Goal: Task Accomplishment & Management: Complete application form

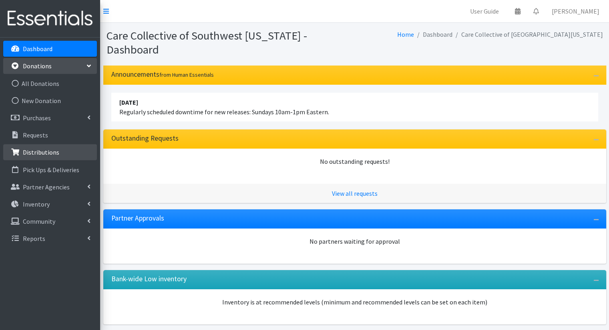
click at [56, 156] on p "Distributions" at bounding box center [41, 152] width 36 height 8
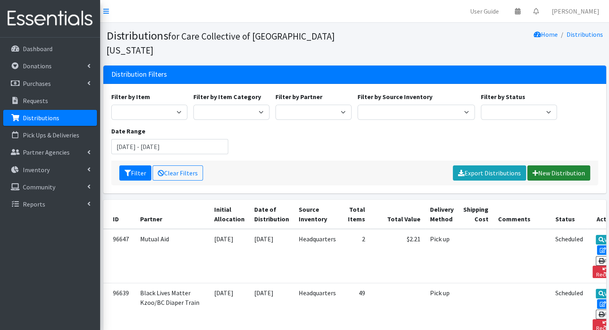
click at [548, 166] on link "New Distribution" at bounding box center [558, 173] width 63 height 15
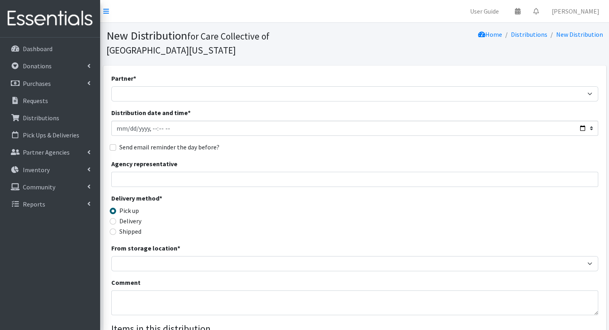
click at [536, 88] on div "Partner * African Community Kalamazoo Black Lives Matter Kzoo/BC Diaper Train C…" at bounding box center [354, 256] width 487 height 364
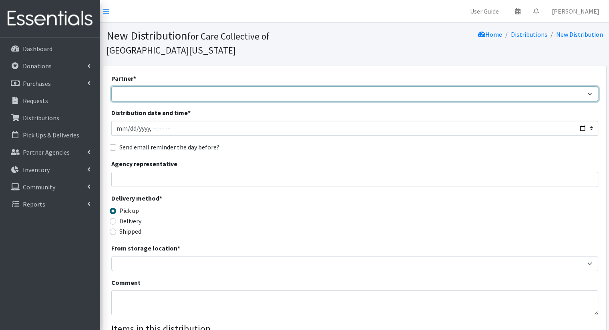
click at [536, 86] on select "African Community Kalamazoo Black Lives Matter Kzoo/BC Diaper Train Cares Sexua…" at bounding box center [354, 93] width 487 height 15
select select "7982"
click at [111, 86] on select "African Community Kalamazoo Black Lives Matter Kzoo/BC Diaper Train Cares Sexua…" at bounding box center [354, 93] width 487 height 15
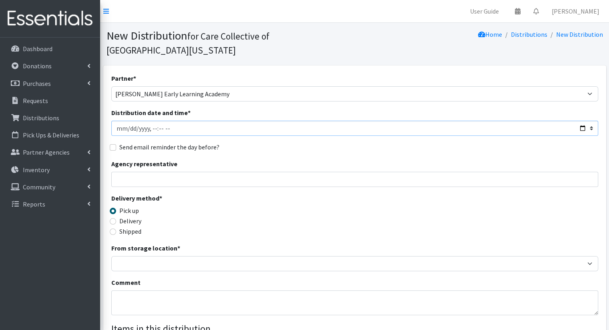
click at [582, 121] on input "Distribution date and time *" at bounding box center [354, 128] width 487 height 15
type input "2025-09-19T09:00"
click at [282, 159] on div "Agency representative" at bounding box center [354, 173] width 487 height 28
click at [133, 216] on label "Delivery" at bounding box center [130, 221] width 22 height 10
click at [116, 218] on input "Delivery" at bounding box center [113, 221] width 6 height 6
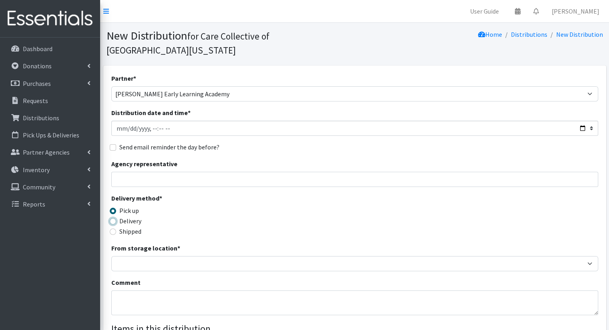
radio input "true"
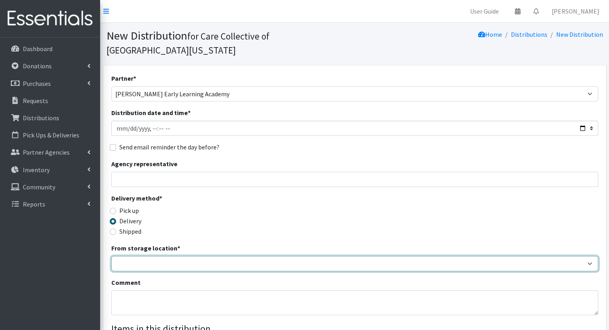
click at [143, 256] on select "Headquarters" at bounding box center [354, 263] width 487 height 15
select select "491"
click at [111, 256] on select "Headquarters" at bounding box center [354, 263] width 487 height 15
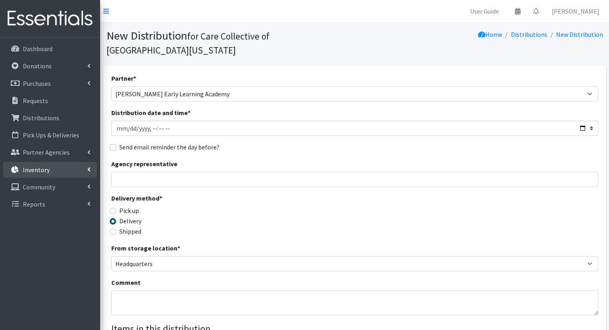
click at [76, 166] on link "Inventory" at bounding box center [50, 170] width 94 height 16
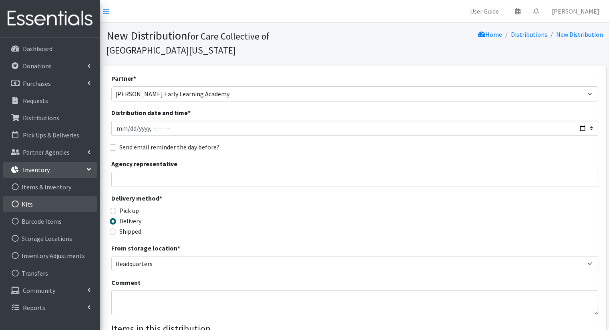
click at [54, 207] on link "Kits" at bounding box center [50, 204] width 94 height 16
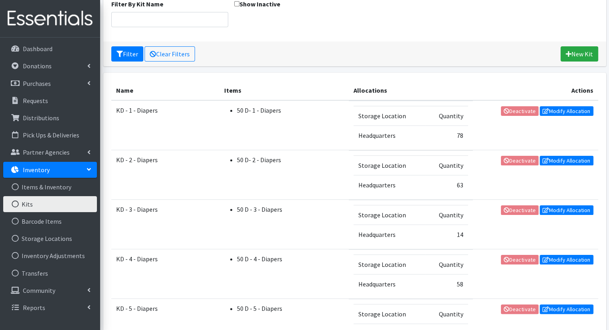
scroll to position [83, 0]
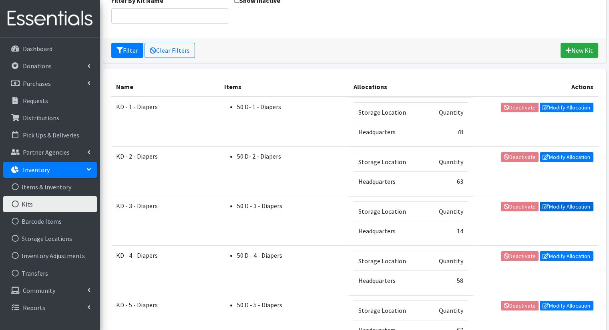
click at [551, 208] on link "Modify Allocation" at bounding box center [566, 207] width 54 height 10
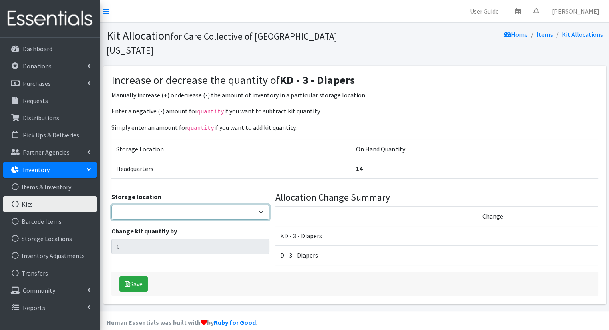
click at [219, 205] on select "Headquarters" at bounding box center [190, 212] width 158 height 15
select select "491"
click at [111, 205] on select "Headquarters" at bounding box center [190, 212] width 158 height 15
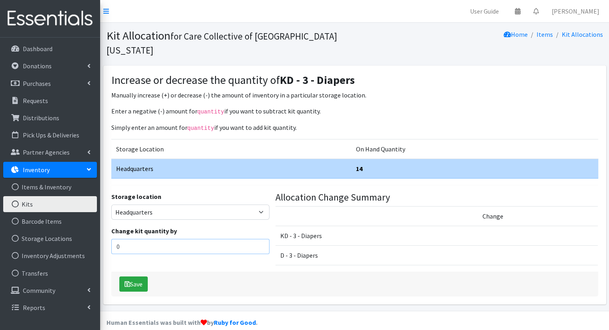
click at [208, 239] on input "0" at bounding box center [190, 246] width 158 height 15
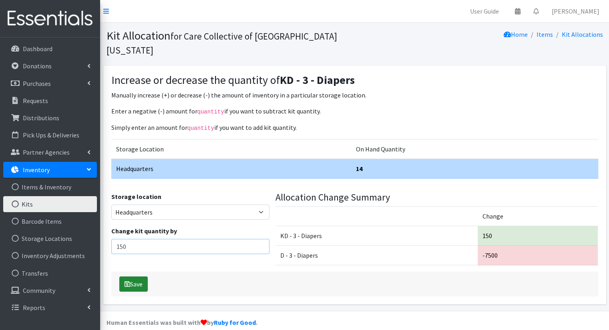
type input "150"
click at [147, 277] on button "Save" at bounding box center [133, 284] width 28 height 15
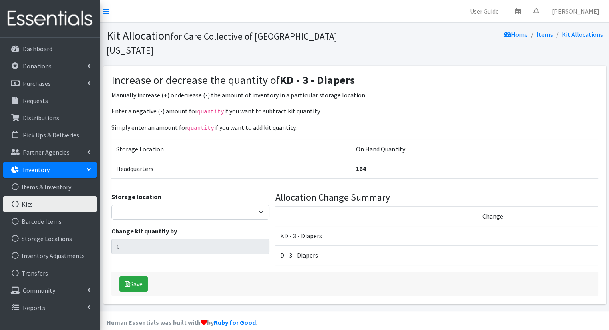
click at [51, 203] on link "Kits" at bounding box center [50, 204] width 94 height 16
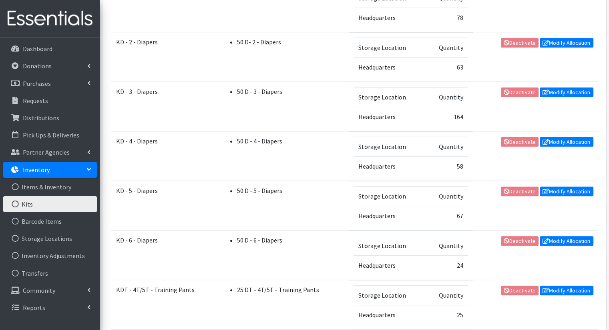
scroll to position [194, 0]
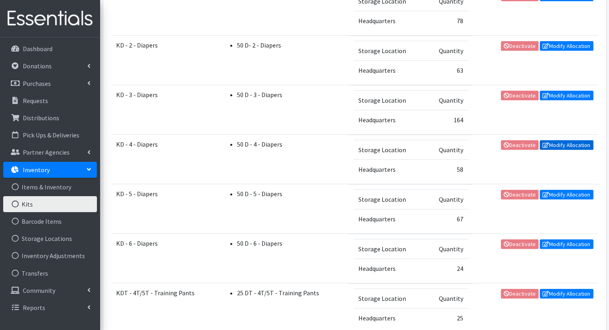
click at [559, 146] on link "Modify Allocation" at bounding box center [566, 145] width 54 height 10
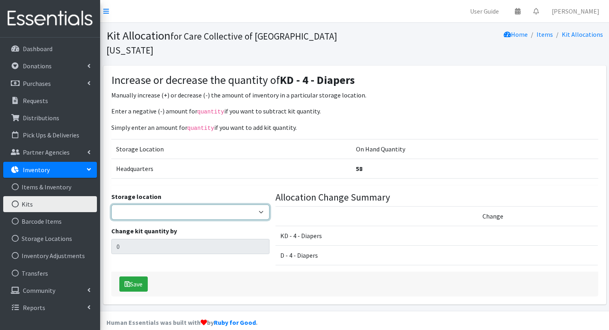
click at [251, 205] on select "Headquarters" at bounding box center [190, 212] width 158 height 15
select select "491"
click at [111, 205] on select "Headquarters" at bounding box center [190, 212] width 158 height 15
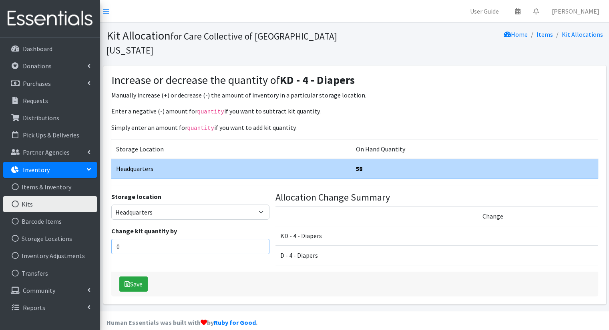
click at [230, 239] on input "0" at bounding box center [190, 246] width 158 height 15
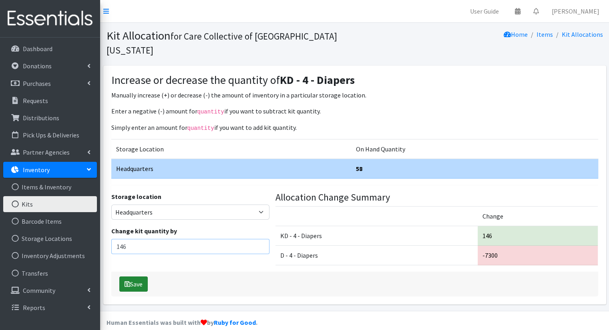
type input "146"
click at [131, 277] on button "Save" at bounding box center [133, 284] width 28 height 15
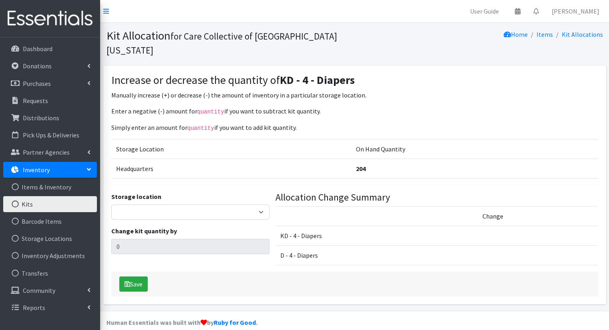
click at [53, 206] on link "Kits" at bounding box center [50, 204] width 94 height 16
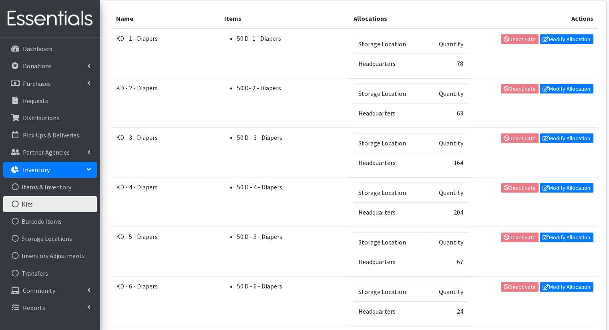
scroll to position [155, 0]
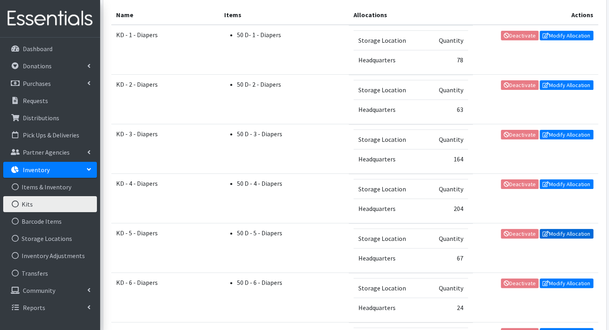
click at [560, 232] on link "Modify Allocation" at bounding box center [566, 234] width 54 height 10
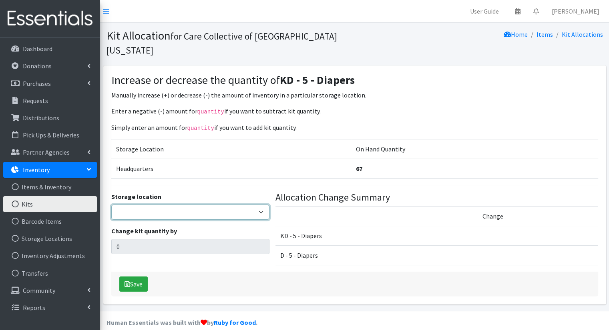
click at [202, 205] on select "Headquarters" at bounding box center [190, 212] width 158 height 15
select select "491"
click at [111, 205] on select "Headquarters" at bounding box center [190, 212] width 158 height 15
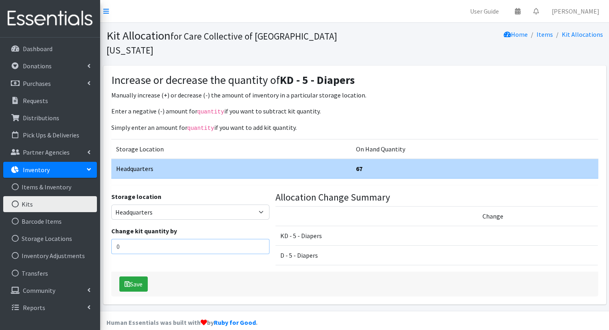
click at [187, 239] on input "0" at bounding box center [190, 246] width 158 height 15
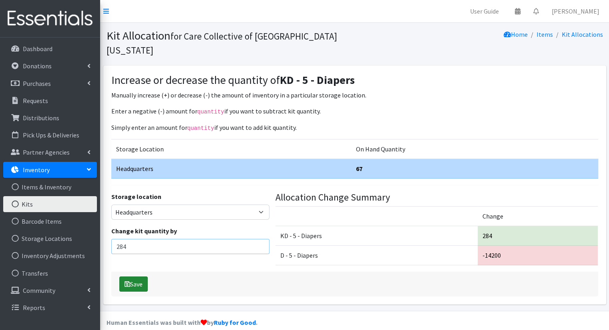
type input "284"
click at [146, 277] on button "Save" at bounding box center [133, 284] width 28 height 15
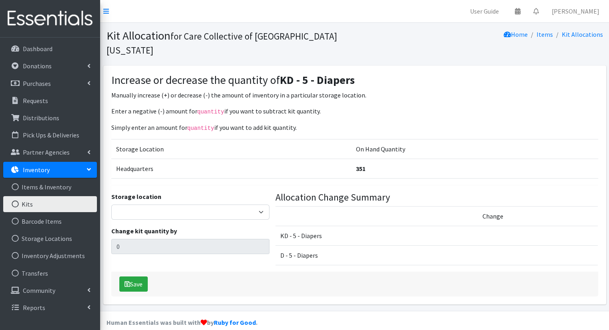
click at [46, 209] on link "Kits" at bounding box center [50, 204] width 94 height 16
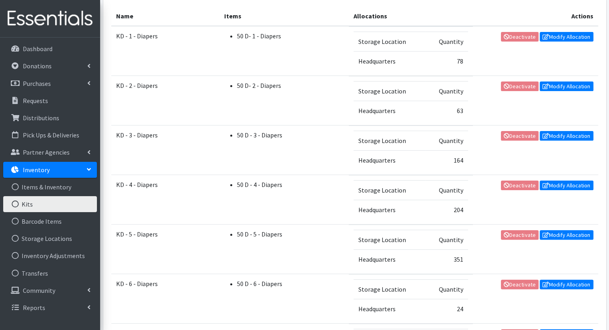
scroll to position [171, 0]
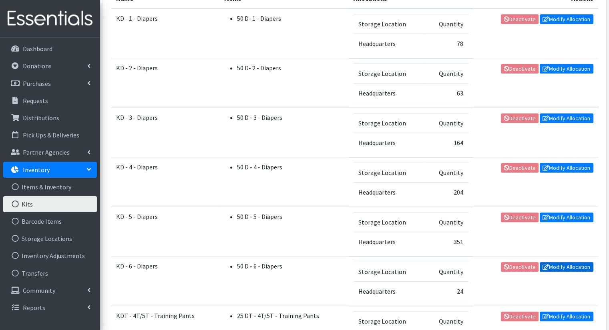
click at [553, 269] on link "Modify Allocation" at bounding box center [566, 267] width 54 height 10
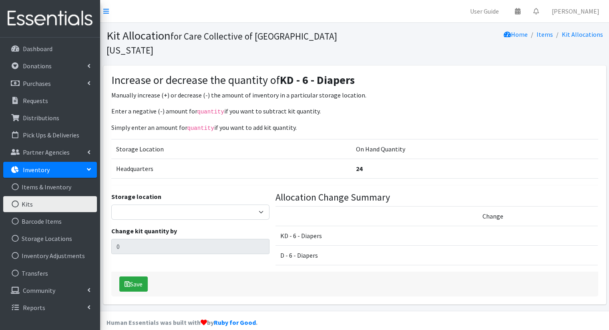
click at [259, 206] on div "Storage location Headquarters Change kit quantity by 0" at bounding box center [190, 232] width 164 height 80
click at [258, 206] on div "Storage location Headquarters Change kit quantity by 0" at bounding box center [190, 232] width 164 height 80
click at [256, 205] on select "Headquarters" at bounding box center [190, 212] width 158 height 15
select select "491"
click at [111, 205] on select "Headquarters" at bounding box center [190, 212] width 158 height 15
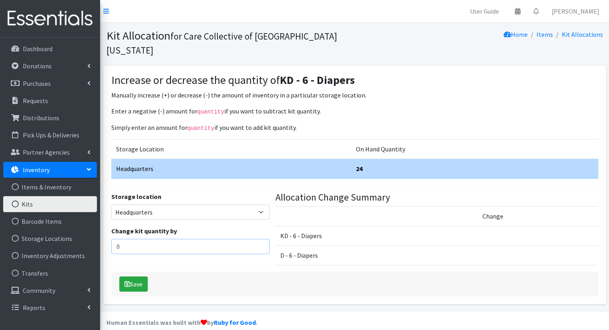
click at [239, 239] on input "0" at bounding box center [190, 246] width 158 height 15
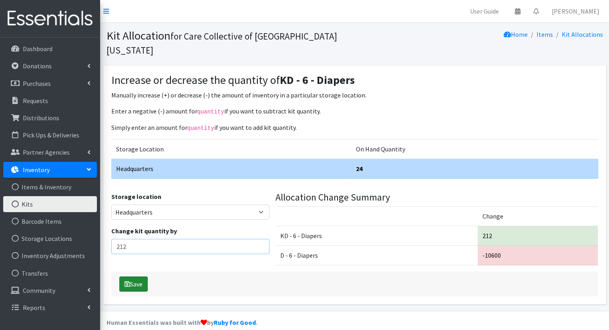
type input "212"
click at [138, 277] on button "Save" at bounding box center [133, 284] width 28 height 15
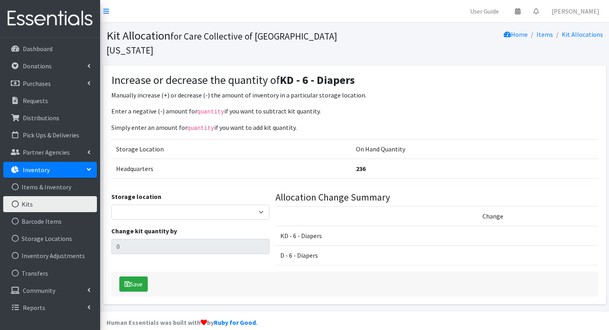
click at [48, 198] on link "Kits" at bounding box center [50, 204] width 94 height 16
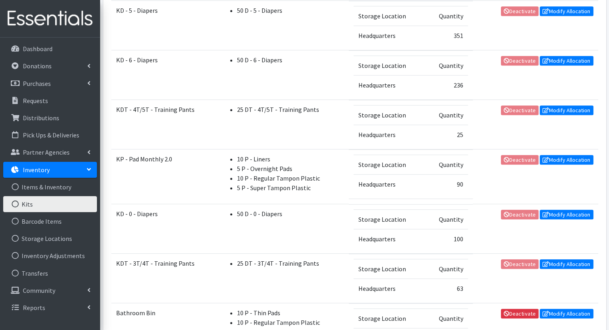
scroll to position [402, 0]
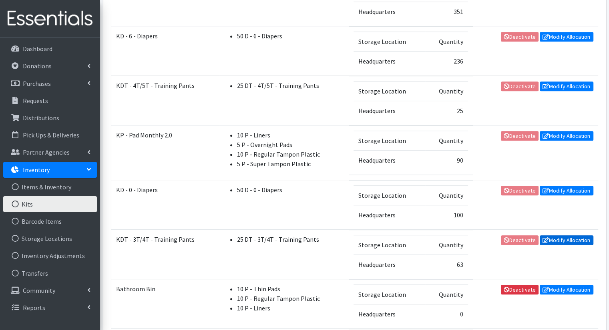
click at [568, 236] on link "Modify Allocation" at bounding box center [566, 241] width 54 height 10
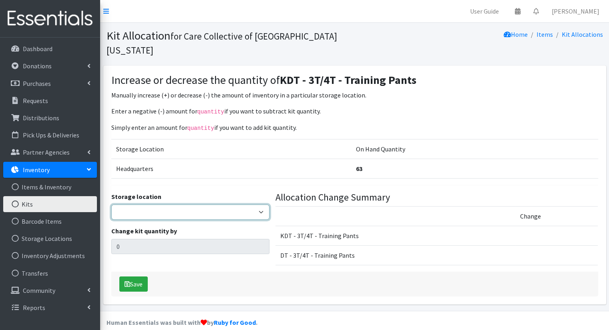
click at [229, 205] on select "Headquarters" at bounding box center [190, 212] width 158 height 15
select select "491"
click at [111, 205] on select "Headquarters" at bounding box center [190, 212] width 158 height 15
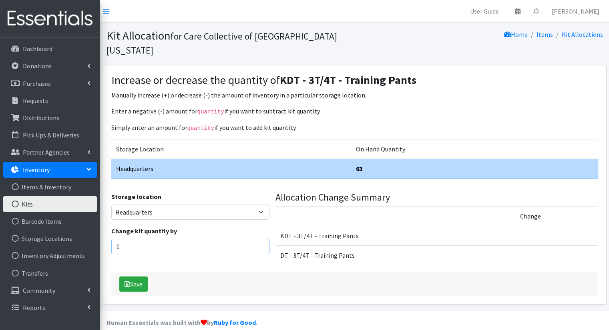
click at [210, 239] on input "0" at bounding box center [190, 246] width 158 height 15
click at [207, 239] on input "0" at bounding box center [190, 246] width 158 height 15
click at [191, 244] on div "Storage location Headquarters Change kit quantity by 0" at bounding box center [190, 232] width 164 height 80
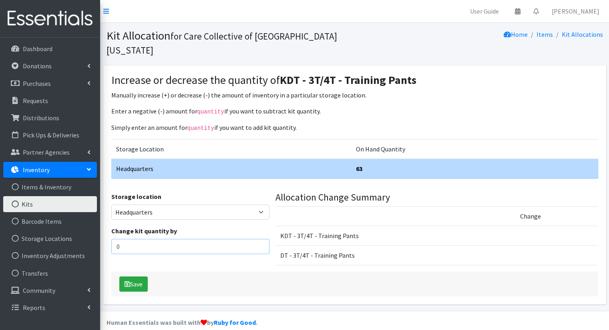
click at [186, 239] on input "0" at bounding box center [190, 246] width 158 height 15
click at [233, 205] on div "Storage location Headquarters" at bounding box center [190, 206] width 158 height 28
click at [230, 205] on select "Headquarters" at bounding box center [190, 212] width 158 height 15
click at [111, 205] on select "Headquarters" at bounding box center [190, 212] width 158 height 15
click at [204, 239] on input "0" at bounding box center [190, 246] width 158 height 15
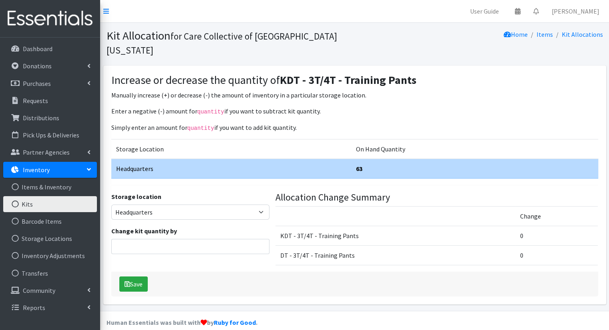
click at [214, 226] on div "Change kit quantity by" at bounding box center [190, 240] width 158 height 28
click at [60, 202] on link "Kits" at bounding box center [50, 204] width 94 height 16
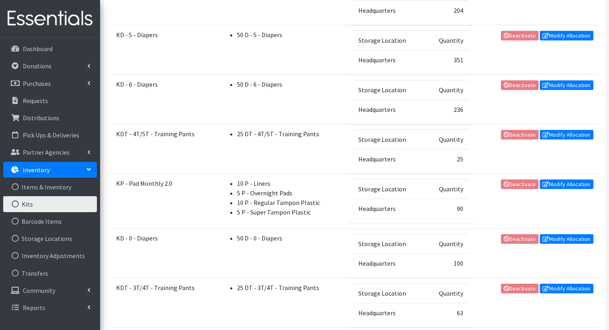
scroll to position [370, 0]
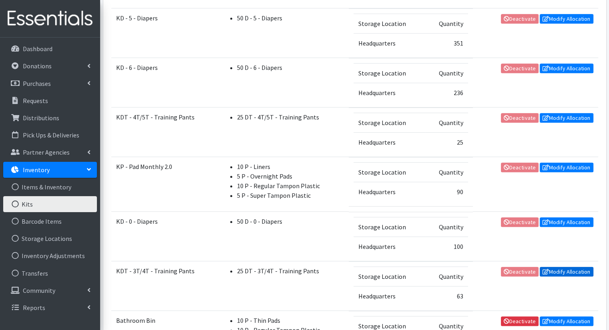
click at [574, 267] on link "Modify Allocation" at bounding box center [566, 272] width 54 height 10
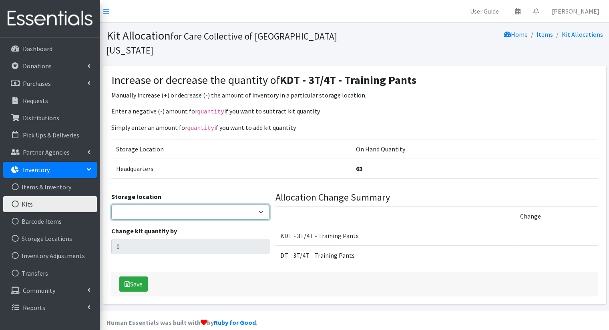
click at [190, 205] on select "Headquarters" at bounding box center [190, 212] width 158 height 15
select select "491"
click at [111, 205] on select "Headquarters" at bounding box center [190, 212] width 158 height 15
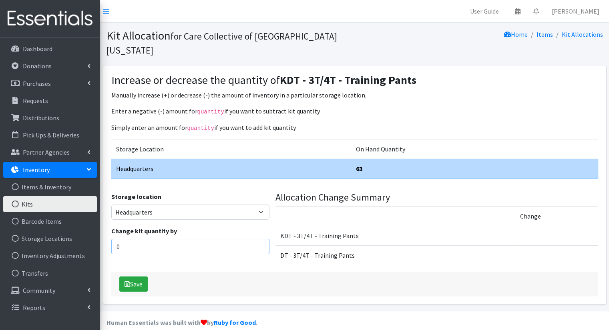
click at [187, 239] on input "0" at bounding box center [190, 246] width 158 height 15
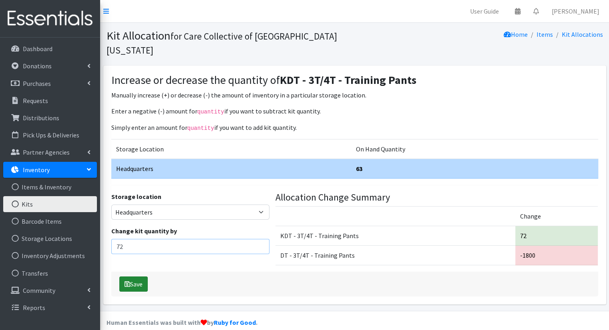
type input "72"
click at [140, 277] on button "Save" at bounding box center [133, 284] width 28 height 15
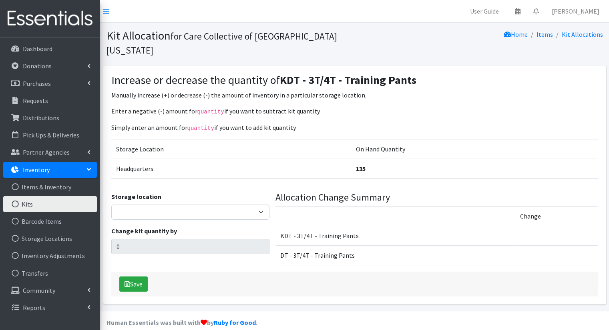
click at [28, 208] on link "Kits" at bounding box center [50, 204] width 94 height 16
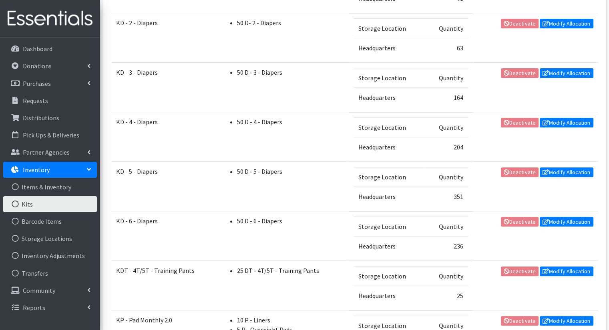
scroll to position [240, 0]
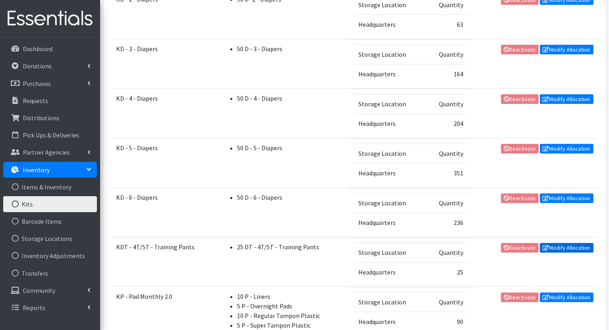
click at [571, 249] on link "Modify Allocation" at bounding box center [566, 248] width 54 height 10
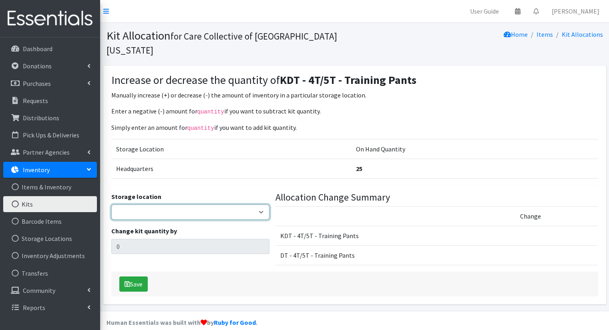
click at [213, 205] on select "Headquarters" at bounding box center [190, 212] width 158 height 15
select select "491"
click at [111, 205] on select "Headquarters" at bounding box center [190, 212] width 158 height 15
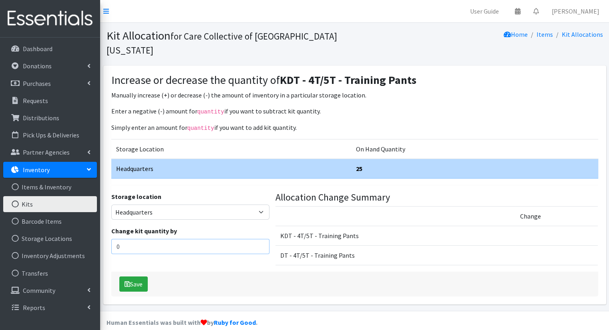
click at [217, 239] on input "0" at bounding box center [190, 246] width 158 height 15
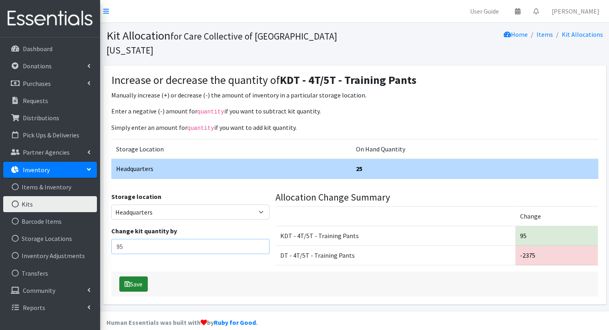
type input "95"
click at [144, 277] on button "Save" at bounding box center [133, 284] width 28 height 15
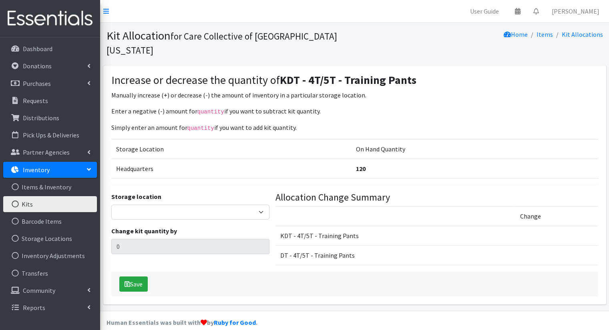
click at [50, 205] on link "Kits" at bounding box center [50, 204] width 94 height 16
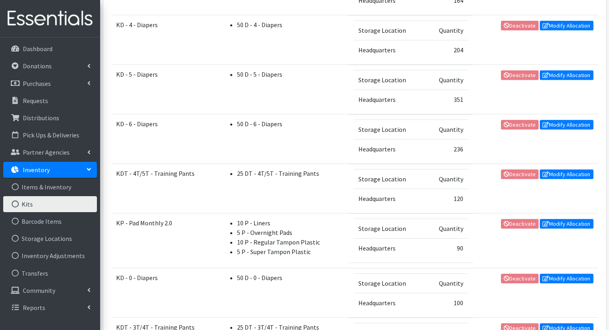
scroll to position [409, 0]
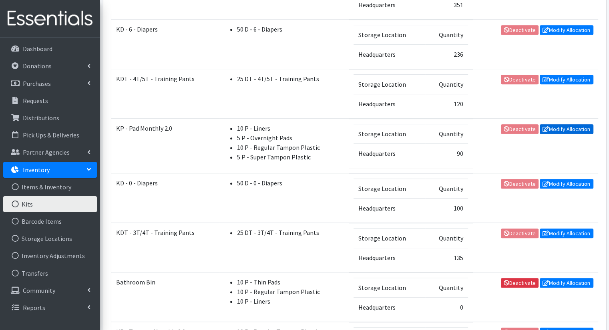
click at [561, 126] on link "Modify Allocation" at bounding box center [566, 129] width 54 height 10
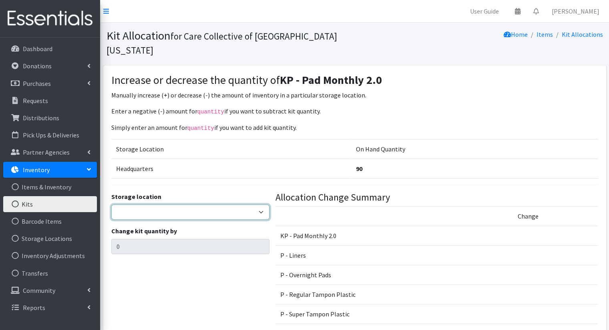
click at [234, 205] on select "Headquarters" at bounding box center [190, 212] width 158 height 15
select select "491"
click at [111, 205] on select "Headquarters" at bounding box center [190, 212] width 158 height 15
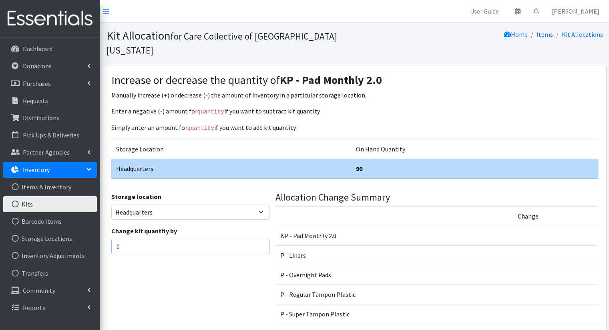
click at [172, 239] on input "0" at bounding box center [190, 246] width 158 height 15
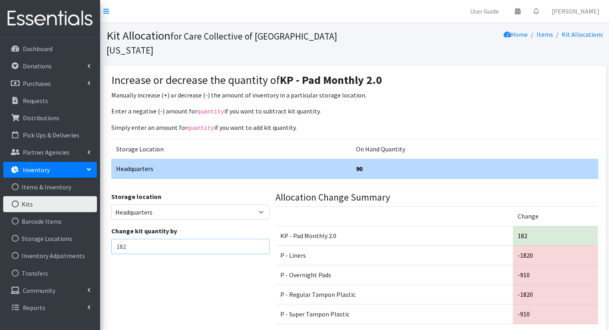
type input "182"
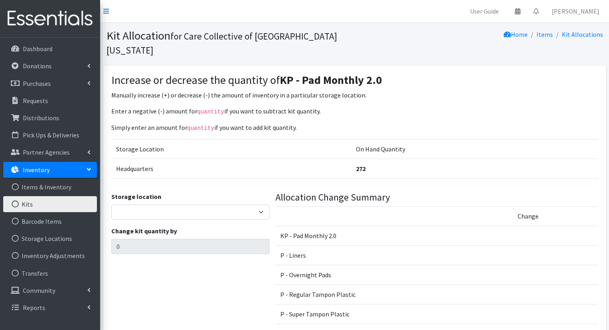
click at [32, 210] on link "Kits" at bounding box center [50, 204] width 94 height 16
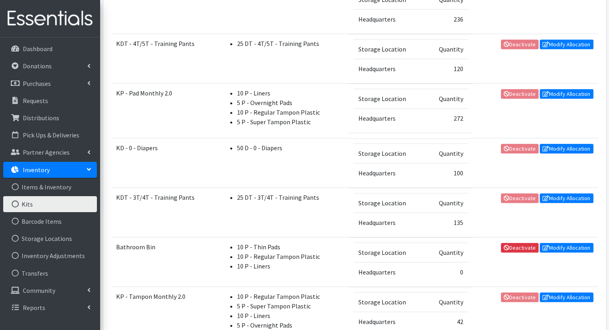
scroll to position [487, 0]
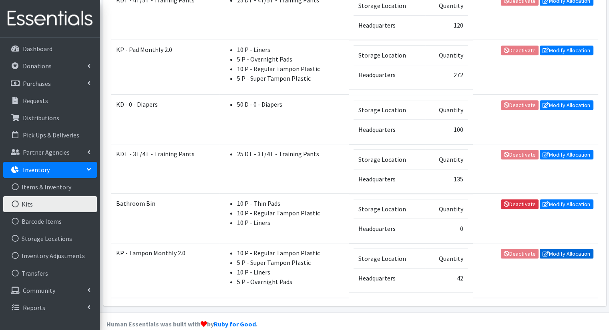
click at [565, 253] on link "Modify Allocation" at bounding box center [566, 254] width 54 height 10
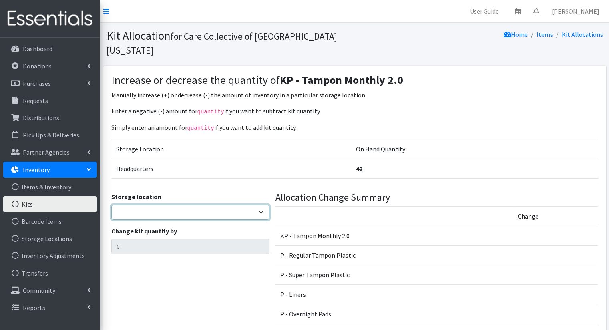
drag, startPoint x: 0, startPoint y: 0, endPoint x: 227, endPoint y: 199, distance: 302.0
click at [227, 205] on select "Headquarters" at bounding box center [190, 212] width 158 height 15
select select "491"
click at [111, 205] on select "Headquarters" at bounding box center [190, 212] width 158 height 15
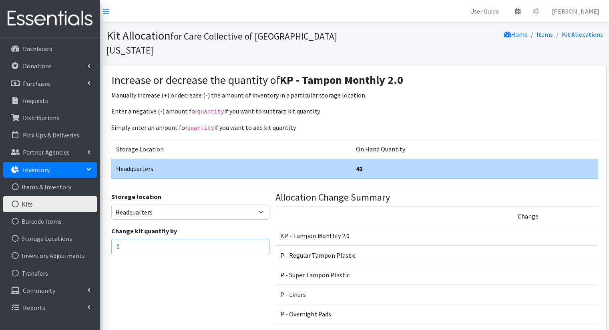
click at [217, 239] on input "0" at bounding box center [190, 246] width 158 height 15
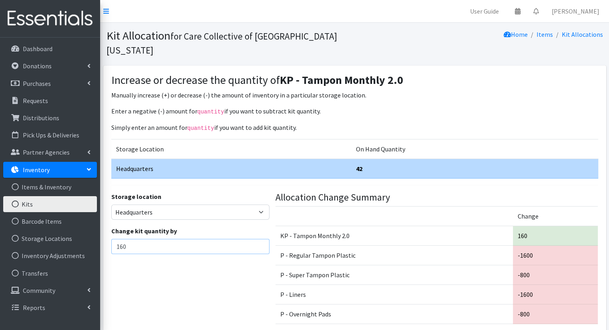
type input "160"
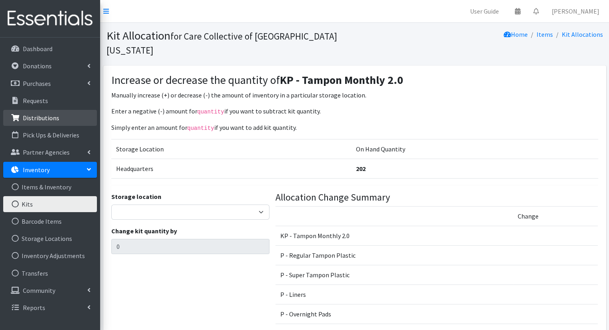
click at [75, 116] on link "Distributions" at bounding box center [50, 118] width 94 height 16
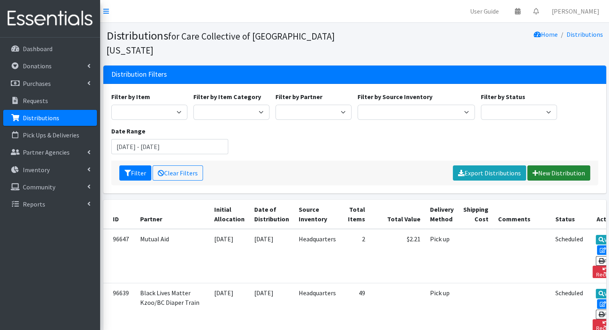
click at [539, 166] on link "New Distribution" at bounding box center [558, 173] width 63 height 15
click at [561, 166] on link "New Distribution" at bounding box center [558, 173] width 63 height 15
click at [547, 166] on link "New Distribution" at bounding box center [558, 173] width 63 height 15
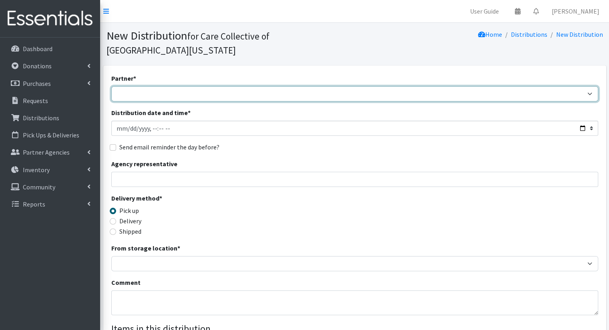
click at [465, 86] on select "African Community Kalamazoo Black Lives Matter Kzoo/BC Diaper Train Cares Sexua…" at bounding box center [354, 93] width 487 height 15
select select "7982"
click at [111, 86] on select "African Community Kalamazoo Black Lives Matter Kzoo/BC Diaper Train Cares Sexua…" at bounding box center [354, 93] width 487 height 15
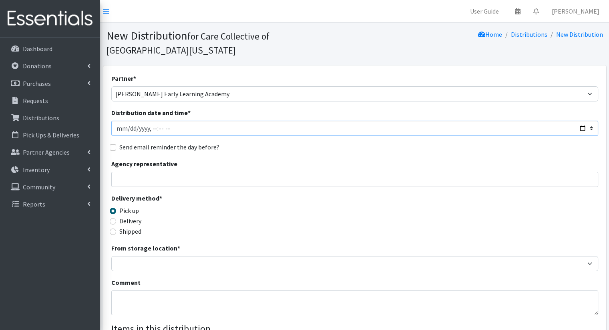
click at [581, 121] on input "Distribution date and time *" at bounding box center [354, 128] width 487 height 15
type input "2025-09-19T09:00"
click at [291, 143] on div "Partner * African Community Kalamazoo Black Lives Matter Kzoo/BC Diaper Train C…" at bounding box center [354, 256] width 487 height 364
click at [135, 216] on label "Delivery" at bounding box center [130, 221] width 22 height 10
click at [116, 218] on input "Delivery" at bounding box center [113, 221] width 6 height 6
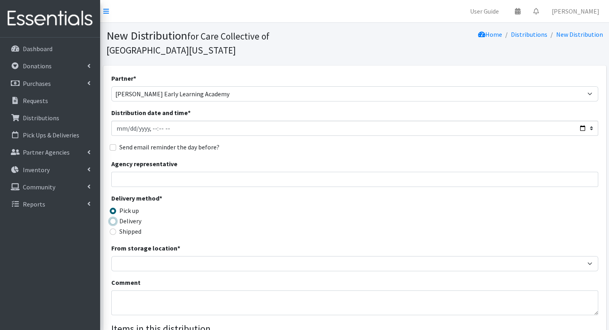
radio input "true"
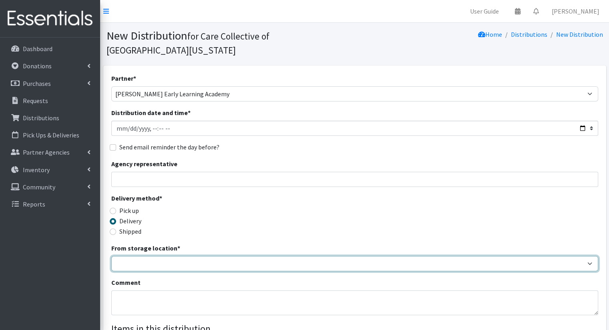
click at [154, 256] on select "Headquarters" at bounding box center [354, 263] width 487 height 15
select select "491"
click at [111, 256] on select "Headquarters" at bounding box center [354, 263] width 487 height 15
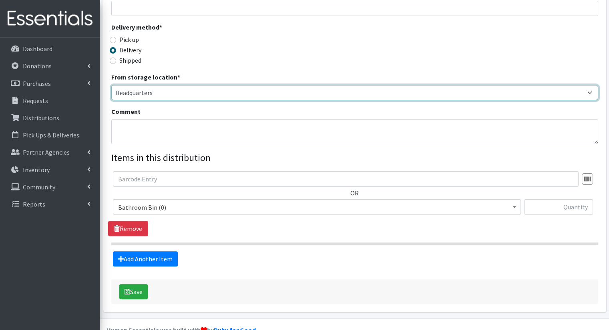
scroll to position [175, 0]
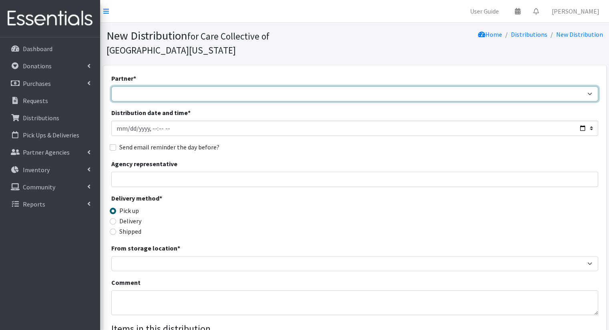
click at [314, 86] on select "African Community Kalamazoo Black Lives Matter Kzoo/[GEOGRAPHIC_DATA] Diaper Tr…" at bounding box center [354, 93] width 487 height 15
select select "7974"
click at [111, 86] on select "African Community Kalamazoo Black Lives Matter Kzoo/[GEOGRAPHIC_DATA] Diaper Tr…" at bounding box center [354, 93] width 487 height 15
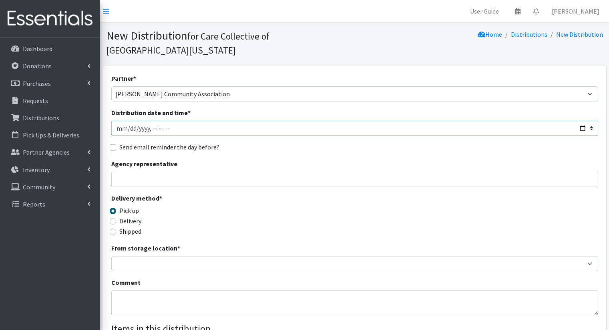
click at [242, 121] on input "Distribution date and time *" at bounding box center [354, 128] width 487 height 15
click at [581, 121] on input "Distribution date and time *" at bounding box center [354, 128] width 487 height 15
type input "[DATE]T10:00"
click at [298, 141] on div "Partner * [DEMOGRAPHIC_DATA] Community Kalamazoo Black Lives Matter Kzoo/[GEOGR…" at bounding box center [354, 256] width 487 height 364
click at [137, 216] on label "Delivery" at bounding box center [130, 221] width 22 height 10
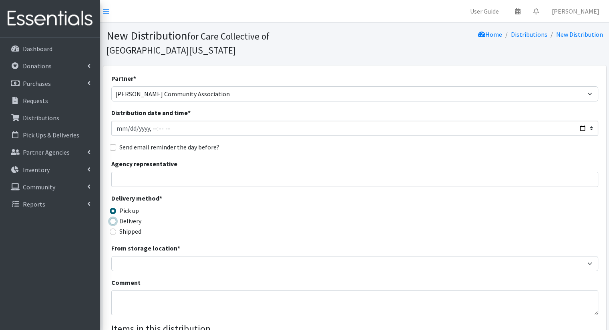
click at [116, 218] on input "Delivery" at bounding box center [113, 221] width 6 height 6
radio input "true"
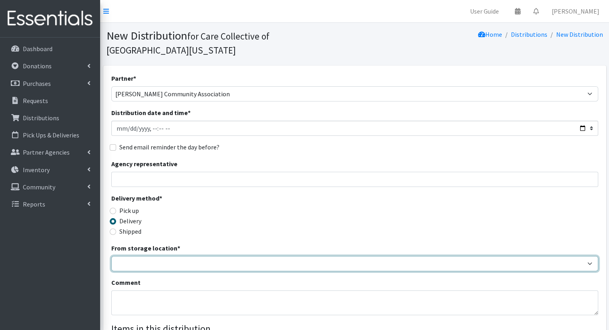
click at [146, 256] on select "Headquarters" at bounding box center [354, 263] width 487 height 15
select select "491"
click at [111, 256] on select "Headquarters" at bounding box center [354, 263] width 487 height 15
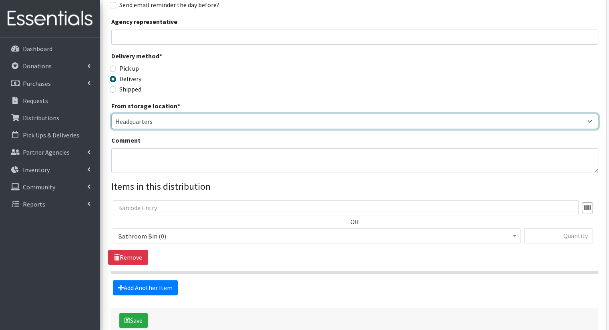
scroll to position [157, 0]
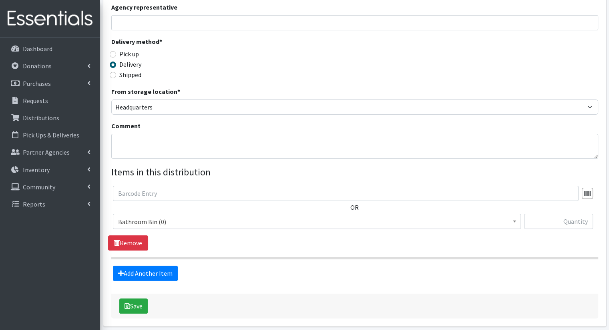
click at [284, 216] on span "Bathroom Bin (0)" at bounding box center [316, 221] width 397 height 11
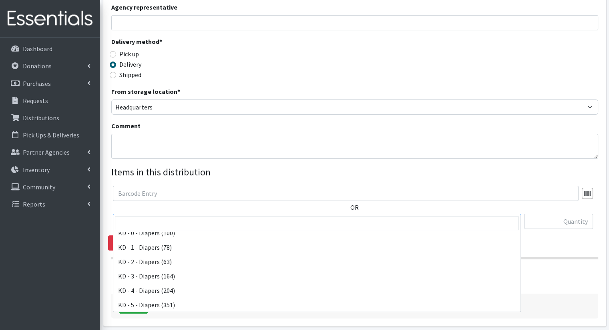
scroll to position [171, 0]
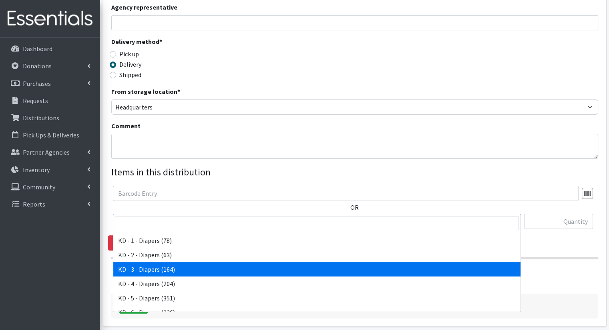
select select "15499"
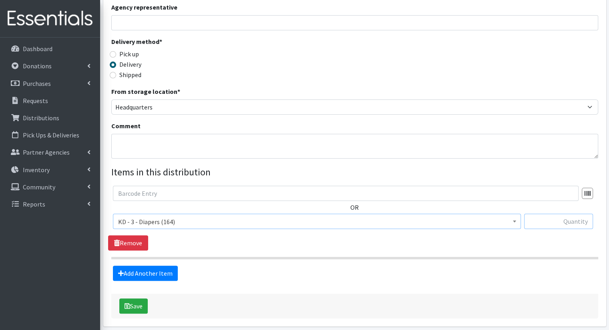
click at [555, 214] on input "text" at bounding box center [558, 221] width 69 height 15
type input "18"
click at [153, 266] on link "Add Another Item" at bounding box center [145, 273] width 65 height 15
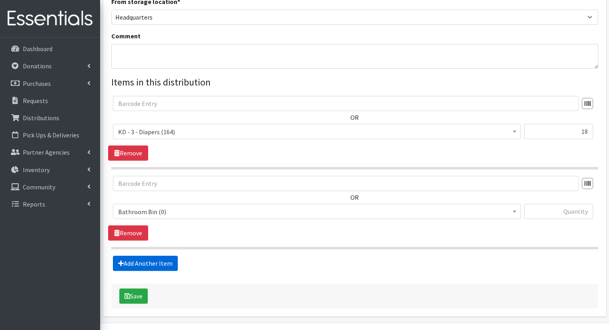
scroll to position [255, 0]
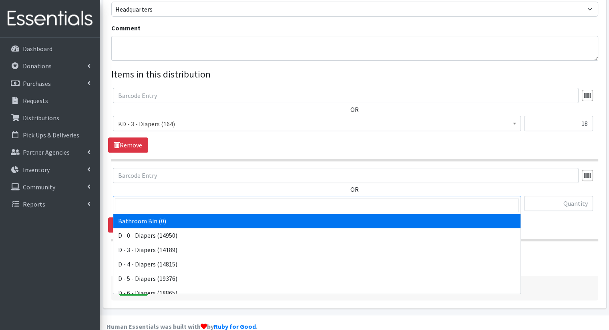
click at [162, 198] on span "Bathroom Bin (0)" at bounding box center [316, 203] width 397 height 11
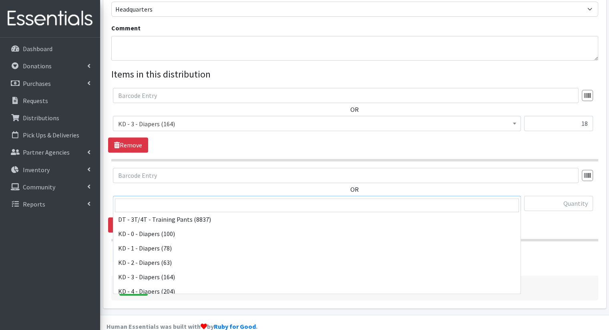
scroll to position [148, 0]
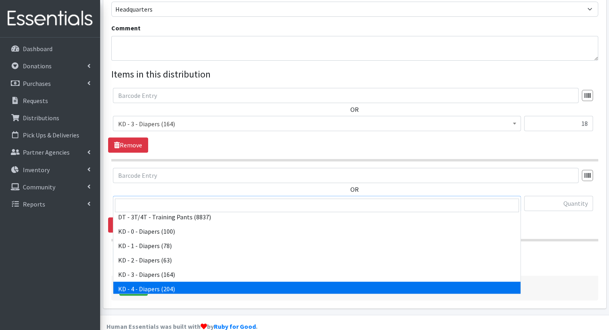
select select "15500"
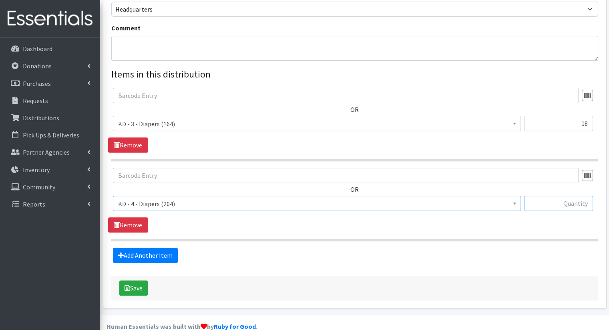
click at [548, 196] on input "text" at bounding box center [558, 203] width 69 height 15
type input "30"
click at [167, 248] on link "Add Another Item" at bounding box center [145, 255] width 65 height 15
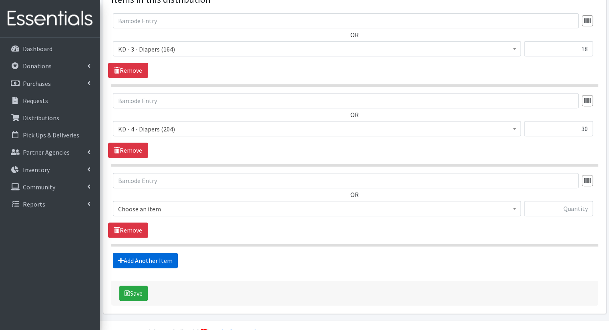
scroll to position [334, 0]
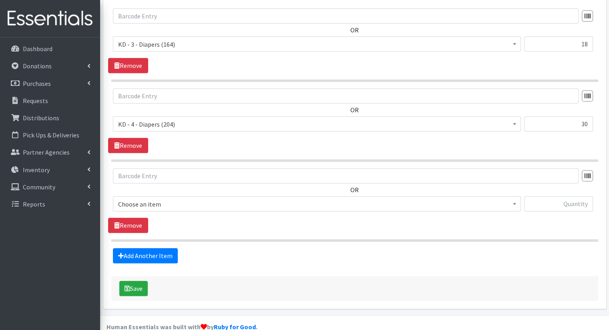
click at [196, 199] on span "Choose an item" at bounding box center [316, 204] width 397 height 11
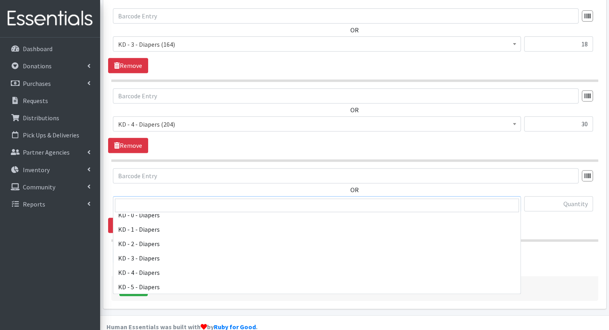
scroll to position [188, 0]
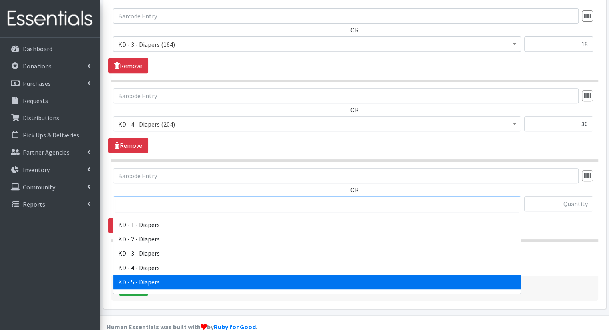
select select "15501"
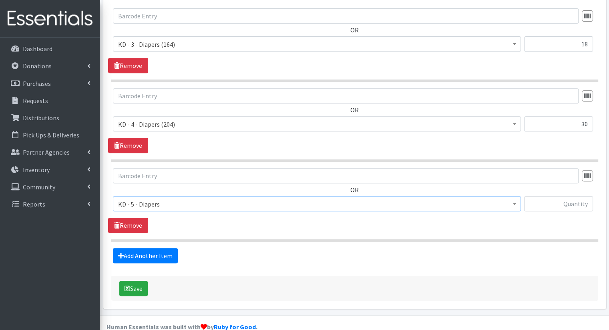
drag, startPoint x: 384, startPoint y: 282, endPoint x: 324, endPoint y: 247, distance: 69.1
click at [324, 248] on div "Add Another Item" at bounding box center [354, 255] width 493 height 15
click at [556, 196] on input "text" at bounding box center [558, 203] width 69 height 15
type input "48"
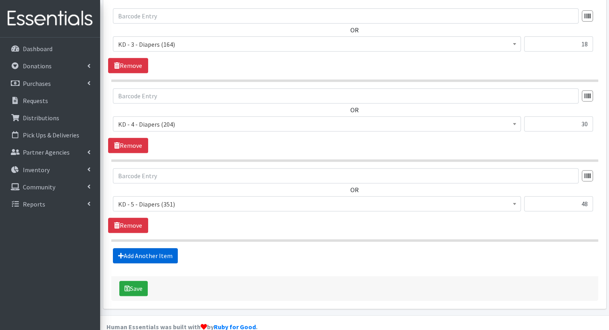
click at [146, 248] on link "Add Another Item" at bounding box center [145, 255] width 65 height 15
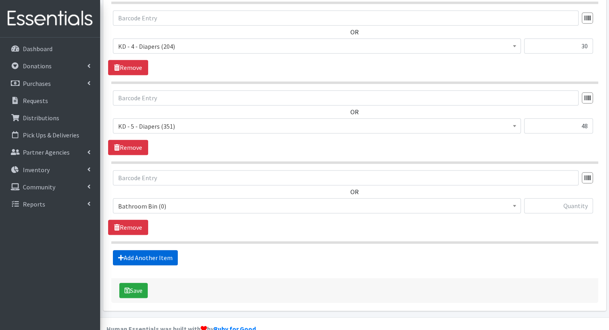
scroll to position [415, 0]
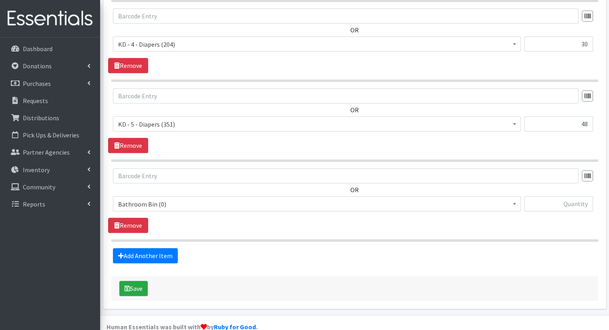
click at [195, 199] on span "Bathroom Bin (0)" at bounding box center [316, 204] width 397 height 11
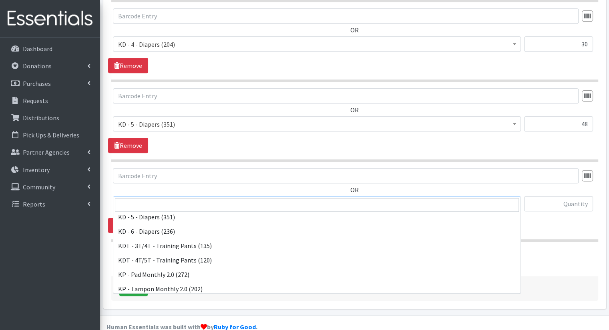
scroll to position [213, 0]
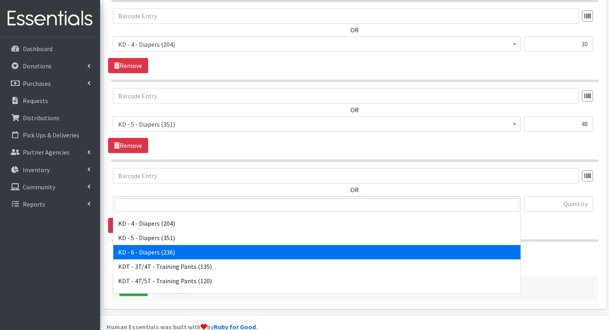
select select "15502"
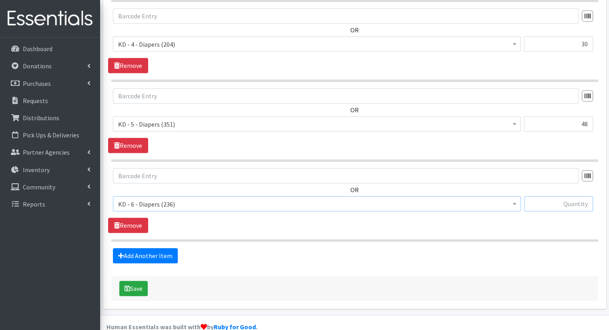
click at [575, 196] on input "text" at bounding box center [558, 203] width 69 height 15
type input "48"
click at [155, 248] on link "Add Another Item" at bounding box center [145, 255] width 65 height 15
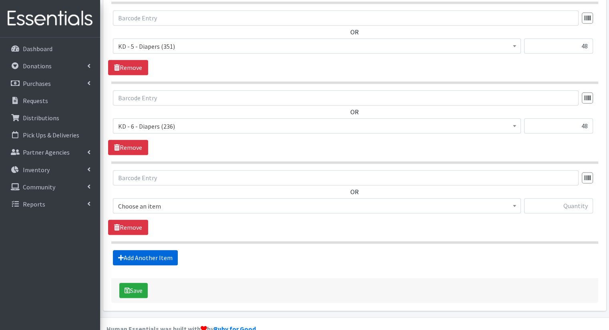
scroll to position [495, 0]
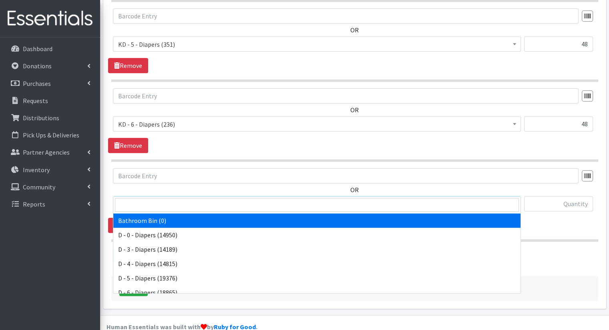
click at [401, 199] on span "Bathroom Bin (0)" at bounding box center [316, 204] width 397 height 11
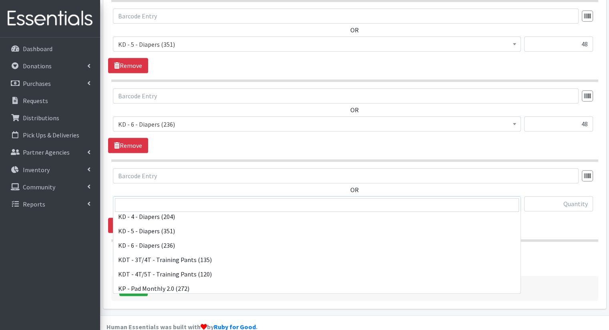
scroll to position [238, 0]
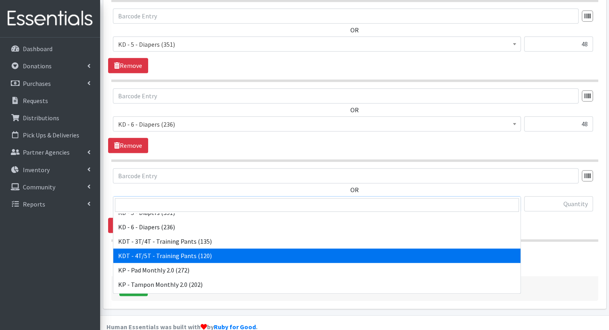
select select "15507"
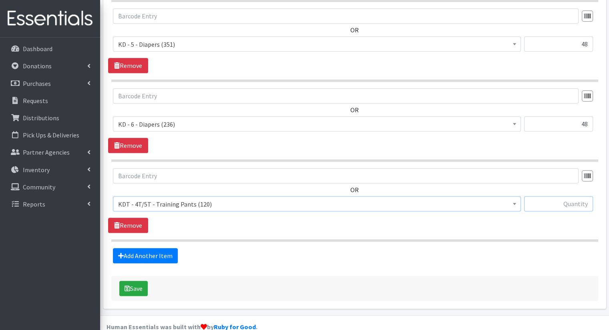
click at [559, 196] on input "text" at bounding box center [558, 203] width 69 height 15
type input "20"
click at [168, 248] on link "Add Another Item" at bounding box center [145, 255] width 65 height 15
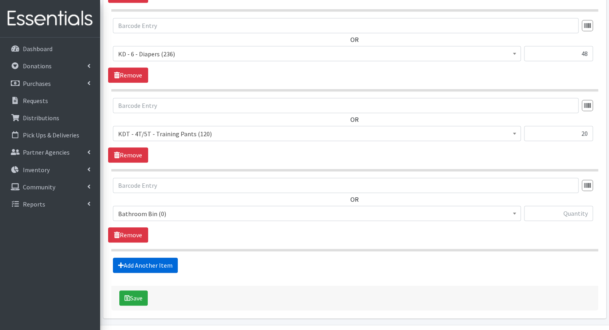
scroll to position [574, 0]
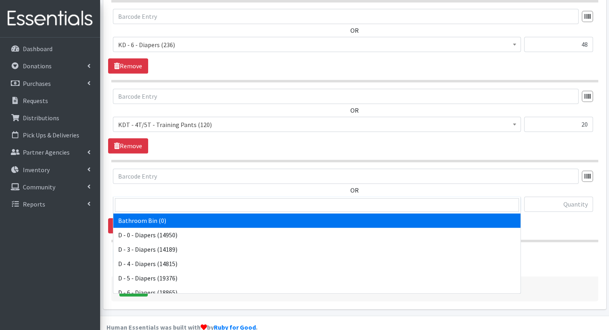
click at [367, 199] on span "Bathroom Bin (0)" at bounding box center [316, 204] width 397 height 11
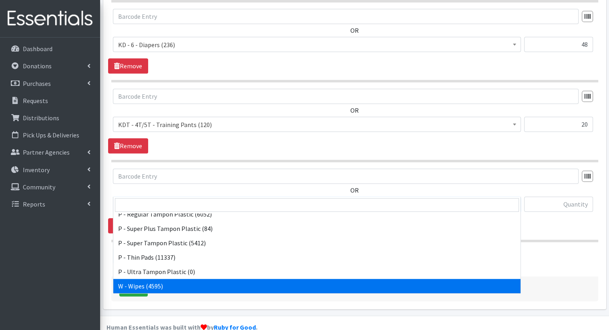
select select "15495"
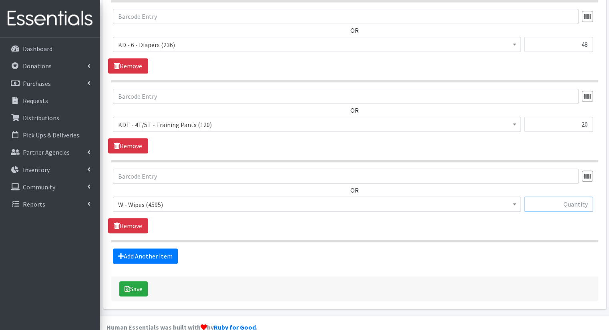
click at [561, 197] on input "text" at bounding box center [558, 204] width 69 height 15
type input "165"
click at [138, 282] on button "Save" at bounding box center [133, 289] width 28 height 15
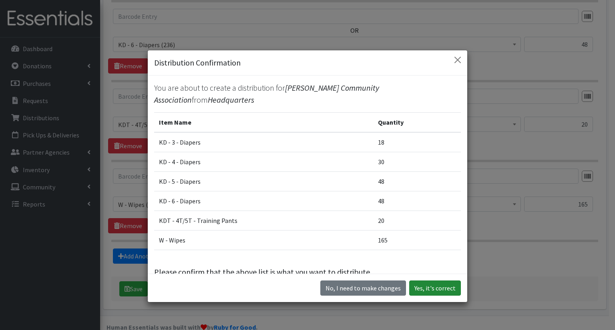
click at [418, 285] on button "Yes, it's correct" at bounding box center [435, 288] width 52 height 15
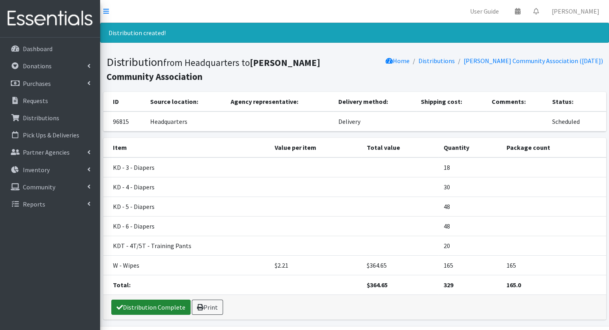
click at [145, 302] on link "Distribution Complete" at bounding box center [150, 307] width 79 height 15
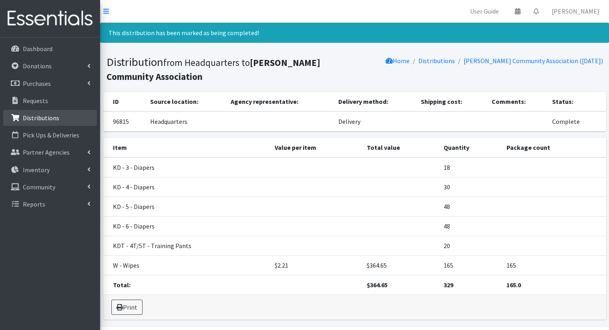
click at [66, 117] on link "Distributions" at bounding box center [50, 118] width 94 height 16
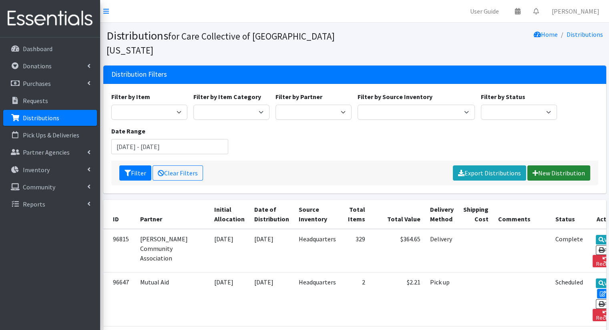
click at [566, 166] on link "New Distribution" at bounding box center [558, 173] width 63 height 15
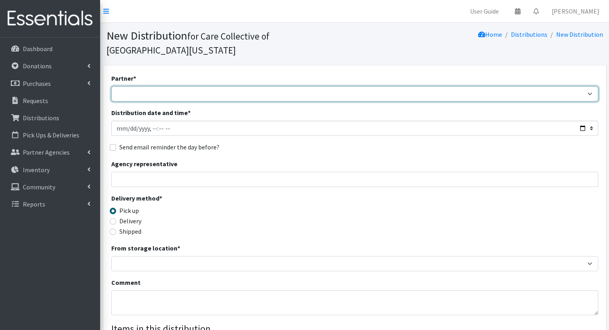
click at [274, 86] on select "African Community Kalamazoo Black Lives Matter Kzoo/BC Diaper Train Cares Sexua…" at bounding box center [354, 93] width 487 height 15
select select "7976"
click at [111, 86] on select "African Community Kalamazoo Black Lives Matter Kzoo/BC Diaper Train Cares Sexua…" at bounding box center [354, 93] width 487 height 15
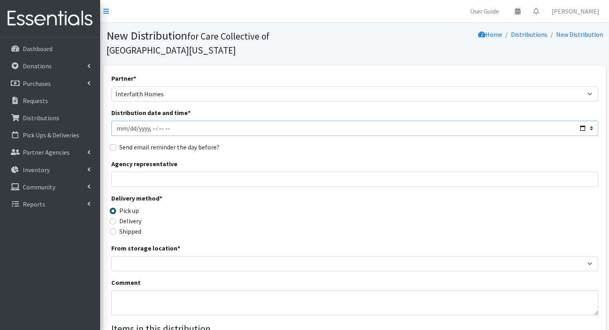
click at [581, 121] on input "Distribution date and time *" at bounding box center [354, 128] width 487 height 15
type input "2025-09-17T10:00"
click at [308, 141] on div "Partner * African Community Kalamazoo Black Lives Matter Kzoo/BC Diaper Train C…" at bounding box center [354, 256] width 487 height 364
click at [140, 216] on label "Delivery" at bounding box center [130, 221] width 22 height 10
click at [116, 218] on input "Delivery" at bounding box center [113, 221] width 6 height 6
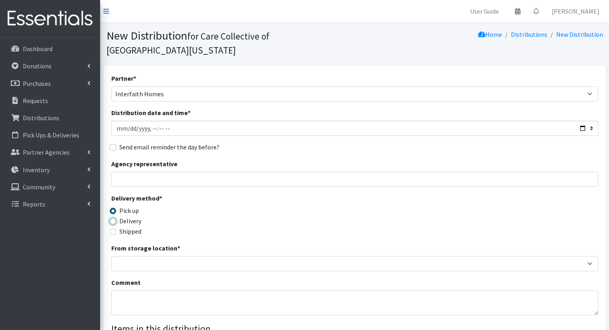
radio input "true"
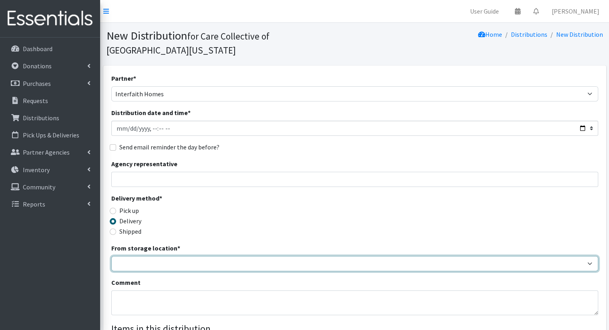
click at [153, 256] on select "Headquarters" at bounding box center [354, 263] width 487 height 15
select select "491"
click at [111, 256] on select "Headquarters" at bounding box center [354, 263] width 487 height 15
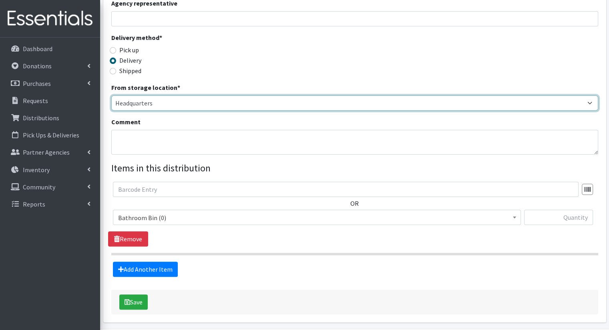
scroll to position [160, 0]
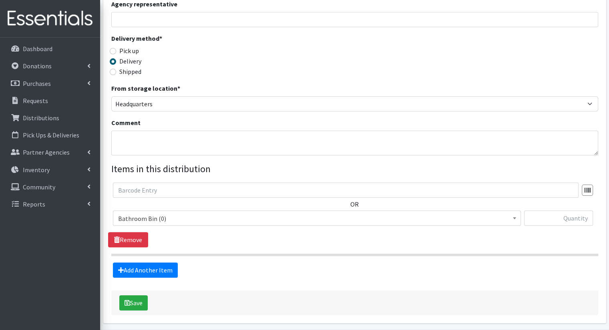
click at [304, 211] on span "Bathroom Bin (0)" at bounding box center [317, 218] width 408 height 15
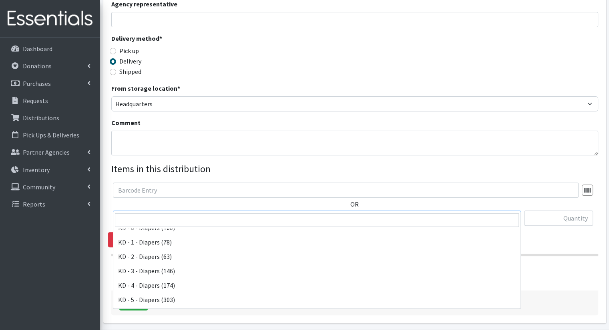
scroll to position [174, 0]
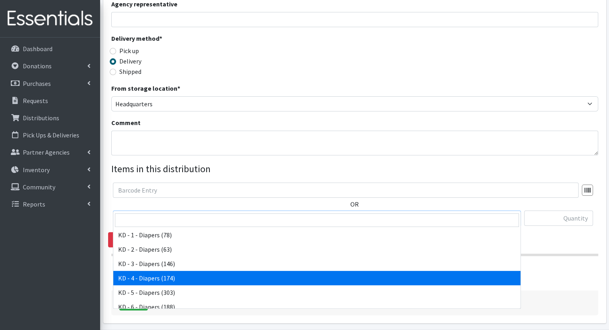
select select "15500"
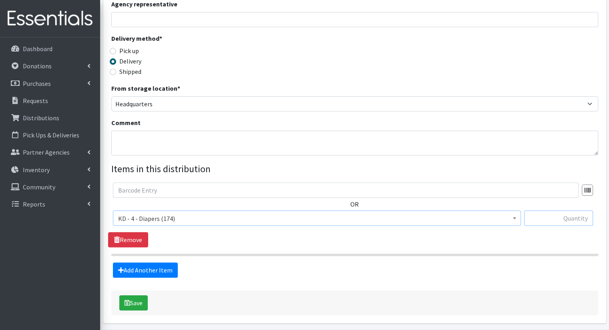
click at [557, 211] on input "text" at bounding box center [558, 218] width 69 height 15
click at [147, 263] on link "Add Another Item" at bounding box center [145, 270] width 65 height 15
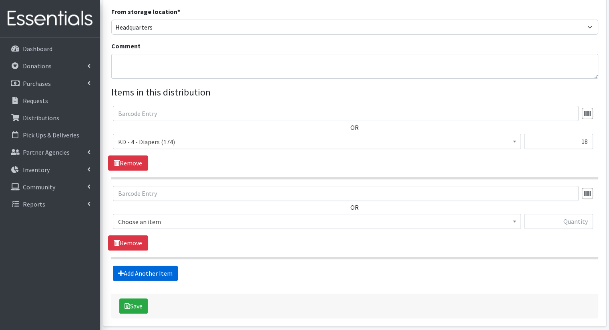
scroll to position [255, 0]
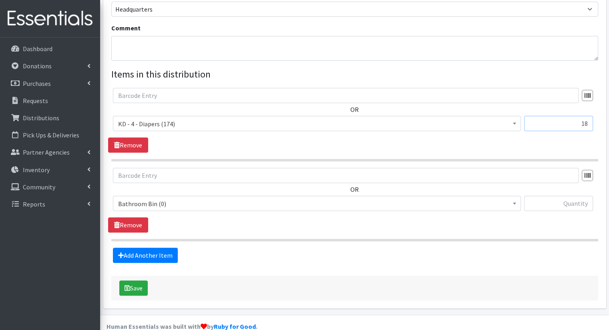
click at [587, 116] on input "18" at bounding box center [558, 123] width 69 height 15
type input "12"
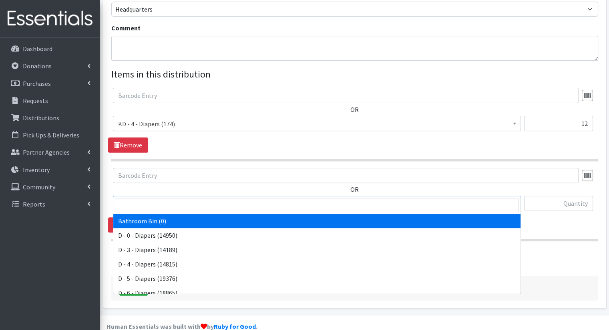
click at [449, 198] on span "Bathroom Bin (0)" at bounding box center [316, 203] width 397 height 11
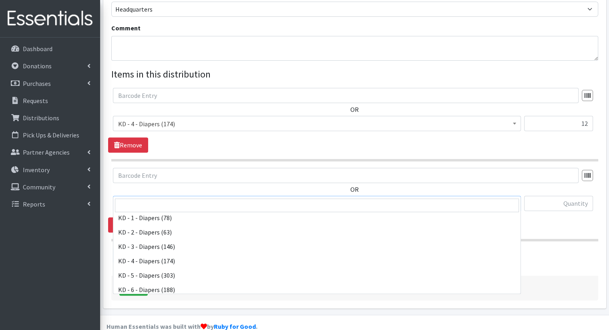
scroll to position [171, 0]
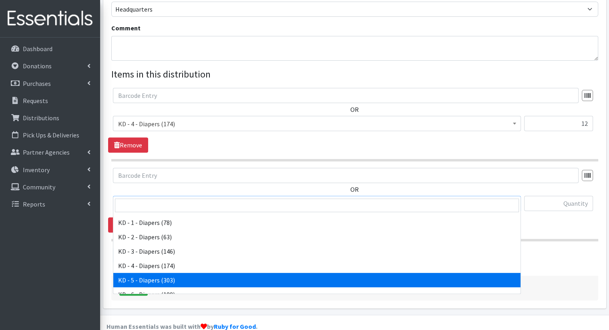
select select "15501"
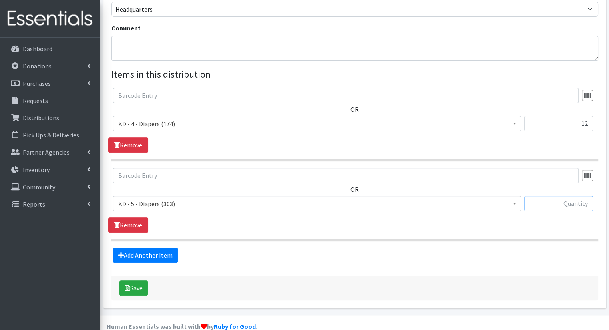
click at [570, 196] on input "text" at bounding box center [558, 203] width 69 height 15
type input "18"
click at [150, 248] on link "Add Another Item" at bounding box center [145, 255] width 65 height 15
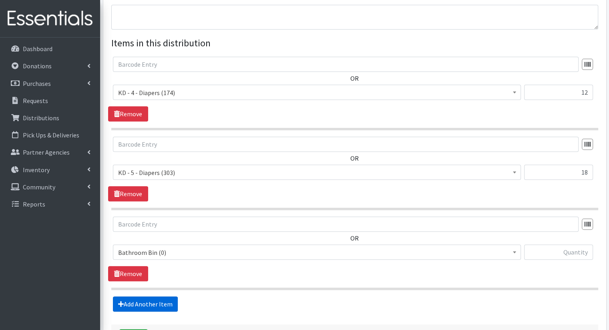
scroll to position [334, 0]
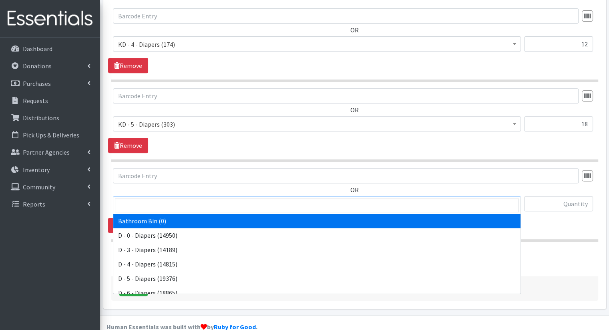
click at [218, 196] on span "Bathroom Bin (0)" at bounding box center [317, 203] width 408 height 15
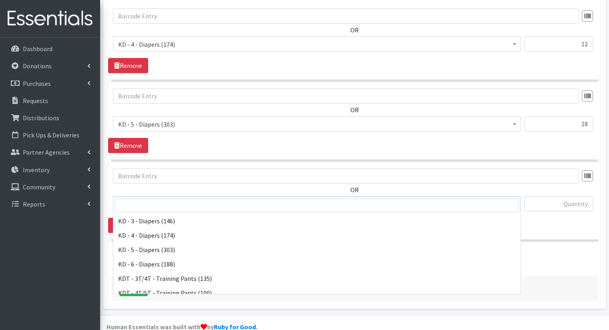
scroll to position [206, 0]
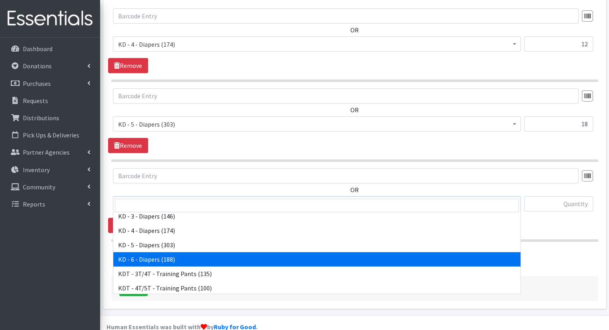
select select "15502"
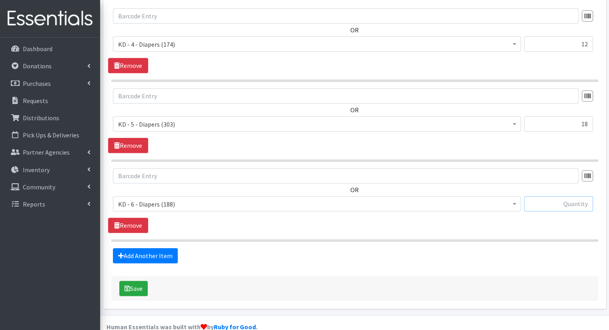
click at [565, 196] on input "text" at bounding box center [558, 203] width 69 height 15
type input "18"
click at [170, 248] on link "Add Another Item" at bounding box center [145, 255] width 65 height 15
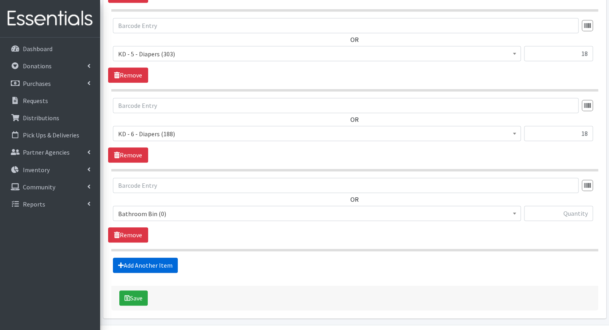
scroll to position [415, 0]
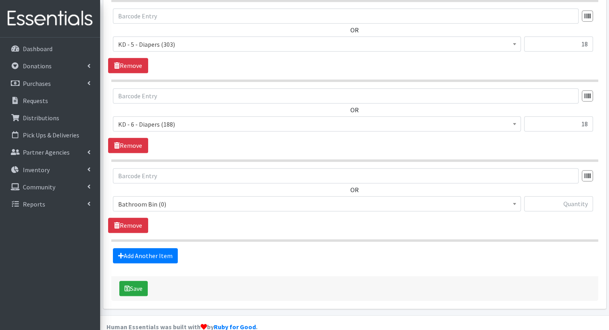
click at [389, 196] on span "Bathroom Bin (0)" at bounding box center [317, 203] width 408 height 15
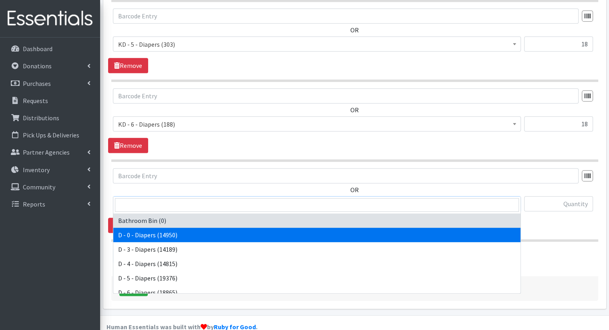
scroll to position [395, 0]
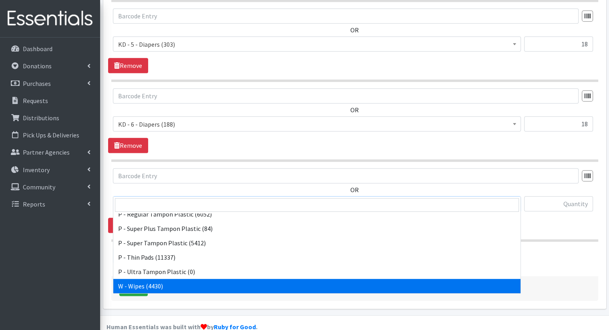
select select "15495"
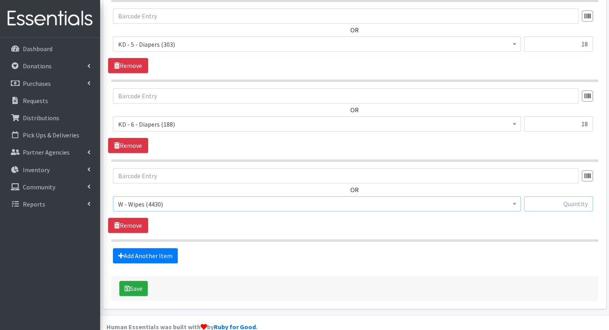
click at [575, 196] on input "text" at bounding box center [558, 203] width 69 height 15
type input "48"
click at [138, 281] on button "Save" at bounding box center [133, 288] width 28 height 15
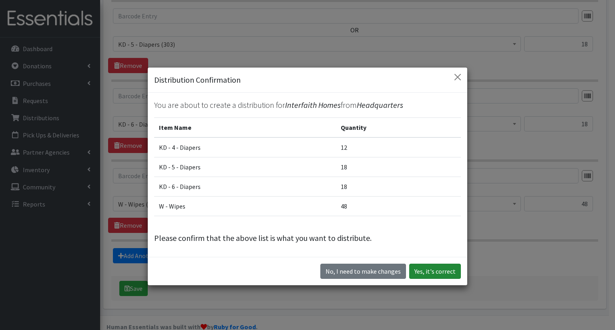
click at [417, 272] on button "Yes, it's correct" at bounding box center [435, 271] width 52 height 15
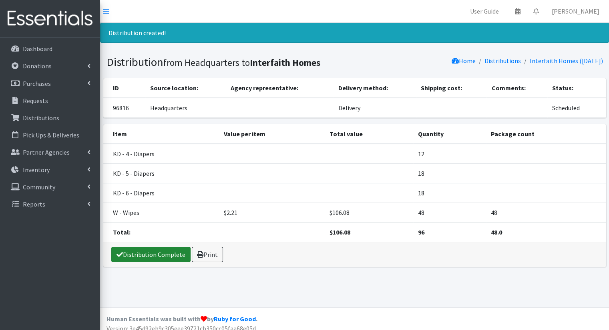
click at [133, 258] on link "Distribution Complete" at bounding box center [150, 254] width 79 height 15
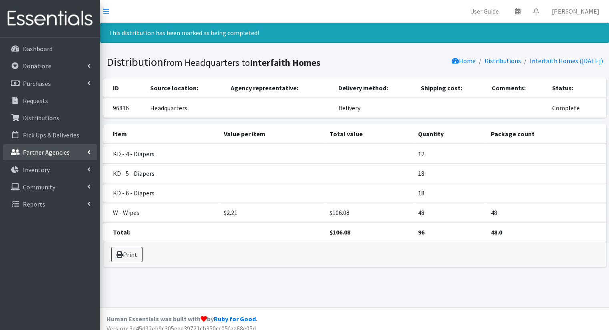
click at [86, 150] on link "Partner Agencies" at bounding box center [50, 152] width 94 height 16
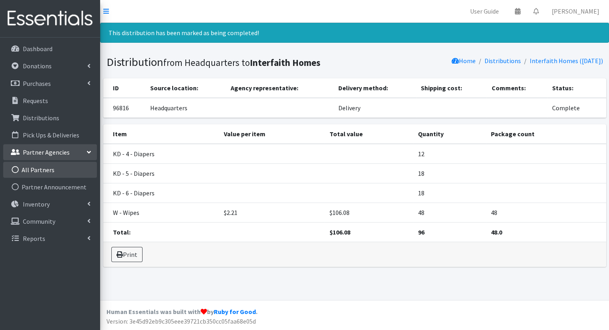
click at [82, 163] on link "All Partners" at bounding box center [50, 170] width 94 height 16
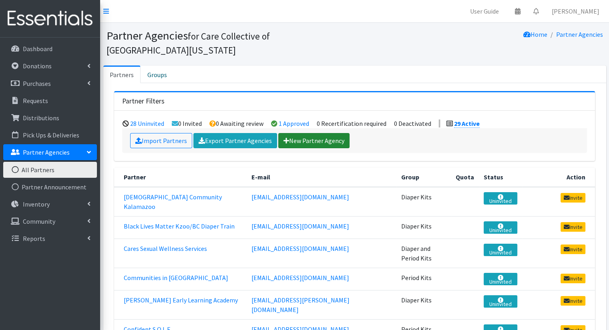
click at [299, 133] on link "New Partner Agency" at bounding box center [313, 140] width 71 height 15
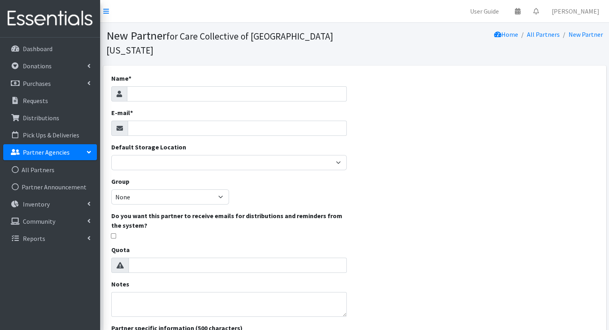
click at [273, 88] on div "Name * E-mail * Default Storage Location Headquarters Group None Diaper Kits Pe…" at bounding box center [228, 244] width 251 height 356
click at [274, 86] on input "Name *" at bounding box center [237, 93] width 220 height 15
type input "Samaritas"
click at [286, 121] on input "E-mail *" at bounding box center [237, 128] width 219 height 15
type input "v"
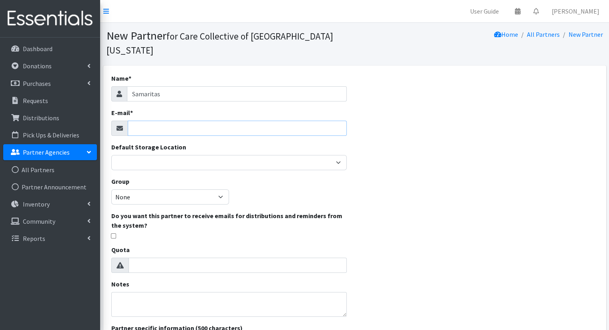
type input "v"
paste input "[EMAIL_ADDRESS][DOMAIN_NAME]"
type input "[EMAIL_ADDRESS][DOMAIN_NAME]"
click at [216, 190] on select "None Diaper Kits Period Kits Diaper and Period Kits" at bounding box center [170, 197] width 118 height 15
select select "233"
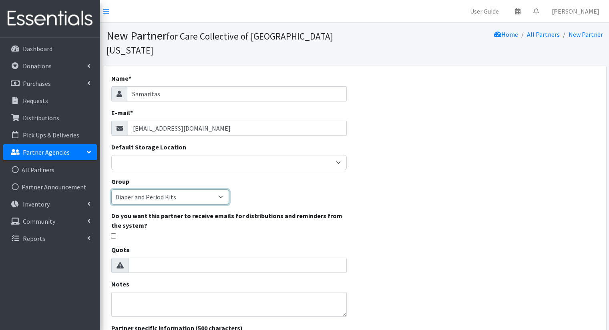
click at [111, 190] on select "None Diaper Kits Period Kits Diaper and Period Kits" at bounding box center [170, 197] width 118 height 15
click at [262, 178] on div "Name * Samaritas E-mail * Dmans1@samaritas.org Default Storage Location Headqua…" at bounding box center [228, 244] width 251 height 356
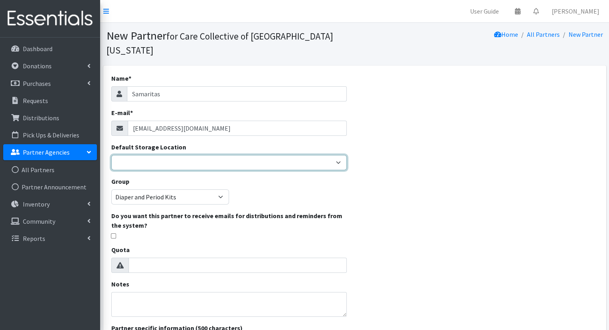
click at [314, 155] on select "Headquarters" at bounding box center [228, 162] width 235 height 15
select select "491"
click at [111, 155] on select "Headquarters" at bounding box center [228, 162] width 235 height 15
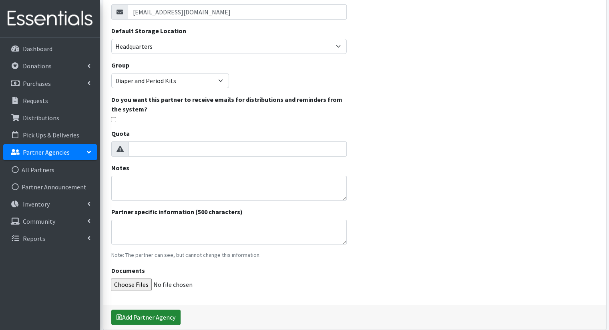
click at [161, 310] on button "Add Partner Agency" at bounding box center [145, 317] width 69 height 15
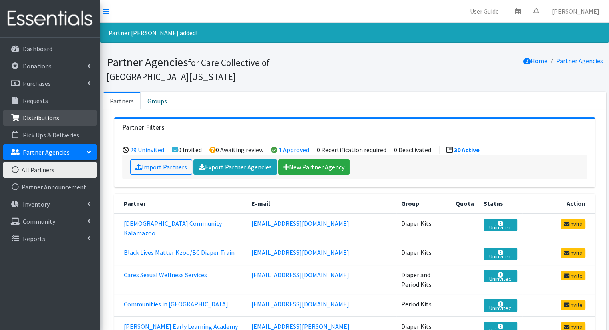
click at [70, 117] on link "Distributions" at bounding box center [50, 118] width 94 height 16
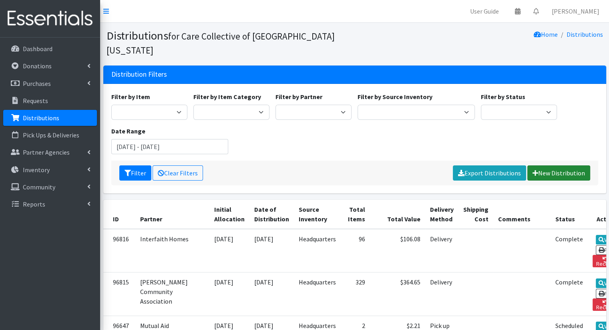
click at [562, 166] on link "New Distribution" at bounding box center [558, 173] width 63 height 15
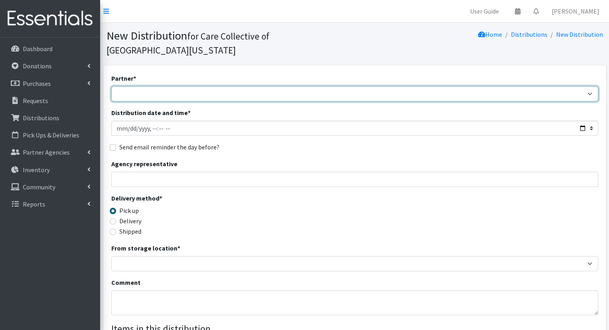
click at [274, 86] on select "African Community Kalamazoo Black Lives Matter Kzoo/BC Diaper Train Cares Sexua…" at bounding box center [354, 93] width 487 height 15
select select "8189"
click at [111, 86] on select "African Community Kalamazoo Black Lives Matter Kzoo/BC Diaper Train Cares Sexua…" at bounding box center [354, 93] width 487 height 15
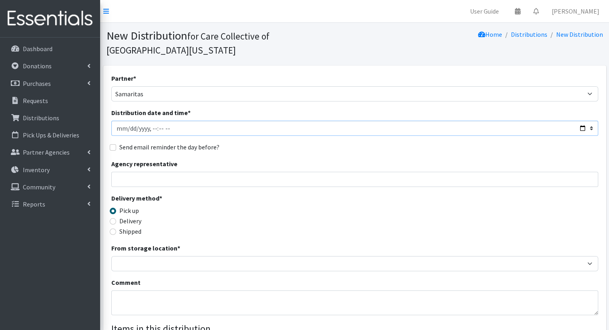
click at [580, 121] on input "Distribution date and time *" at bounding box center [354, 128] width 487 height 15
type input "2025-09-17T10:00"
click at [318, 142] on div "Send email reminder the day before?" at bounding box center [354, 147] width 487 height 10
click at [139, 216] on label "Delivery" at bounding box center [130, 221] width 22 height 10
click at [116, 218] on input "Delivery" at bounding box center [113, 221] width 6 height 6
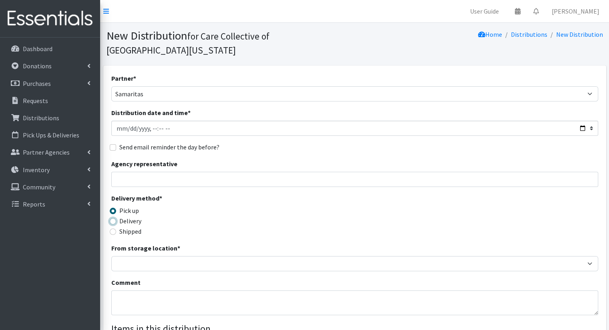
radio input "true"
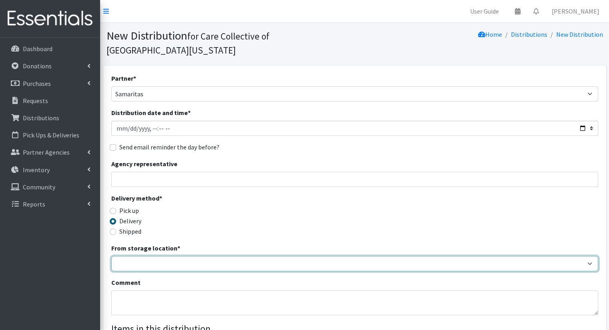
click at [150, 256] on select "Headquarters" at bounding box center [354, 263] width 487 height 15
select select "491"
click at [111, 256] on select "Headquarters" at bounding box center [354, 263] width 487 height 15
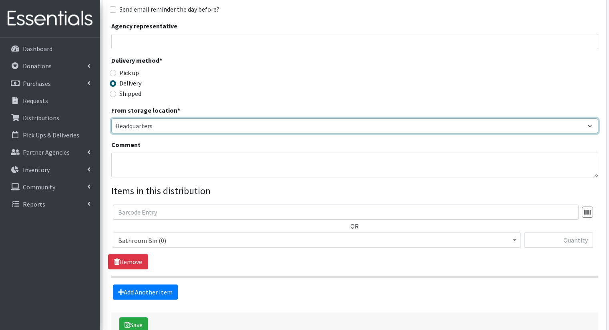
scroll to position [152, 0]
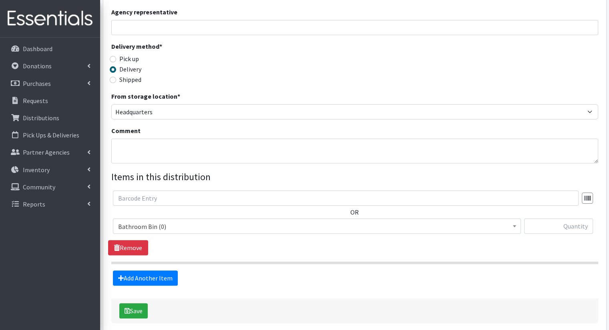
click at [273, 221] on span "Bathroom Bin (0)" at bounding box center [316, 226] width 397 height 11
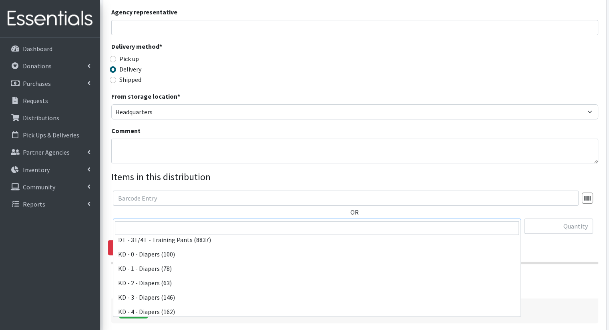
scroll to position [150, 0]
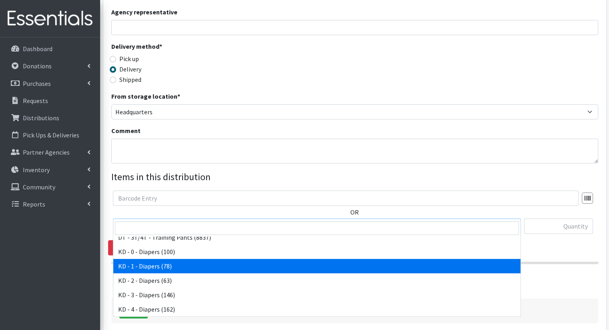
select select "15497"
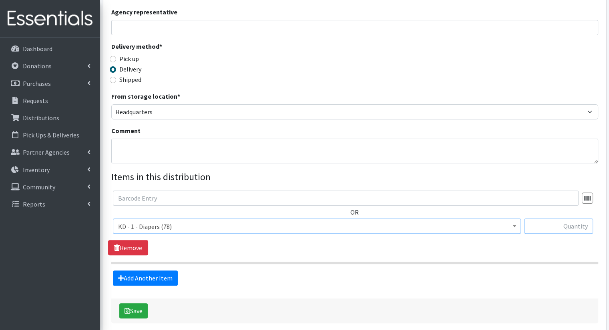
click at [553, 219] on input "text" at bounding box center [558, 226] width 69 height 15
click at [553, 219] on input "5" at bounding box center [558, 226] width 69 height 15
type input "5"
click at [165, 271] on link "Add Another Item" at bounding box center [145, 278] width 65 height 15
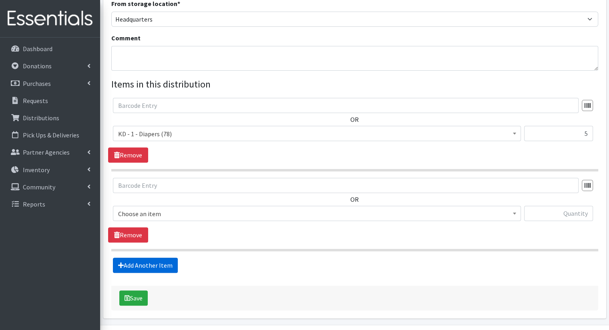
scroll to position [255, 0]
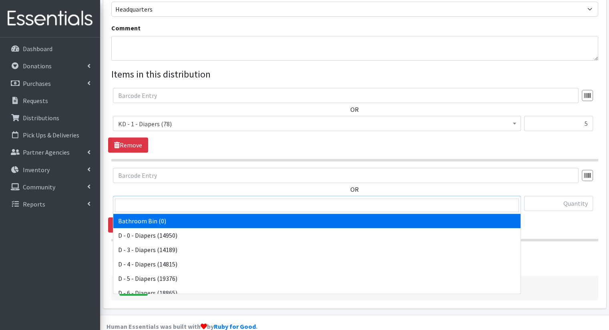
click at [392, 198] on span "Bathroom Bin (0)" at bounding box center [316, 203] width 397 height 11
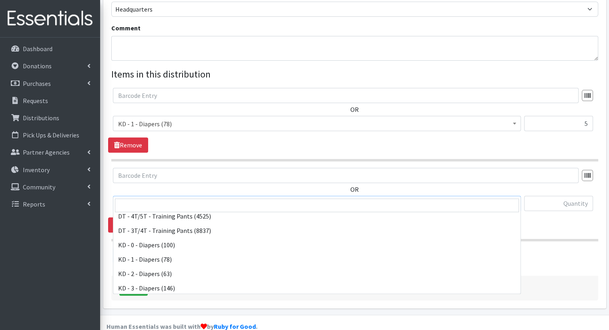
scroll to position [160, 0]
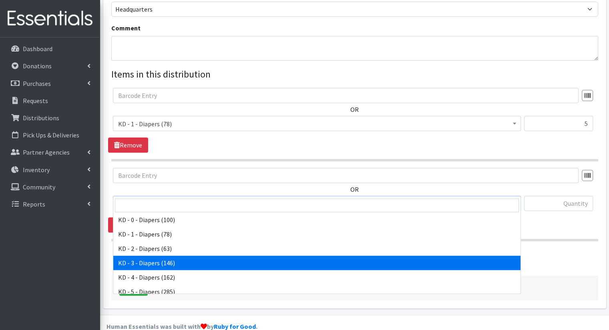
select select "15499"
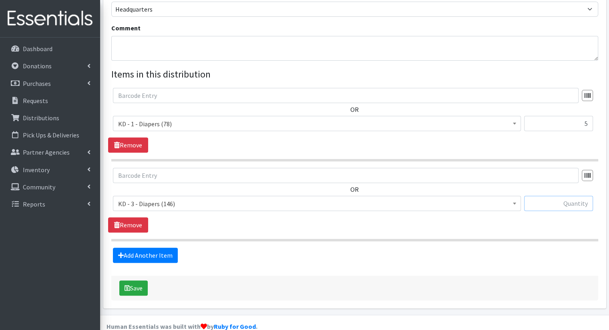
click at [545, 196] on input "text" at bounding box center [558, 203] width 69 height 15
type input "10"
click at [172, 248] on link "Add Another Item" at bounding box center [145, 255] width 65 height 15
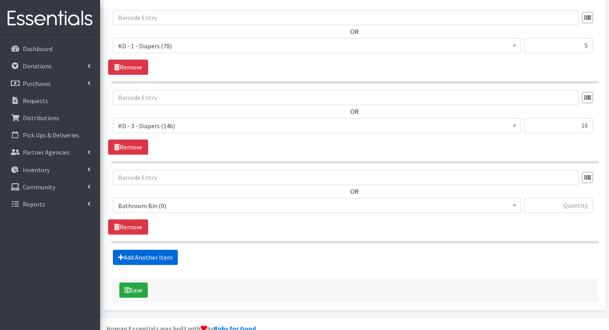
scroll to position [334, 0]
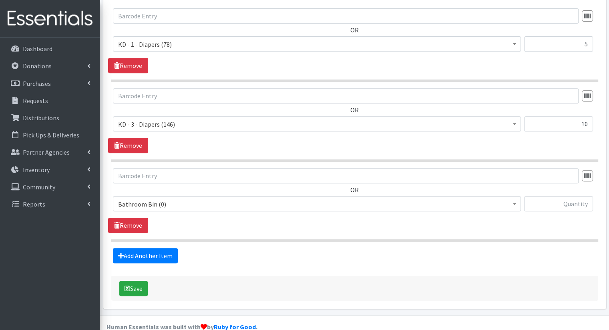
click at [207, 199] on span "Bathroom Bin (0)" at bounding box center [316, 204] width 397 height 11
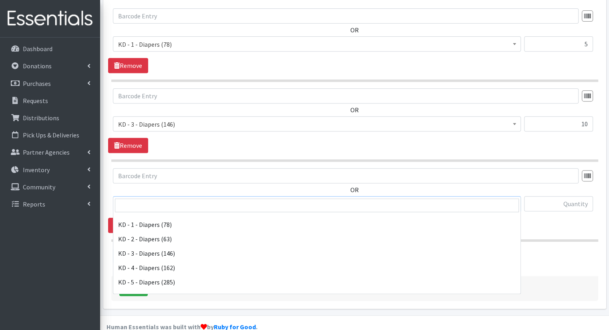
scroll to position [171, 0]
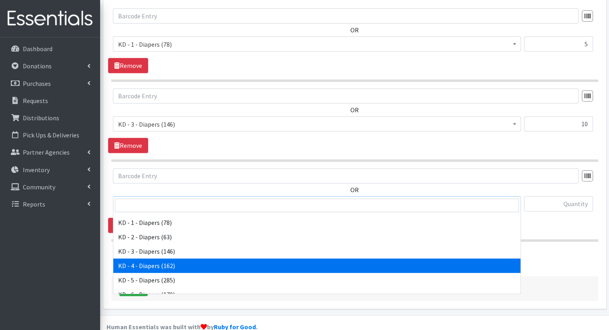
select select "15500"
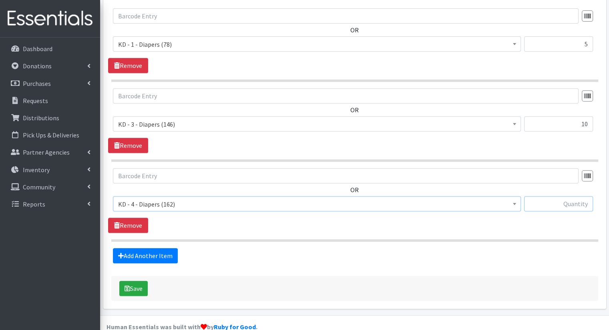
click at [569, 196] on input "text" at bounding box center [558, 203] width 69 height 15
type input "6"
click at [165, 248] on link "Add Another Item" at bounding box center [145, 255] width 65 height 15
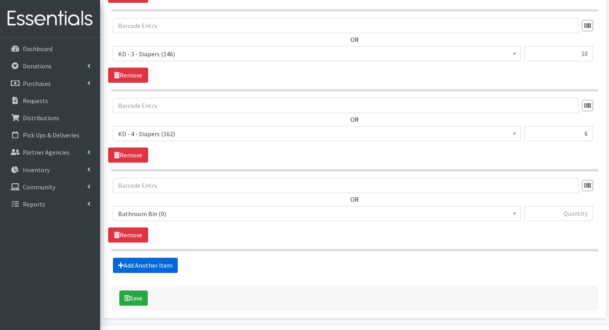
scroll to position [415, 0]
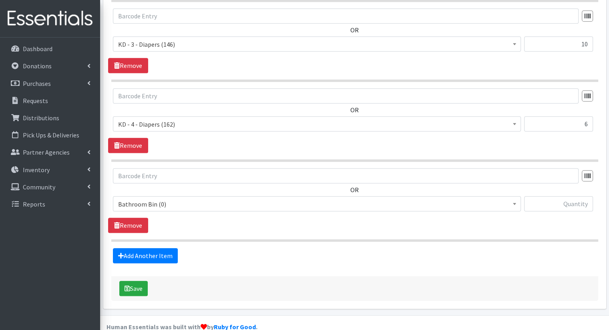
click at [226, 199] on span "Bathroom Bin (0)" at bounding box center [316, 204] width 397 height 11
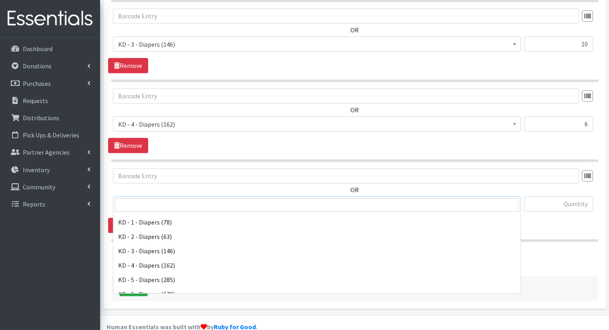
scroll to position [185, 0]
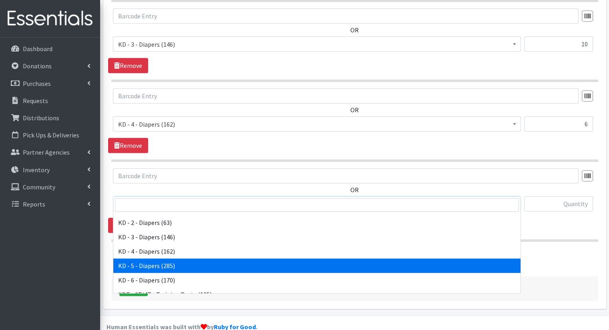
select select "15501"
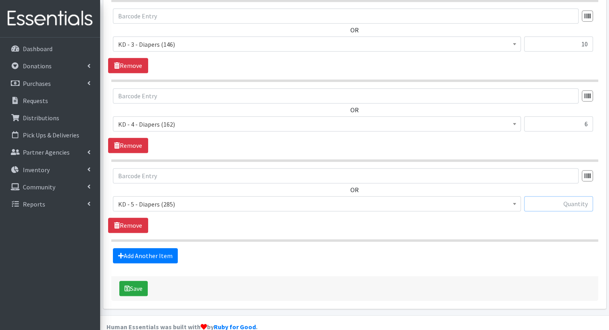
click at [576, 196] on input "text" at bounding box center [558, 203] width 69 height 15
type input "8"
click at [168, 248] on link "Add Another Item" at bounding box center [145, 255] width 65 height 15
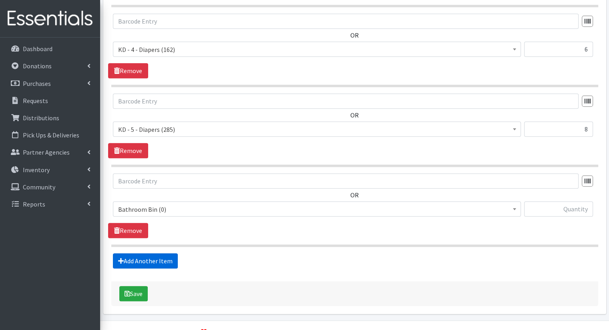
scroll to position [495, 0]
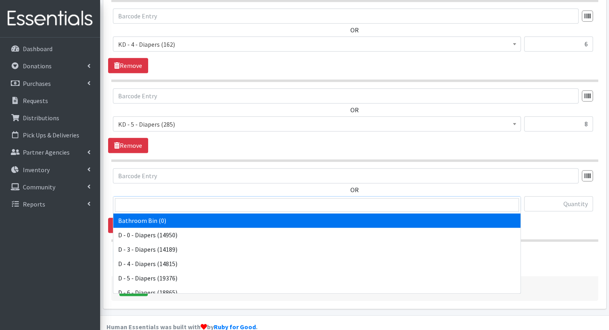
click at [213, 199] on span "Bathroom Bin (0)" at bounding box center [316, 204] width 397 height 11
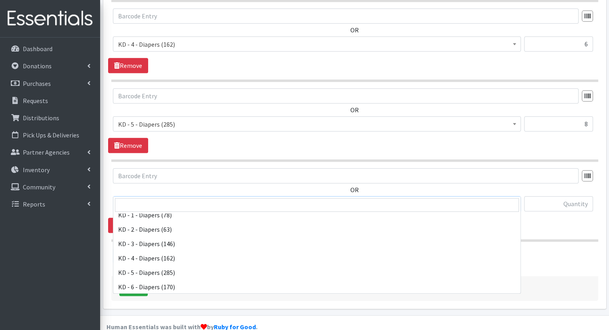
scroll to position [181, 0]
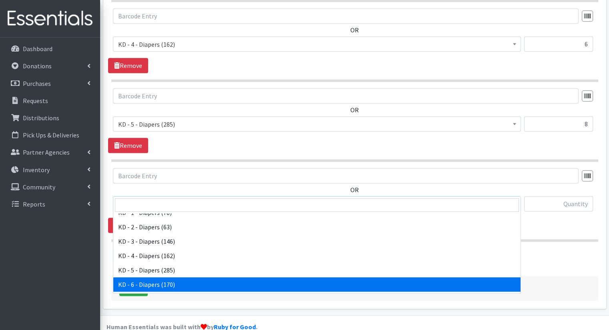
select select "15502"
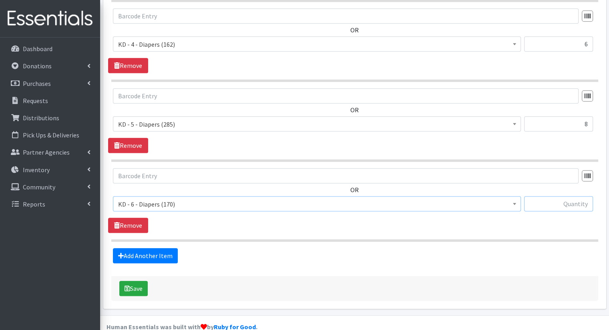
click at [567, 196] on input "text" at bounding box center [558, 203] width 69 height 15
type input "6"
click at [166, 248] on link "Add Another Item" at bounding box center [145, 255] width 65 height 15
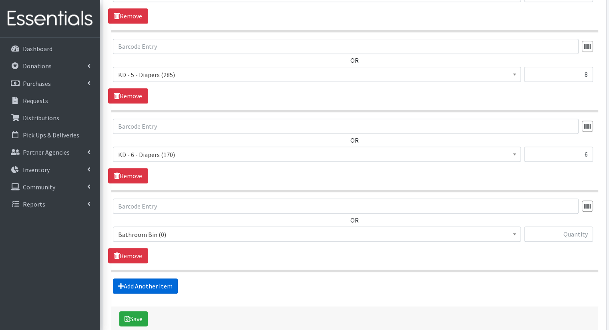
scroll to position [574, 0]
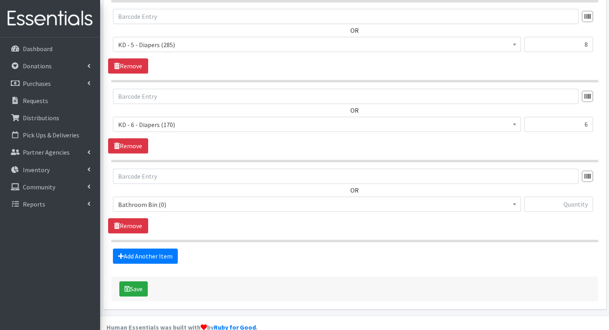
click at [238, 199] on span "Bathroom Bin (0)" at bounding box center [316, 204] width 397 height 11
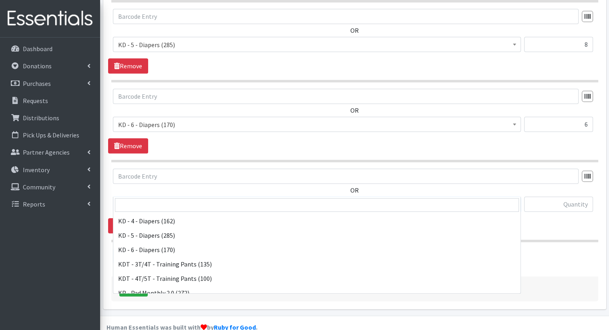
scroll to position [220, 0]
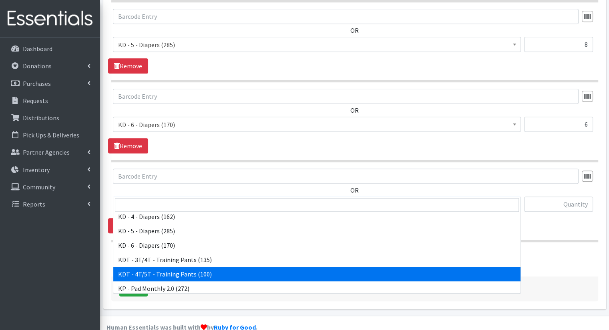
select select "15507"
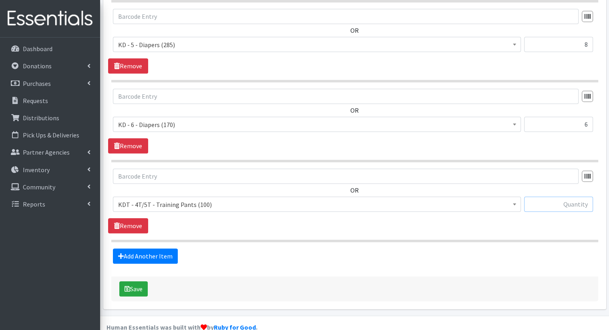
drag, startPoint x: 539, startPoint y: 187, endPoint x: 549, endPoint y: 191, distance: 10.6
click at [549, 197] on input "text" at bounding box center [558, 204] width 69 height 15
type input "4"
click at [169, 249] on link "Add Another Item" at bounding box center [145, 256] width 65 height 15
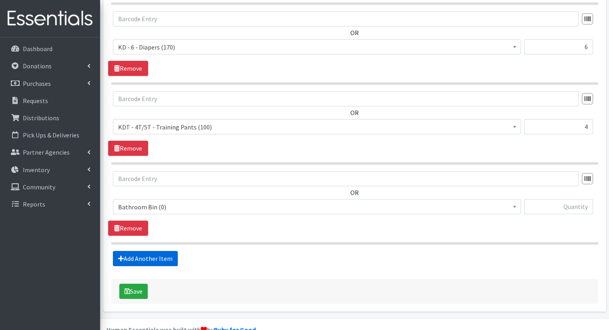
scroll to position [654, 0]
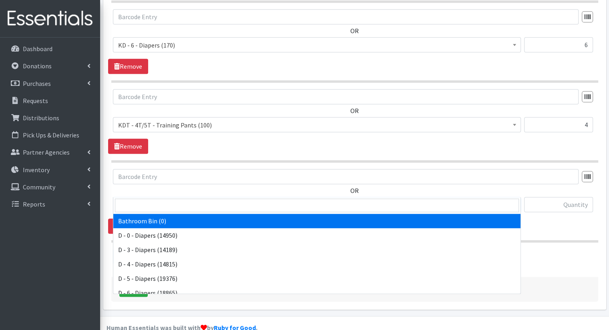
click at [221, 200] on span "Bathroom Bin (0)" at bounding box center [316, 205] width 397 height 11
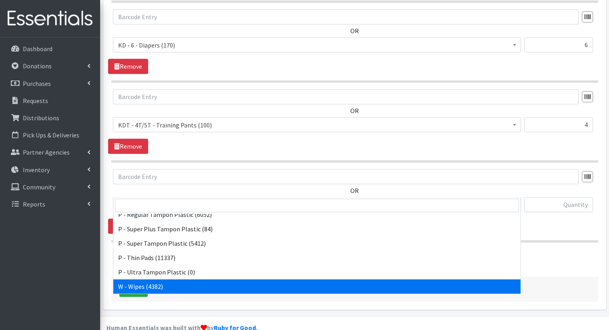
select select "15495"
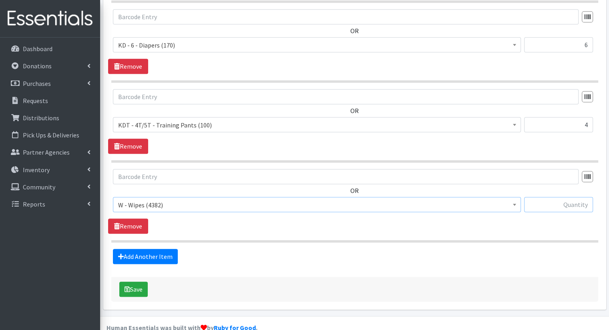
click at [572, 197] on input "text" at bounding box center [558, 204] width 69 height 15
type input "39"
click at [168, 249] on link "Add Another Item" at bounding box center [145, 256] width 65 height 15
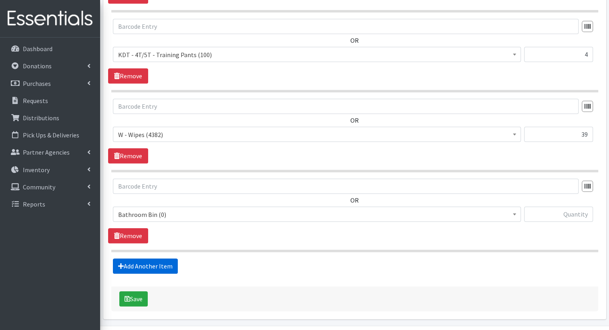
scroll to position [733, 0]
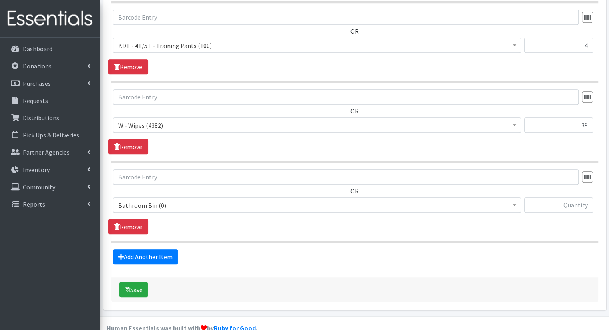
click at [304, 200] on span "Bathroom Bin (0)" at bounding box center [316, 205] width 397 height 11
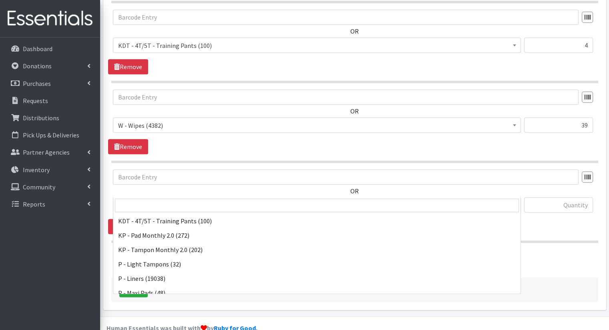
scroll to position [271, 0]
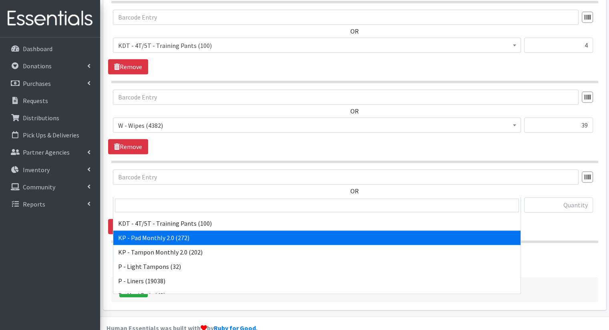
select select "15566"
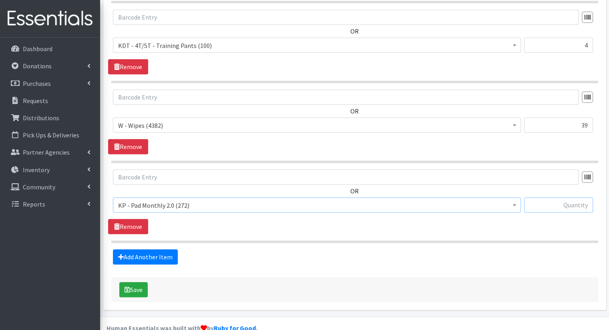
click at [547, 198] on input "text" at bounding box center [558, 205] width 69 height 15
type input "10"
click at [159, 250] on link "Add Another Item" at bounding box center [145, 257] width 65 height 15
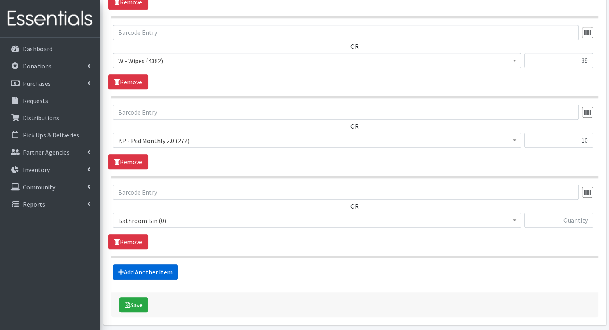
scroll to position [813, 0]
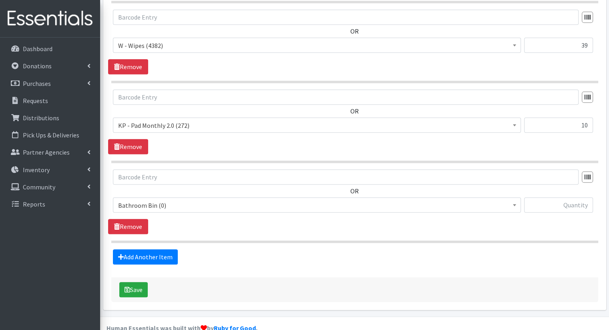
click at [218, 198] on span "Bathroom Bin (0)" at bounding box center [317, 205] width 408 height 15
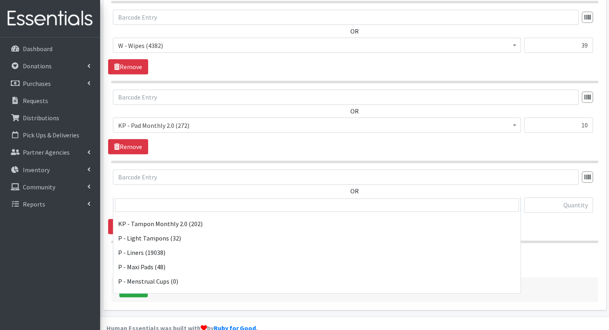
scroll to position [292, 0]
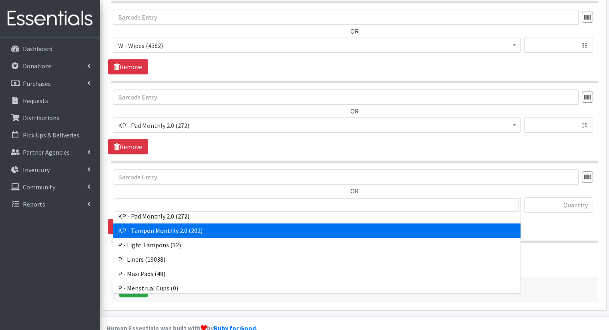
select select "15575"
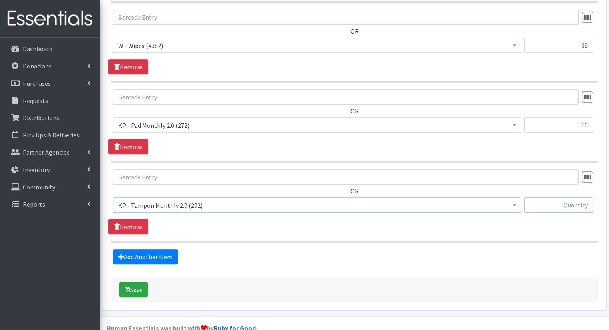
click at [567, 198] on input "text" at bounding box center [558, 205] width 69 height 15
type input "5"
click at [140, 282] on button "Save" at bounding box center [133, 289] width 28 height 15
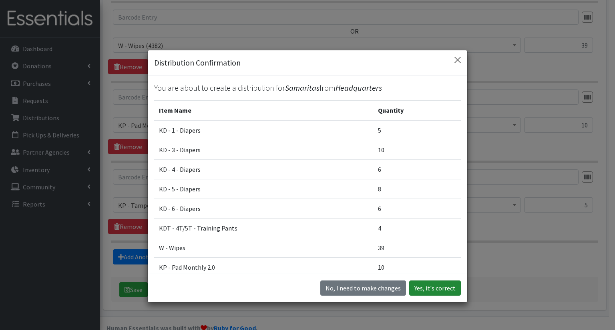
click at [431, 286] on button "Yes, it's correct" at bounding box center [435, 288] width 52 height 15
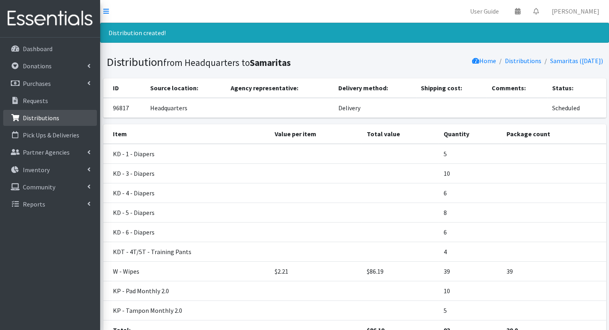
click at [68, 118] on link "Distributions" at bounding box center [50, 118] width 94 height 16
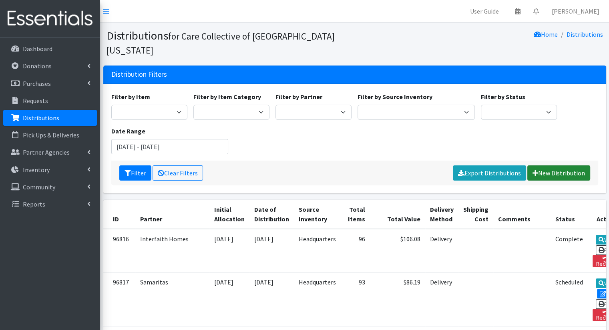
click at [541, 166] on link "New Distribution" at bounding box center [558, 173] width 63 height 15
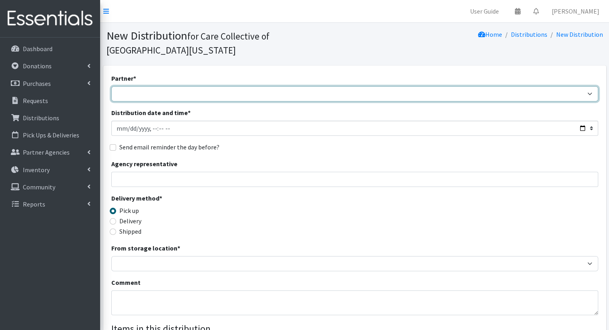
click at [213, 86] on select "African Community Kalamazoo Black Lives Matter Kzoo/[GEOGRAPHIC_DATA] Diaper Tr…" at bounding box center [354, 93] width 487 height 15
select select "7982"
click at [111, 86] on select "African Community Kalamazoo Black Lives Matter Kzoo/[GEOGRAPHIC_DATA] Diaper Tr…" at bounding box center [354, 93] width 487 height 15
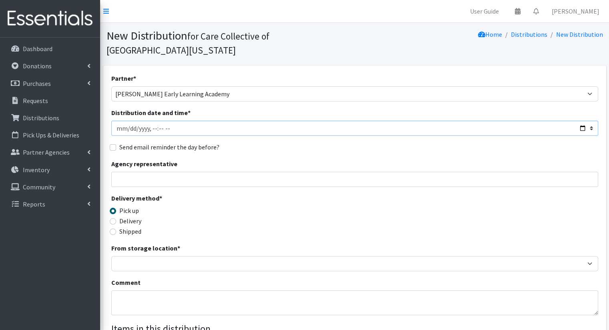
click at [224, 121] on input "Distribution date and time *" at bounding box center [354, 128] width 487 height 15
click at [579, 121] on input "Distribution date and time *" at bounding box center [354, 128] width 487 height 15
type input "2025-09-19T09:00"
click at [290, 142] on div "Partner * African Community Kalamazoo Black Lives Matter Kzoo/BC Diaper Train C…" at bounding box center [354, 256] width 487 height 364
click at [132, 216] on label "Delivery" at bounding box center [130, 221] width 22 height 10
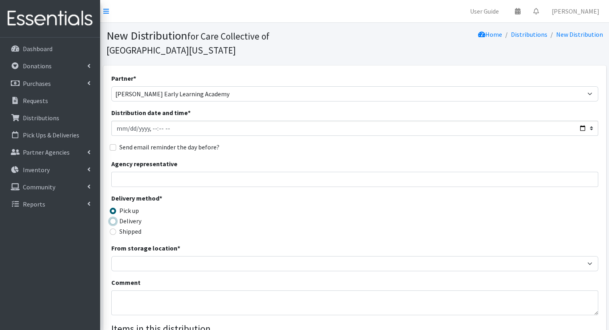
click at [116, 218] on input "Delivery" at bounding box center [113, 221] width 6 height 6
radio input "true"
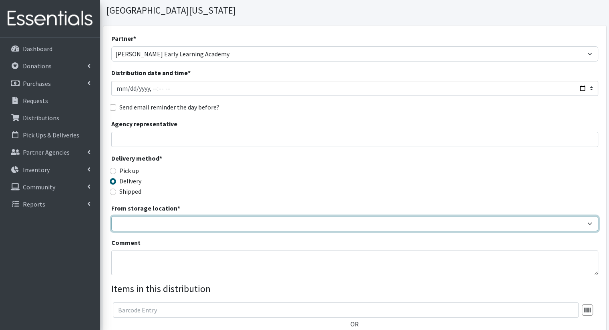
click at [150, 216] on select "Headquarters" at bounding box center [354, 223] width 487 height 15
select select "491"
click at [111, 216] on select "Headquarters" at bounding box center [354, 223] width 487 height 15
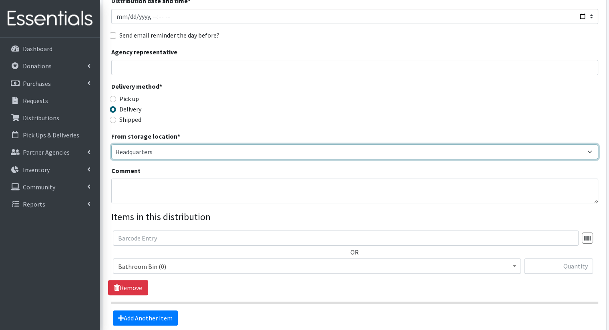
scroll to position [160, 0]
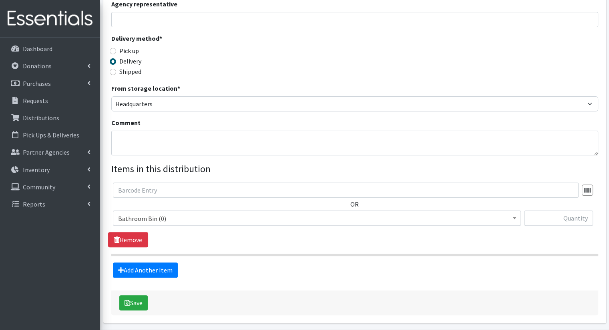
click at [214, 213] on span "Bathroom Bin (0)" at bounding box center [316, 218] width 397 height 11
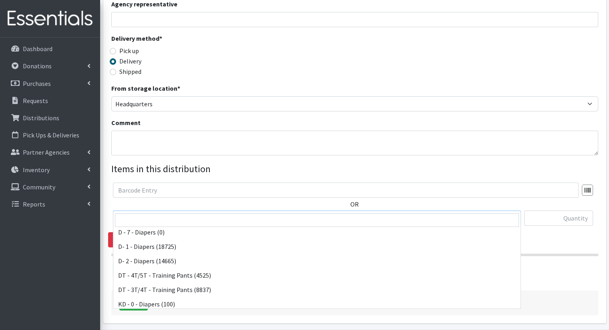
scroll to position [120, 0]
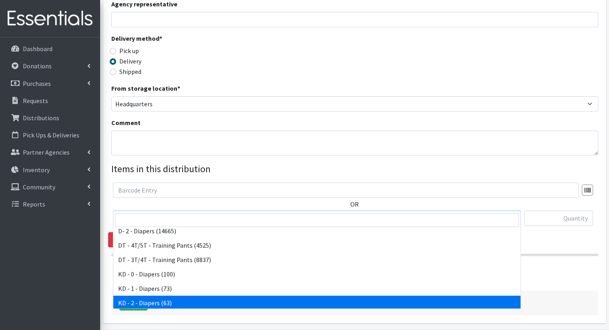
select select "15498"
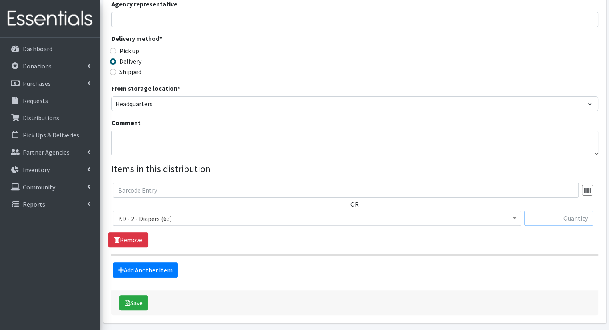
click at [578, 211] on input "text" at bounding box center [558, 218] width 69 height 15
type input "4"
click at [158, 263] on link "Add Another Item" at bounding box center [145, 270] width 65 height 15
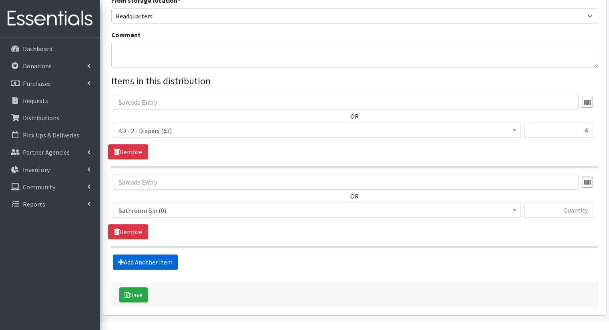
scroll to position [255, 0]
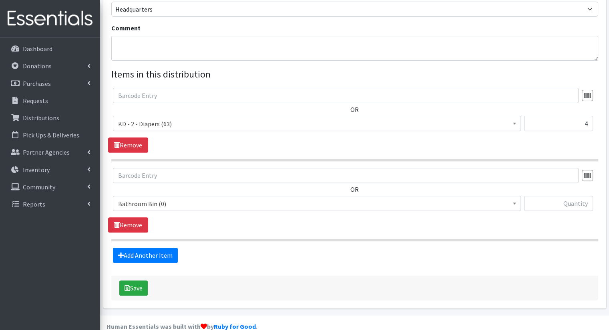
click at [234, 198] on span "Bathroom Bin (0)" at bounding box center [316, 203] width 397 height 11
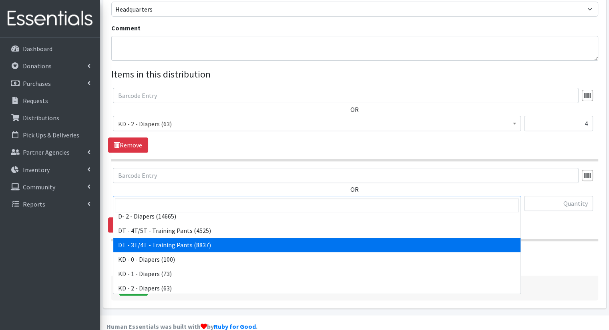
scroll to position [160, 0]
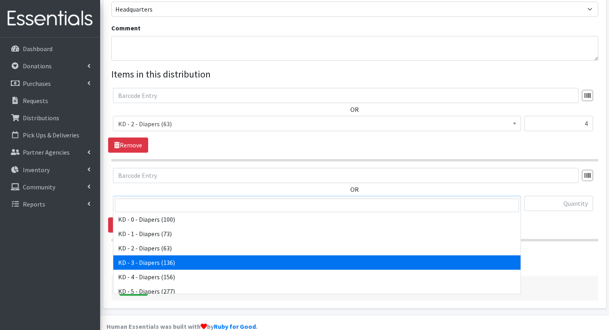
select select "15499"
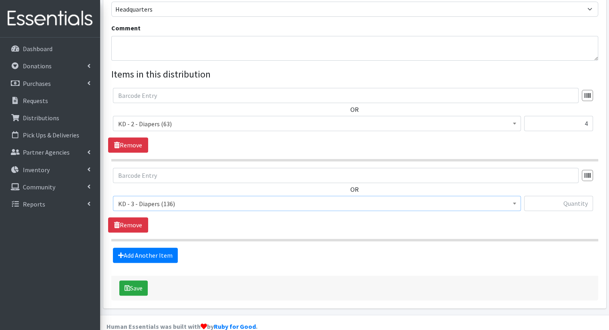
click at [589, 181] on div "OR Bathroom Bin (0) D - 0 - Diapers (14950) D - 3 - Diapers (14189) D - 4 - Dia…" at bounding box center [354, 193] width 493 height 50
click at [583, 196] on input "text" at bounding box center [558, 203] width 69 height 15
type input "4"
drag, startPoint x: 174, startPoint y: 229, endPoint x: 172, endPoint y: 236, distance: 6.6
click at [174, 230] on fieldset "Items in this distribution OR Bathroom Bin (0) D - 0 - Diapers (14950) D - 3 - …" at bounding box center [354, 165] width 487 height 196
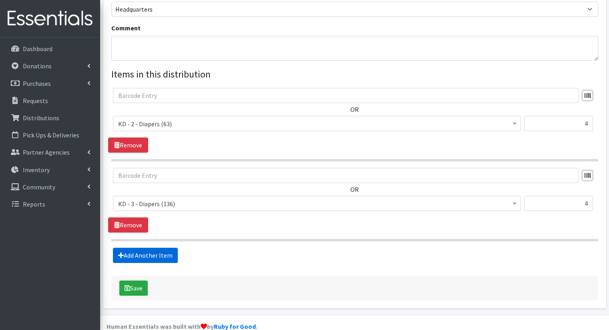
click at [169, 248] on link "Add Another Item" at bounding box center [145, 255] width 65 height 15
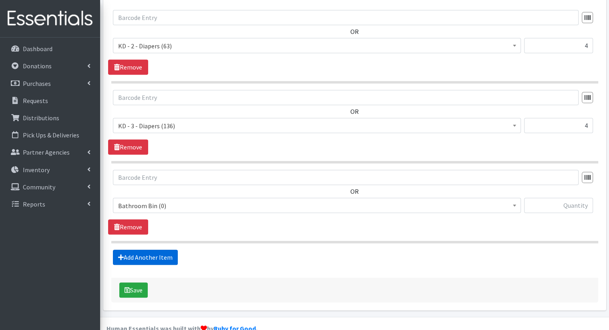
scroll to position [334, 0]
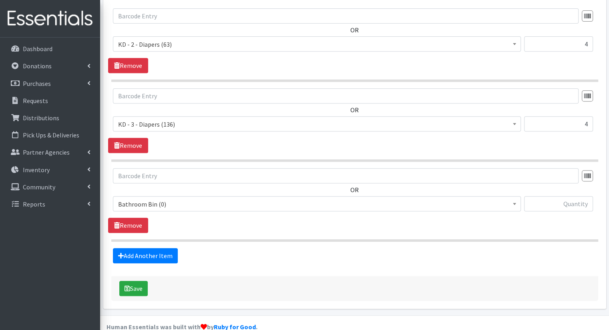
click at [227, 179] on div "OR Bathroom Bin (0) D - 0 - Diapers (14950) D - 3 - Diapers (14189) D - 4 - Dia…" at bounding box center [354, 193] width 493 height 50
click at [232, 199] on span "Bathroom Bin (0)" at bounding box center [316, 204] width 397 height 11
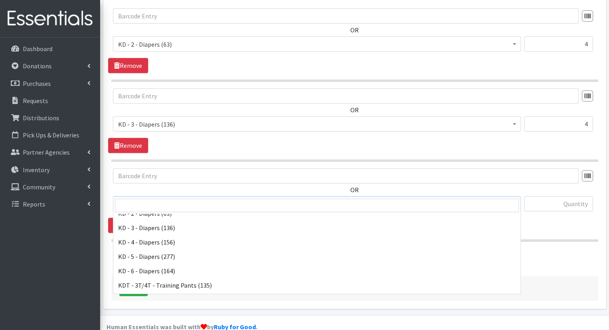
scroll to position [200, 0]
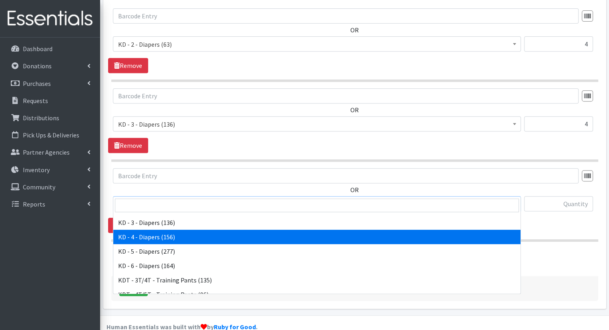
select select "15500"
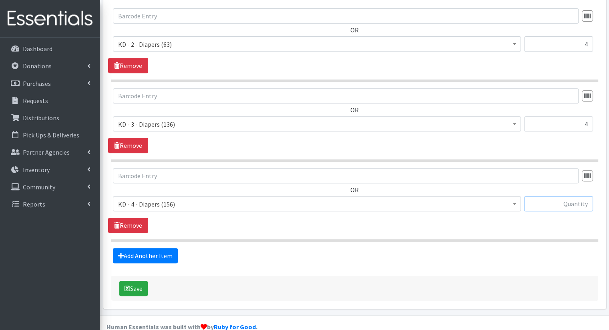
click at [550, 196] on input "text" at bounding box center [558, 203] width 69 height 15
type input "8"
click at [147, 248] on link "Add Another Item" at bounding box center [145, 255] width 65 height 15
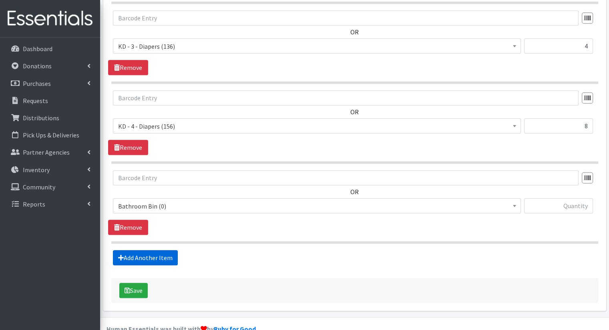
scroll to position [415, 0]
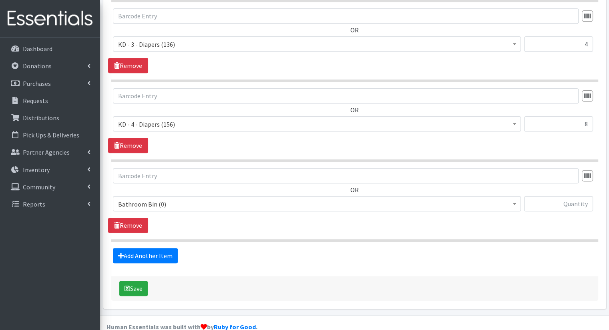
click at [221, 199] on span "Bathroom Bin (0)" at bounding box center [316, 204] width 397 height 11
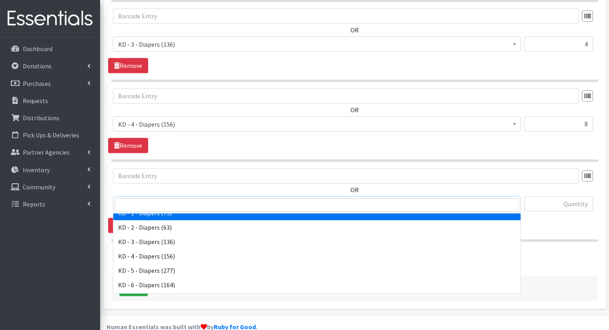
scroll to position [200, 0]
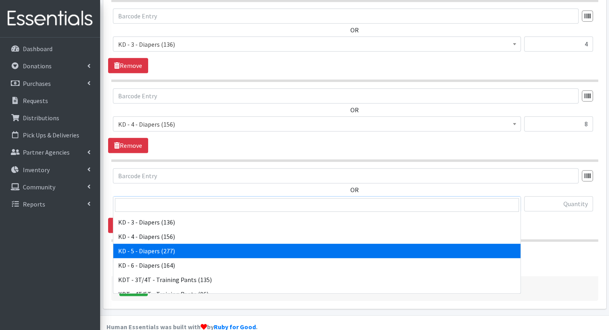
select select "15501"
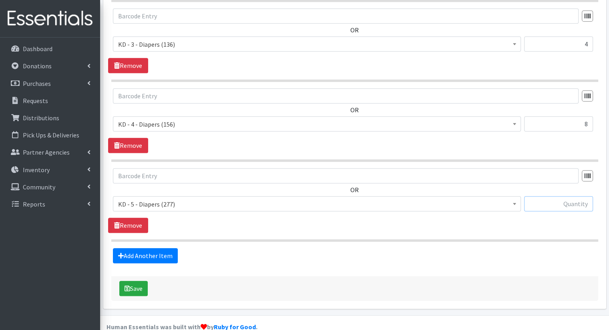
click at [557, 196] on input "text" at bounding box center [558, 203] width 69 height 15
type input "8"
click at [158, 248] on link "Add Another Item" at bounding box center [145, 255] width 65 height 15
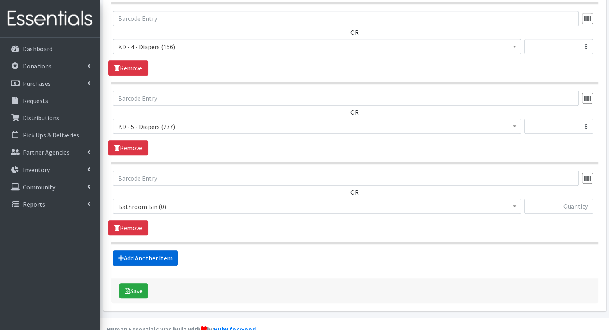
scroll to position [495, 0]
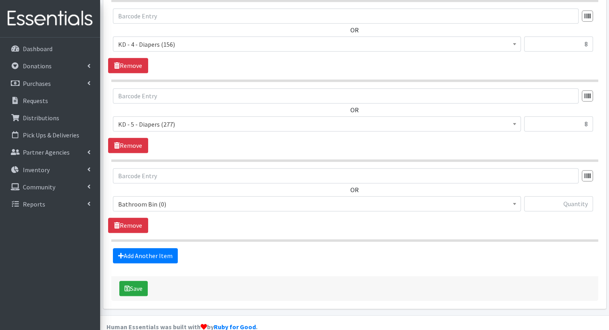
click at [196, 199] on span "Bathroom Bin (0)" at bounding box center [316, 204] width 397 height 11
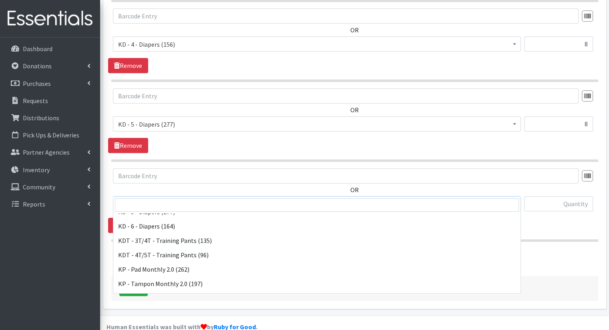
scroll to position [240, 0]
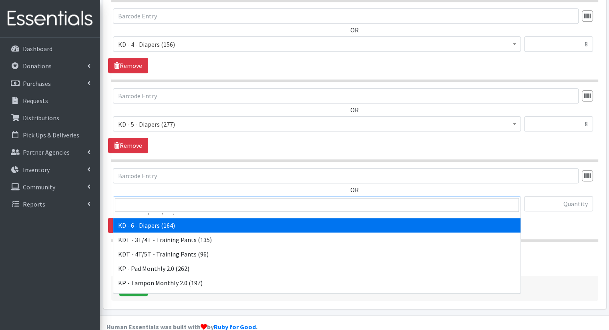
select select "15502"
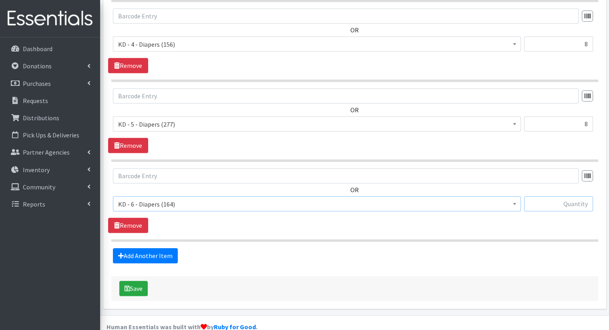
click at [558, 196] on input "text" at bounding box center [558, 203] width 69 height 15
type input "8"
click at [162, 248] on link "Add Another Item" at bounding box center [145, 255] width 65 height 15
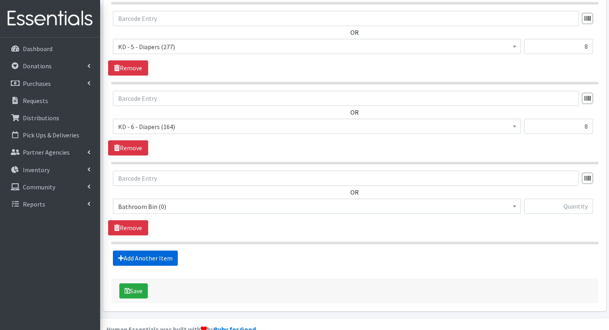
scroll to position [574, 0]
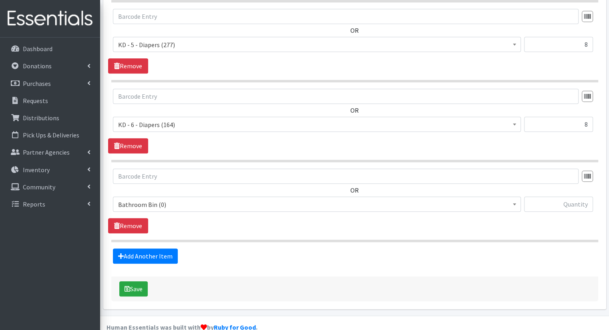
click at [278, 199] on span "Bathroom Bin (0)" at bounding box center [316, 204] width 397 height 11
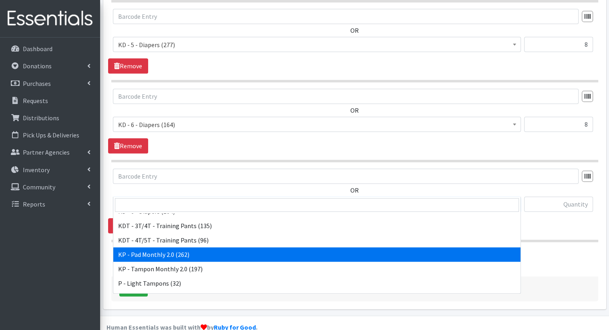
scroll to position [240, 0]
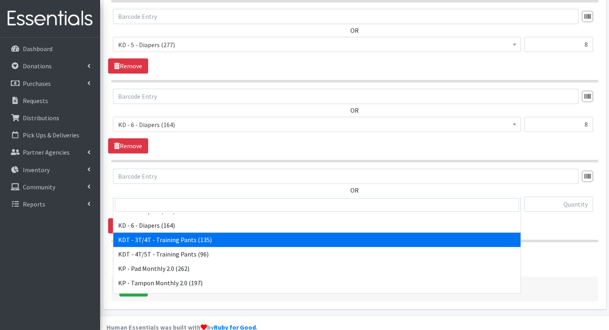
select select "15506"
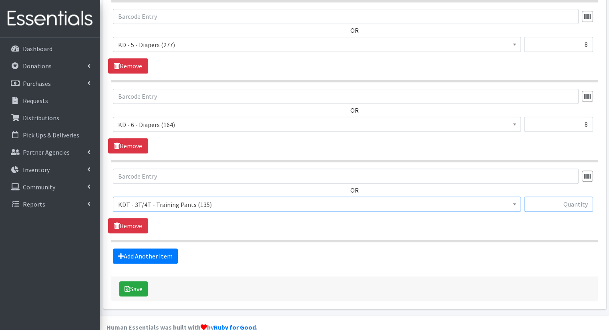
click at [582, 197] on input "text" at bounding box center [558, 204] width 69 height 15
type input "8"
click at [119, 253] on icon at bounding box center [121, 256] width 6 height 6
click at [153, 249] on link "Add Another Item" at bounding box center [145, 256] width 65 height 15
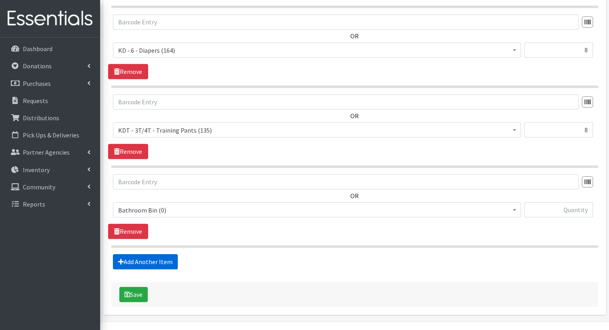
scroll to position [654, 0]
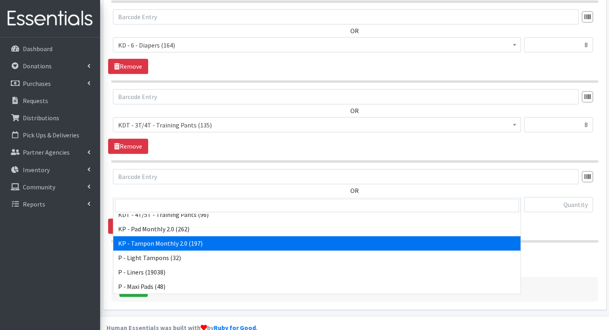
scroll to position [240, 0]
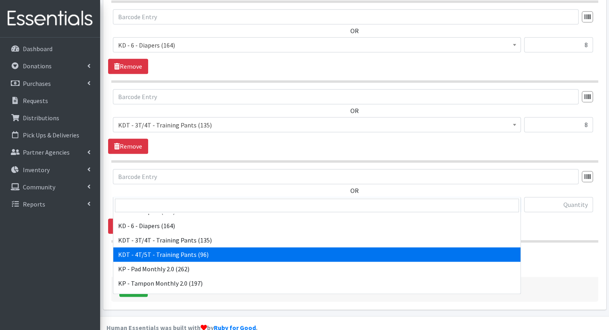
select select "15507"
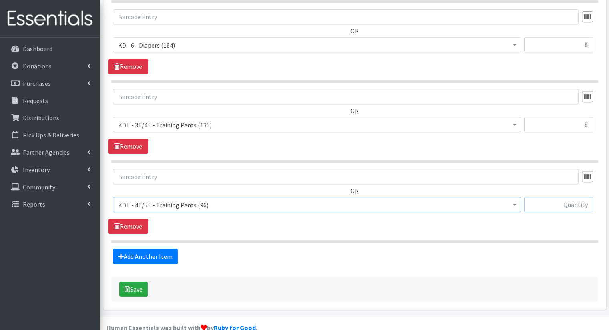
click at [563, 197] on input "text" at bounding box center [558, 204] width 69 height 15
type input "8"
click at [166, 249] on link "Add Another Item" at bounding box center [145, 256] width 65 height 15
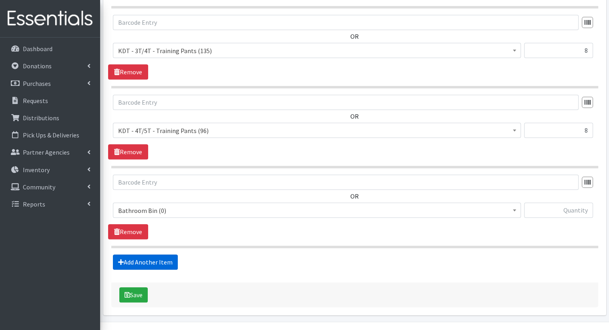
scroll to position [733, 0]
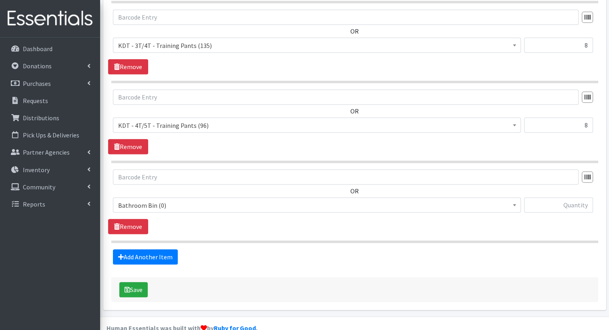
click at [210, 200] on span "Bathroom Bin (0)" at bounding box center [316, 205] width 397 height 11
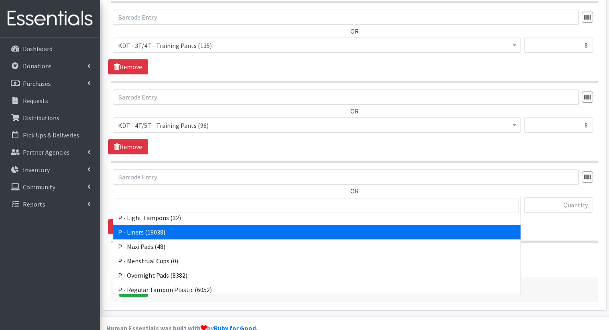
scroll to position [395, 0]
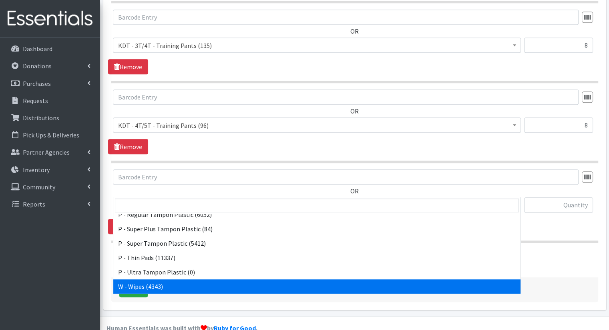
select select "15495"
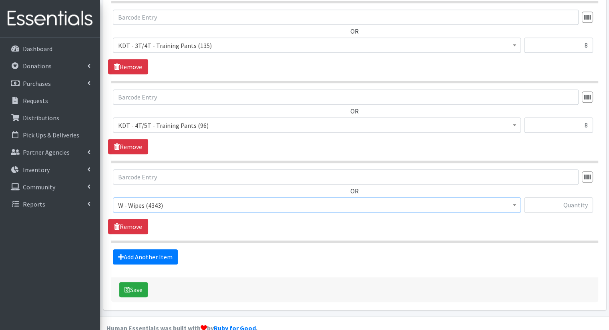
click at [533, 199] on div at bounding box center [558, 209] width 69 height 22
click at [538, 198] on input "text" at bounding box center [558, 205] width 69 height 15
type input "48"
click at [164, 250] on link "Add Another Item" at bounding box center [145, 257] width 65 height 15
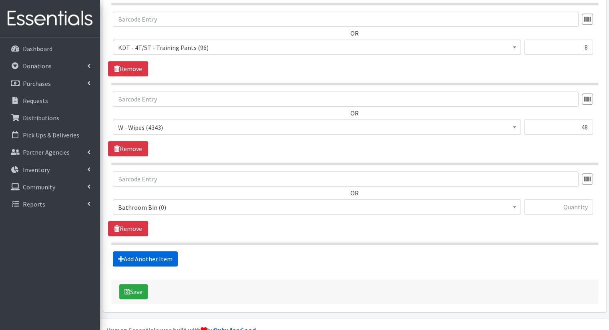
scroll to position [813, 0]
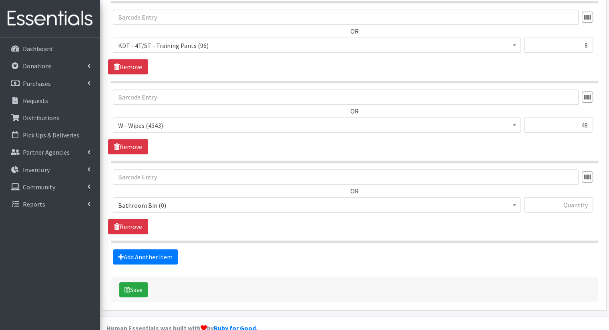
click at [225, 200] on span "Bathroom Bin (0)" at bounding box center [316, 205] width 397 height 11
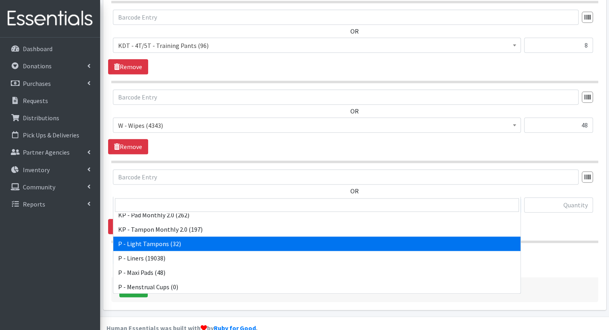
scroll to position [280, 0]
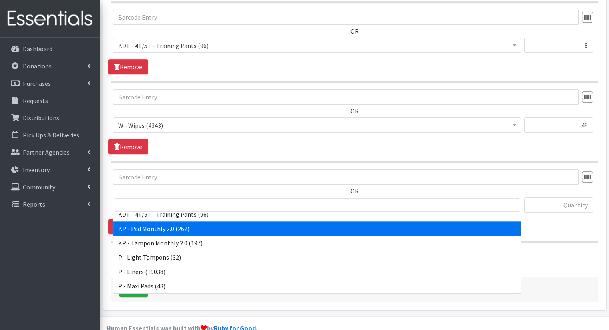
select select "15566"
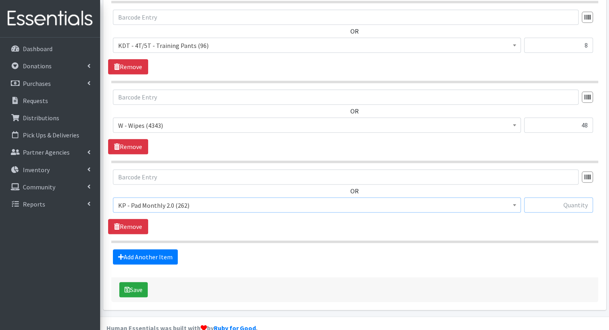
click at [563, 198] on input "text" at bounding box center [558, 205] width 69 height 15
type input "4"
click at [158, 250] on link "Add Another Item" at bounding box center [145, 257] width 65 height 15
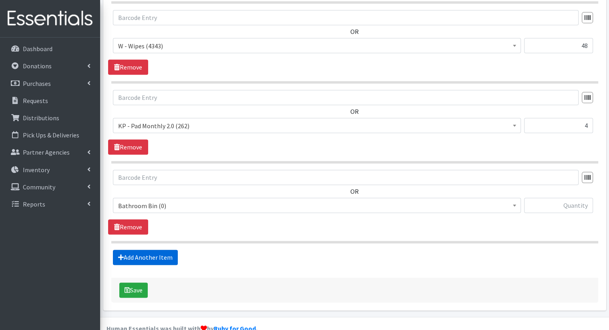
scroll to position [893, 0]
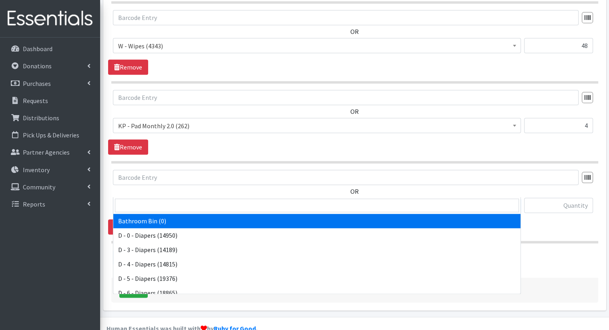
click at [264, 200] on span "Bathroom Bin (0)" at bounding box center [316, 205] width 397 height 11
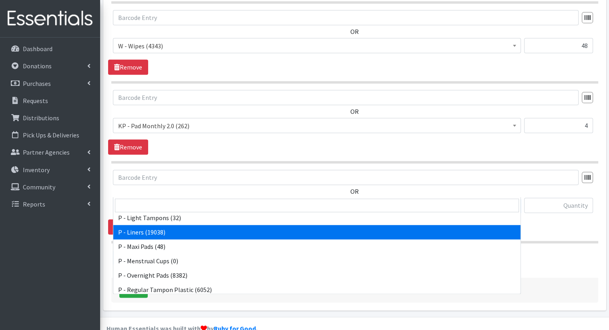
scroll to position [280, 0]
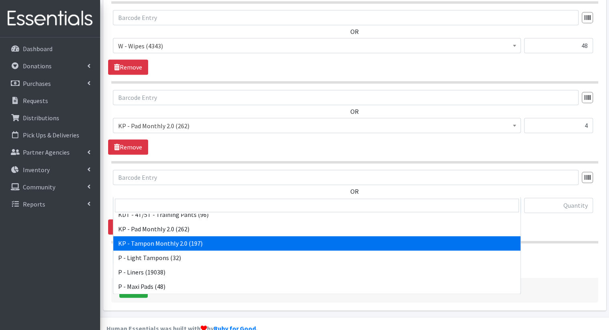
select select "15575"
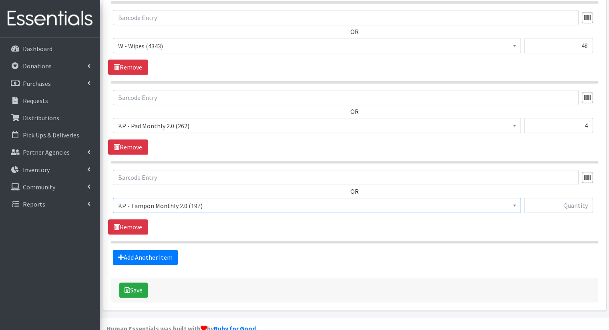
drag, startPoint x: 539, startPoint y: 178, endPoint x: 543, endPoint y: 197, distance: 19.5
click at [541, 187] on div "OR Bathroom Bin (0) D - 0 - Diapers (14950) D - 3 - Diapers (14189) D - 4 - Dia…" at bounding box center [354, 195] width 493 height 50
click at [543, 198] on div at bounding box center [558, 209] width 69 height 22
click at [543, 198] on input "text" at bounding box center [558, 205] width 69 height 15
type input "4"
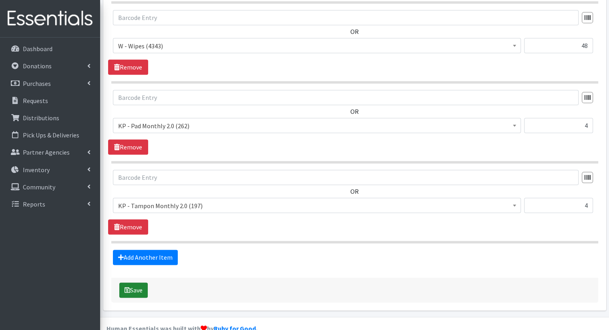
click at [126, 287] on icon "submit" at bounding box center [127, 290] width 6 height 6
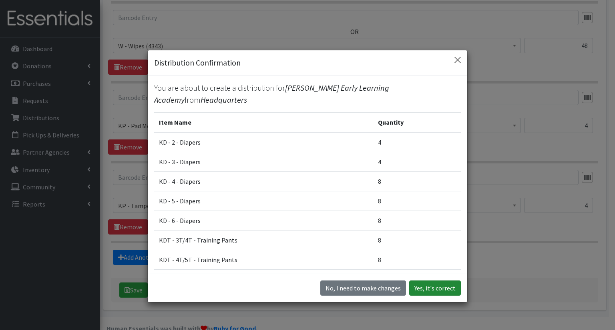
click at [426, 289] on button "Yes, it's correct" at bounding box center [435, 288] width 52 height 15
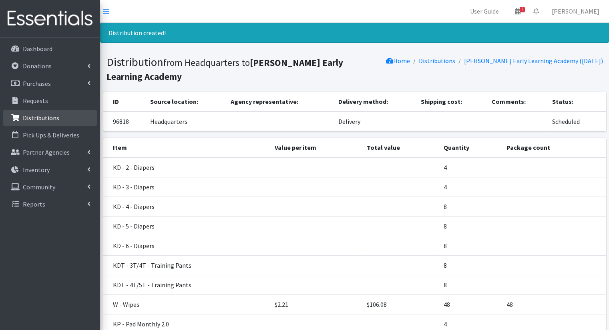
click at [45, 114] on p "Distributions" at bounding box center [41, 118] width 36 height 8
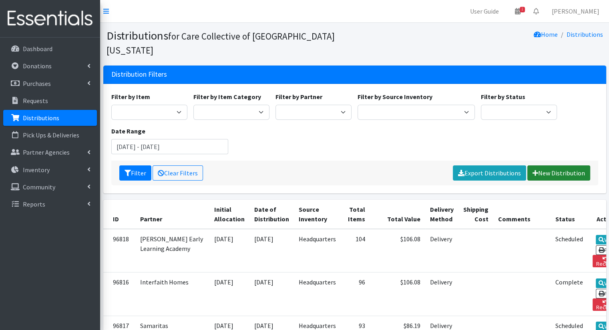
drag, startPoint x: 549, startPoint y: 156, endPoint x: 544, endPoint y: 156, distance: 4.8
click at [549, 166] on link "New Distribution" at bounding box center [558, 173] width 63 height 15
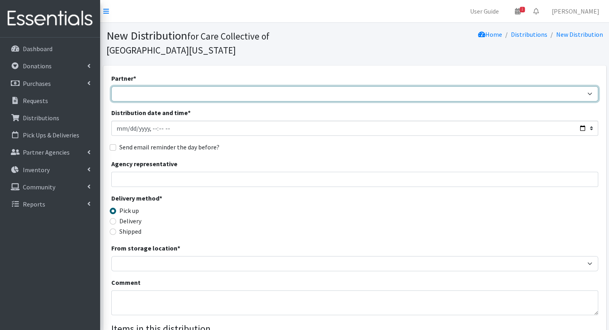
click at [358, 86] on select "African Community Kalamazoo Black Lives Matter Kzoo/[GEOGRAPHIC_DATA] Diaper Tr…" at bounding box center [354, 93] width 487 height 15
select select "7978"
click at [111, 86] on select "African Community Kalamazoo Black Lives Matter Kzoo/[GEOGRAPHIC_DATA] Diaper Tr…" at bounding box center [354, 93] width 487 height 15
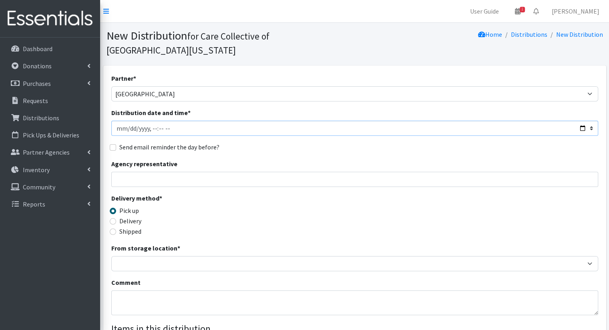
click at [578, 121] on input "Distribution date and time *" at bounding box center [354, 128] width 487 height 15
type input "[DATE]T10:00"
click at [306, 139] on div "Partner * [DEMOGRAPHIC_DATA] Community Kalamazoo Black Lives Matter Kzoo/[GEOGR…" at bounding box center [354, 256] width 487 height 364
click at [131, 216] on label "Delivery" at bounding box center [130, 221] width 22 height 10
click at [116, 218] on input "Delivery" at bounding box center [113, 221] width 6 height 6
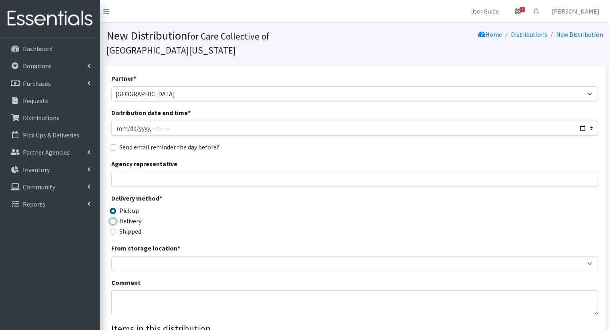
radio input "true"
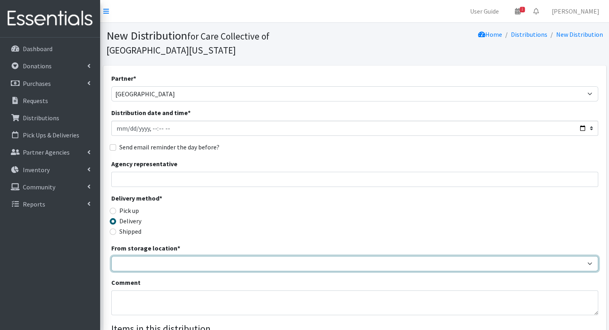
drag, startPoint x: 136, startPoint y: 248, endPoint x: 138, endPoint y: 252, distance: 4.1
click at [136, 256] on select "Headquarters" at bounding box center [354, 263] width 487 height 15
select select "491"
click at [111, 256] on select "Headquarters" at bounding box center [354, 263] width 487 height 15
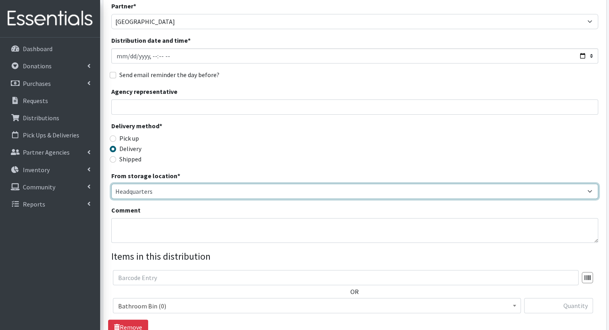
scroll to position [120, 0]
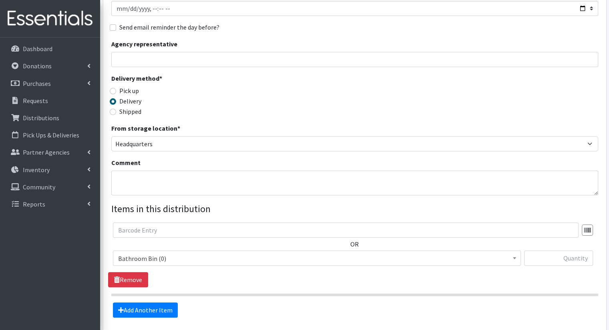
click at [243, 251] on span "Bathroom Bin (0)" at bounding box center [317, 258] width 408 height 15
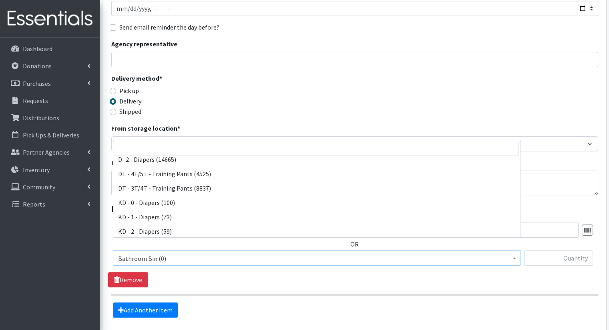
scroll to position [160, 0]
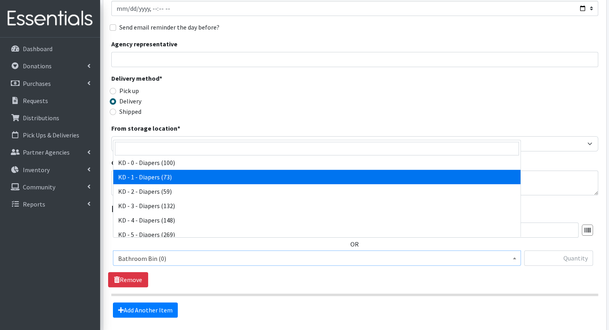
select select "15497"
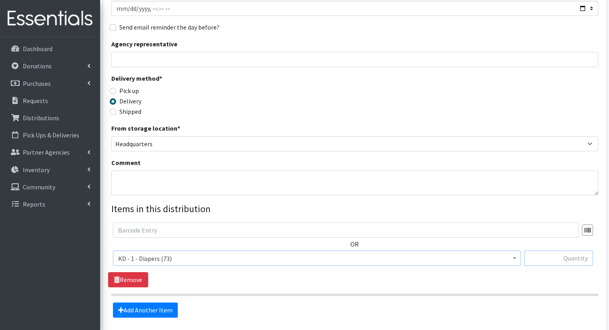
click at [579, 251] on input "text" at bounding box center [558, 258] width 69 height 15
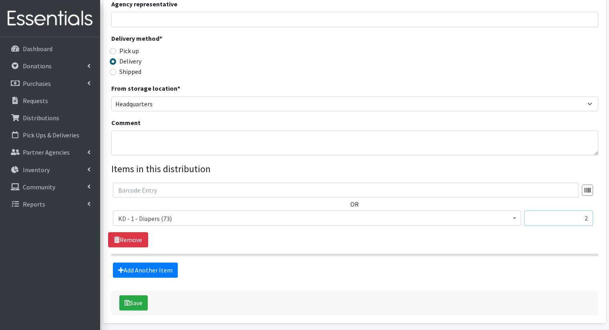
type input "2"
click at [151, 264] on form "Partner * African Community Kalamazoo Black Lives Matter Kzoo/BC Diaper Train C…" at bounding box center [354, 115] width 487 height 402
click at [157, 263] on link "Add Another Item" at bounding box center [145, 270] width 65 height 15
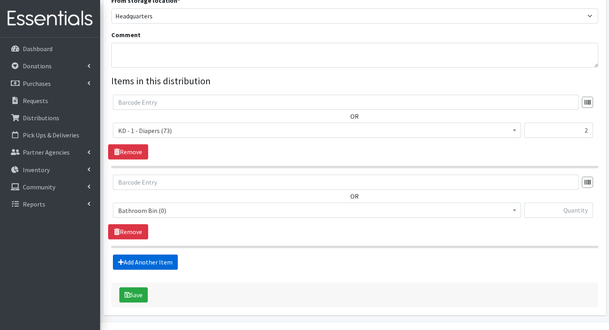
scroll to position [255, 0]
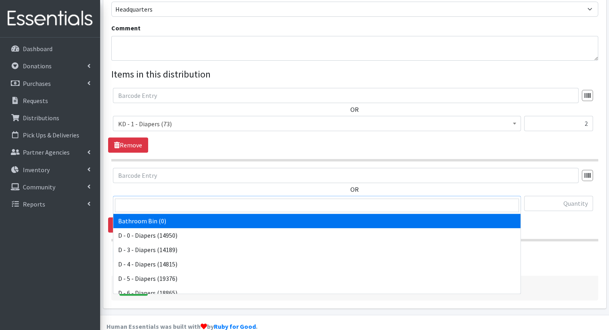
click at [213, 198] on span "Bathroom Bin (0)" at bounding box center [316, 203] width 397 height 11
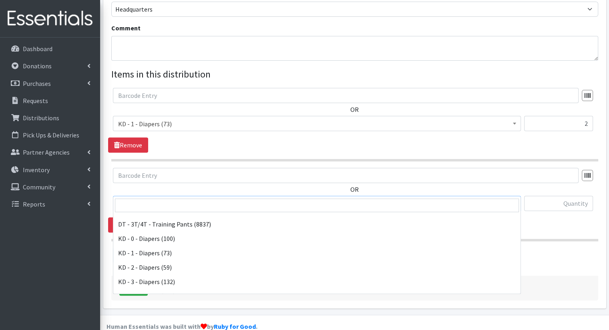
scroll to position [160, 0]
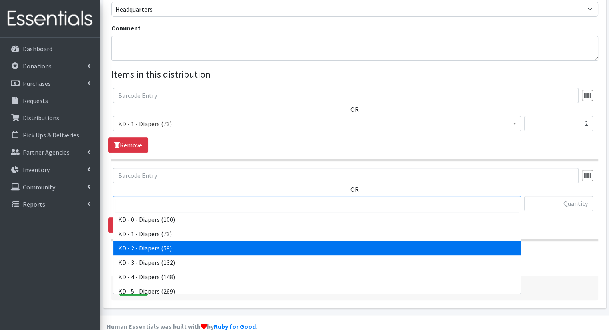
select select "15498"
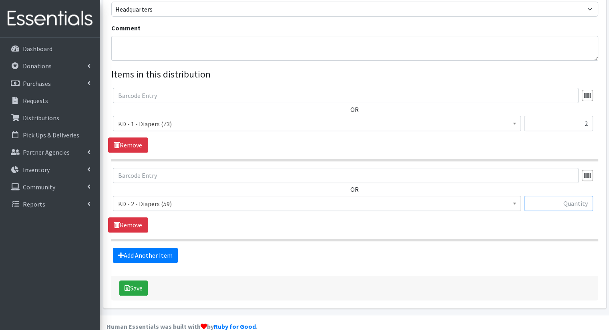
click at [576, 196] on input "text" at bounding box center [558, 203] width 69 height 15
type input "2"
click at [151, 233] on fieldset "Items in this distribution OR Bathroom Bin (0) D - 0 - Diapers (14950) D - 3 - …" at bounding box center [354, 165] width 487 height 196
click at [146, 248] on link "Add Another Item" at bounding box center [145, 255] width 65 height 15
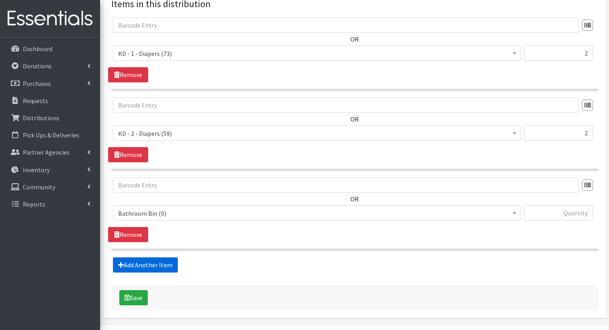
scroll to position [334, 0]
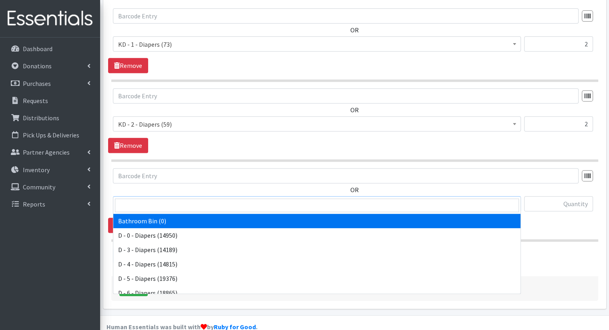
click at [188, 196] on span "Bathroom Bin (0)" at bounding box center [317, 203] width 408 height 15
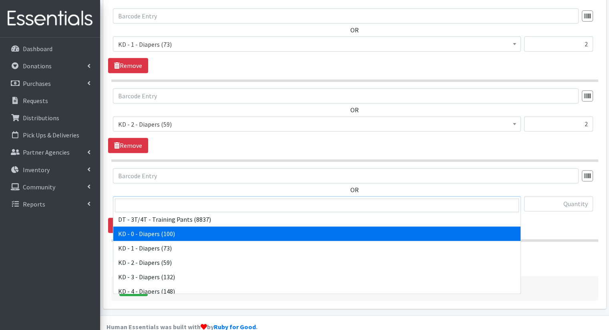
scroll to position [160, 0]
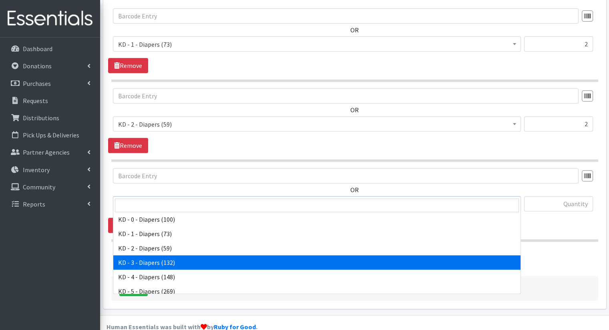
select select "15499"
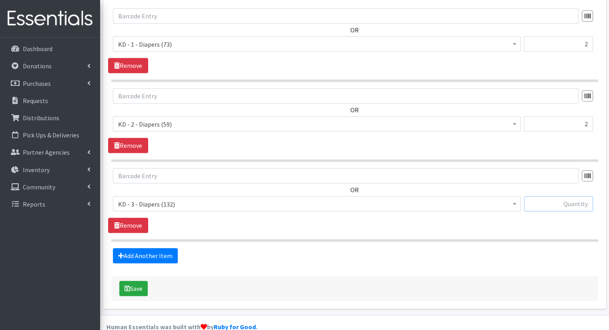
click at [586, 196] on input "text" at bounding box center [558, 203] width 69 height 15
type input "2"
click at [130, 248] on link "Add Another Item" at bounding box center [145, 255] width 65 height 15
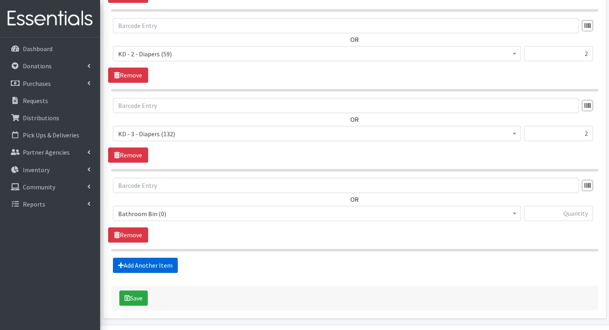
scroll to position [415, 0]
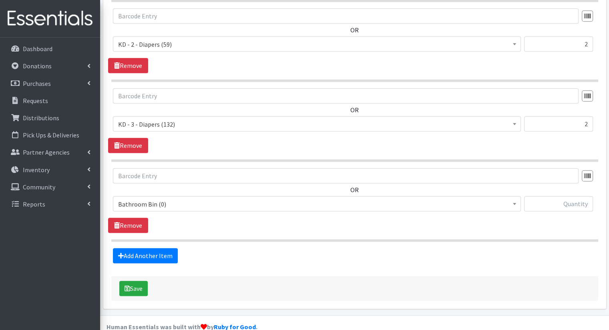
click at [178, 199] on span "Bathroom Bin (0)" at bounding box center [316, 204] width 397 height 11
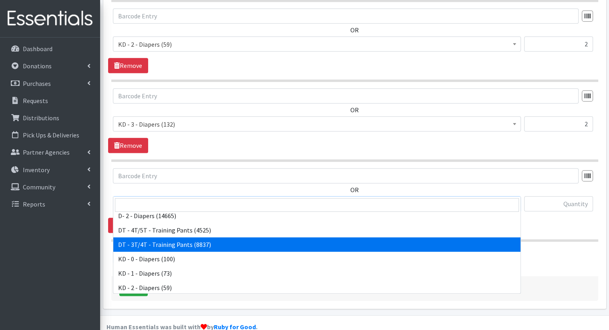
scroll to position [160, 0]
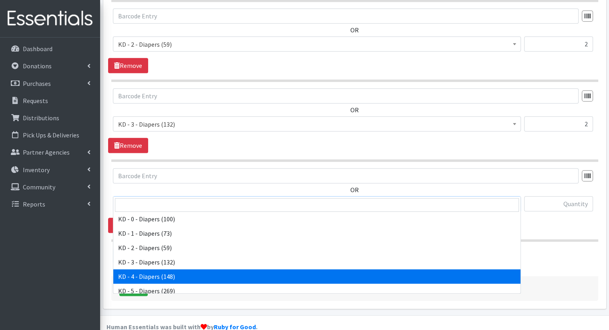
select select "15500"
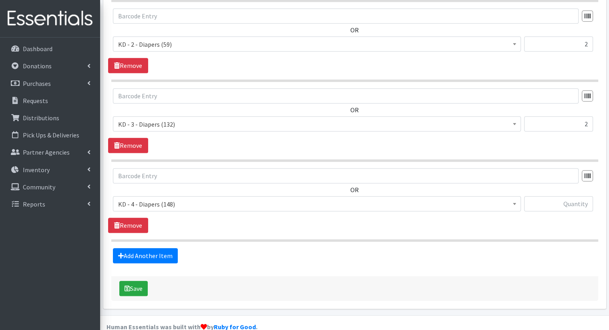
click at [567, 197] on div at bounding box center [558, 207] width 69 height 22
click at [563, 196] on input "text" at bounding box center [558, 203] width 69 height 15
type input "2"
click at [178, 248] on div "Add Another Item" at bounding box center [354, 255] width 493 height 15
click at [166, 248] on link "Add Another Item" at bounding box center [145, 255] width 65 height 15
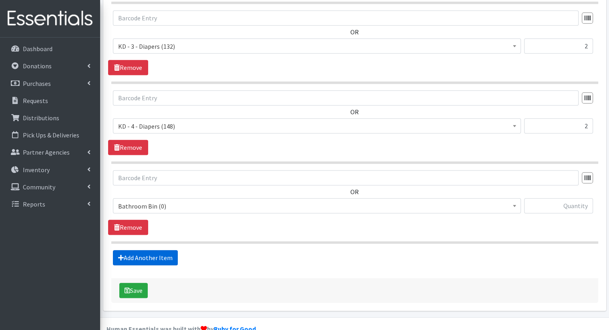
scroll to position [495, 0]
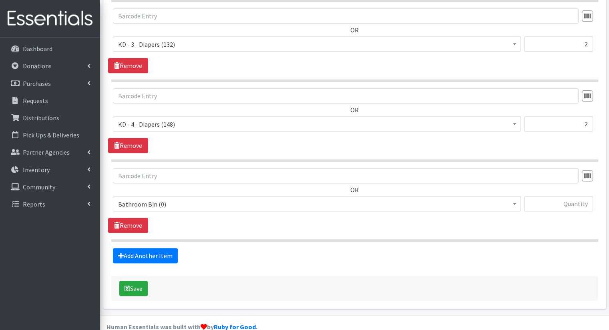
click at [258, 196] on span "Bathroom Bin (0)" at bounding box center [317, 203] width 408 height 15
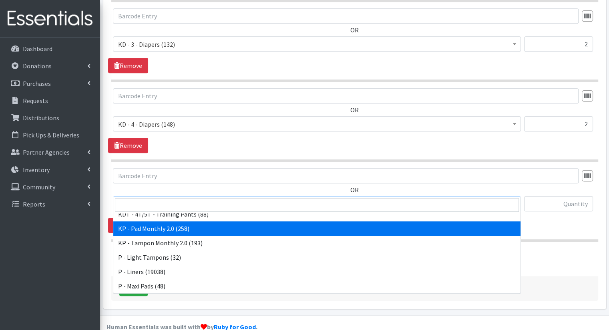
scroll to position [240, 0]
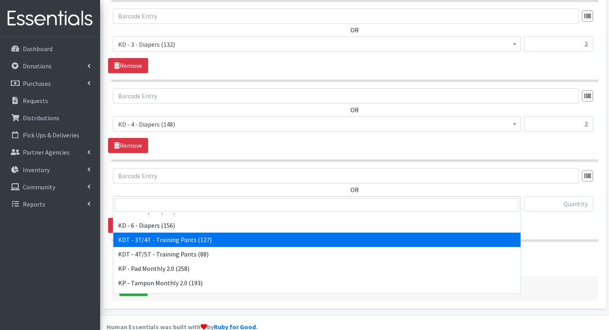
select select "15506"
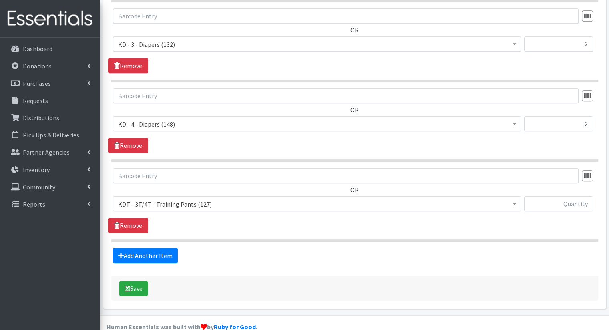
click at [539, 198] on div at bounding box center [558, 207] width 69 height 22
click at [542, 196] on input "text" at bounding box center [558, 203] width 69 height 15
type input "2"
type input "3"
click at [152, 248] on link "Add Another Item" at bounding box center [145, 255] width 65 height 15
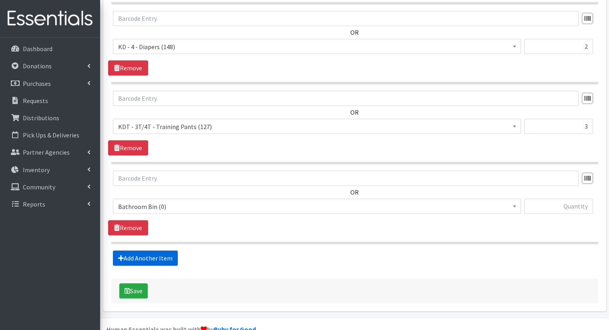
scroll to position [574, 0]
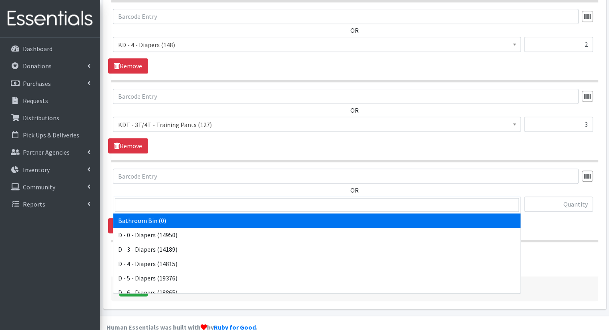
click at [282, 199] on span "Bathroom Bin (0)" at bounding box center [316, 204] width 397 height 11
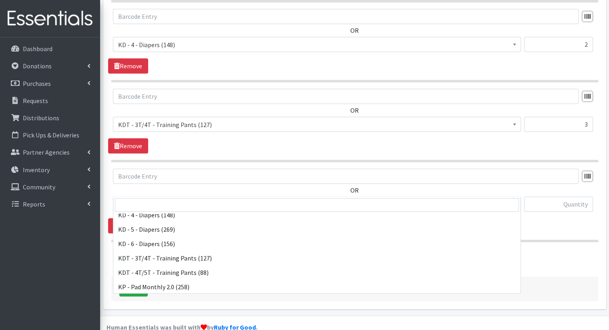
scroll to position [240, 0]
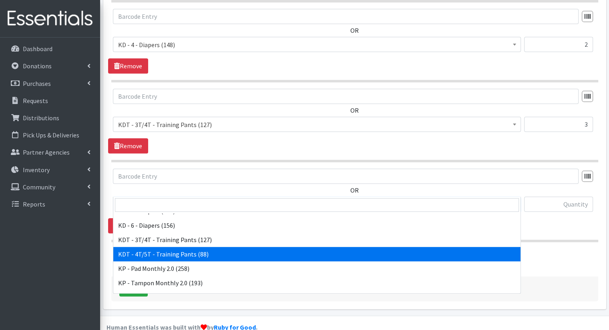
select select "15507"
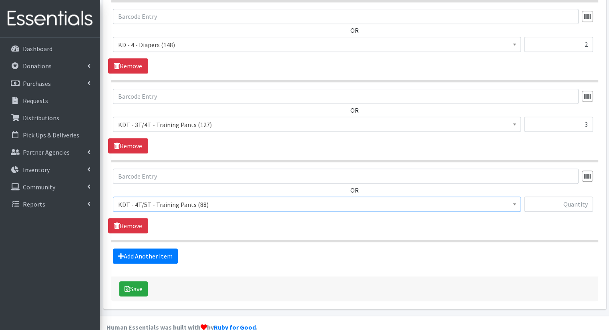
drag, startPoint x: 567, startPoint y: 197, endPoint x: 563, endPoint y: 196, distance: 4.2
click at [567, 197] on div at bounding box center [558, 208] width 69 height 22
click at [557, 197] on input "text" at bounding box center [558, 204] width 69 height 15
type input "3"
click at [150, 249] on link "Add Another Item" at bounding box center [145, 256] width 65 height 15
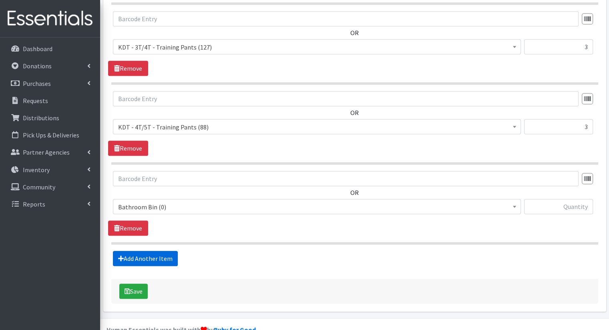
scroll to position [654, 0]
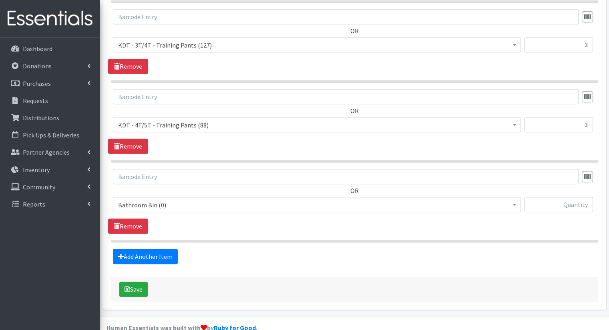
click at [245, 204] on div "OR Bathroom Bin (0) D - 0 - Diapers (14950) D - 3 - Diapers (14189) D - 4 - Dia…" at bounding box center [354, 201] width 493 height 65
click at [252, 200] on span "Bathroom Bin (0)" at bounding box center [316, 205] width 397 height 11
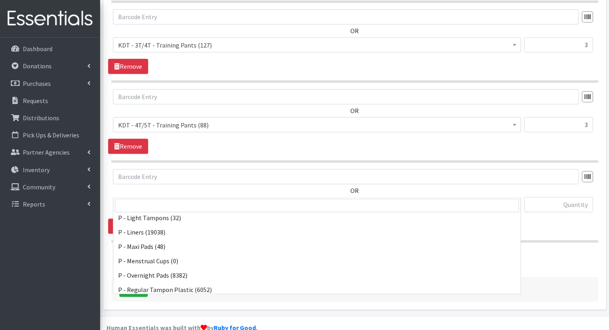
scroll to position [395, 0]
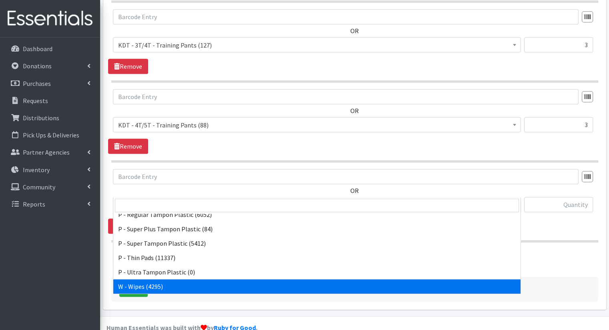
select select "15495"
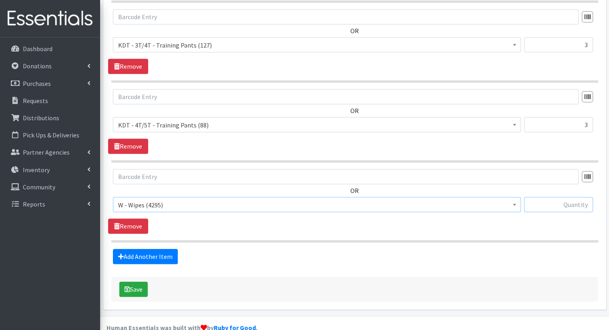
click at [542, 197] on input "text" at bounding box center [558, 204] width 69 height 15
type input "14"
click at [122, 254] on icon at bounding box center [121, 257] width 6 height 6
click at [158, 249] on link "Add Another Item" at bounding box center [145, 256] width 65 height 15
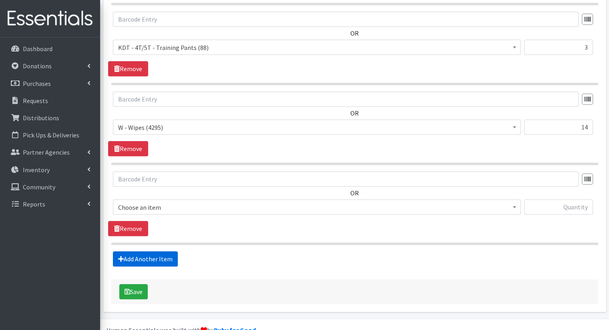
scroll to position [733, 0]
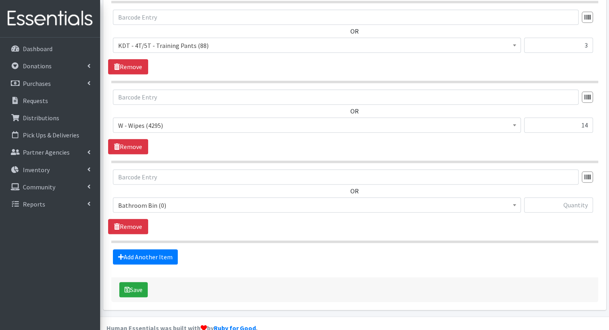
click at [213, 198] on span "Bathroom Bin (0) D - 0 - Diapers (14950) D - 3 - Diapers (14189) D - 4 - Diaper…" at bounding box center [317, 209] width 408 height 22
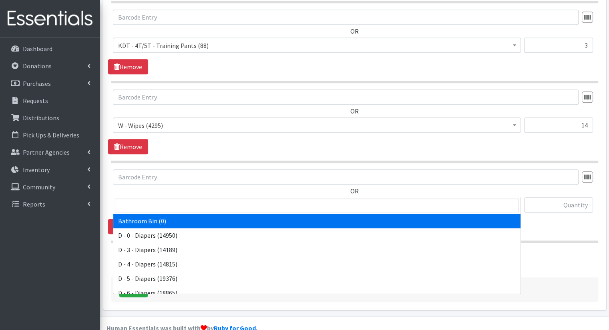
click at [219, 200] on span "Bathroom Bin (0)" at bounding box center [316, 205] width 397 height 11
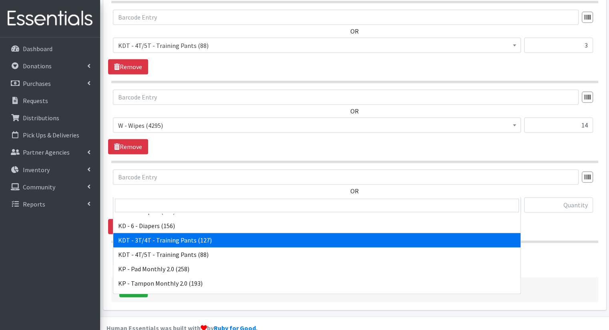
scroll to position [280, 0]
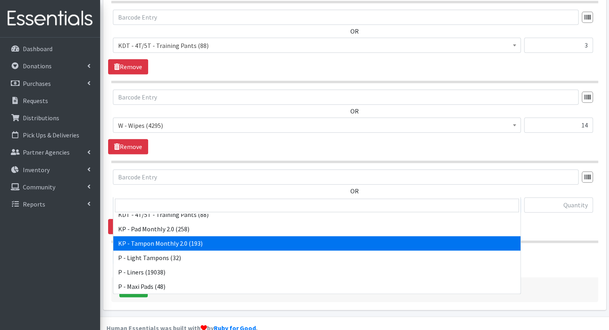
select select "15575"
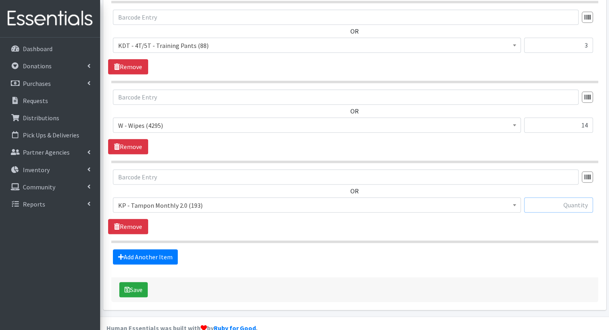
click at [550, 198] on input "text" at bounding box center [558, 205] width 69 height 15
type input "2"
click at [145, 282] on button "Save" at bounding box center [133, 289] width 28 height 15
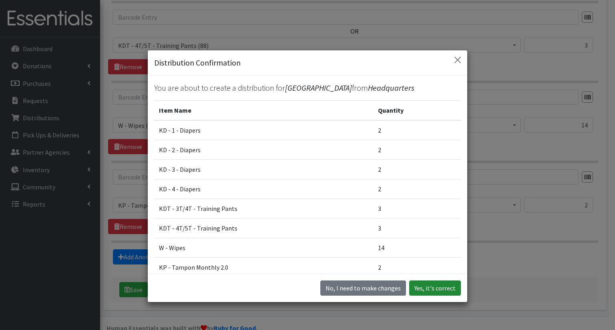
click at [428, 286] on button "Yes, it's correct" at bounding box center [435, 288] width 52 height 15
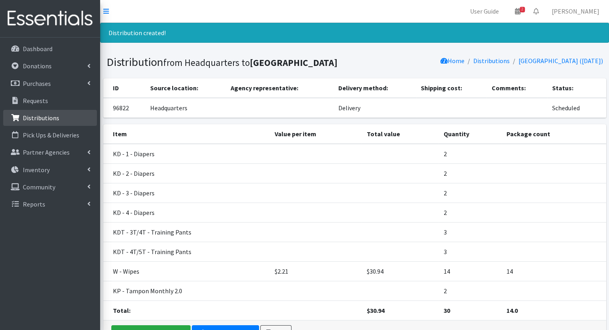
click at [44, 116] on p "Distributions" at bounding box center [41, 118] width 36 height 8
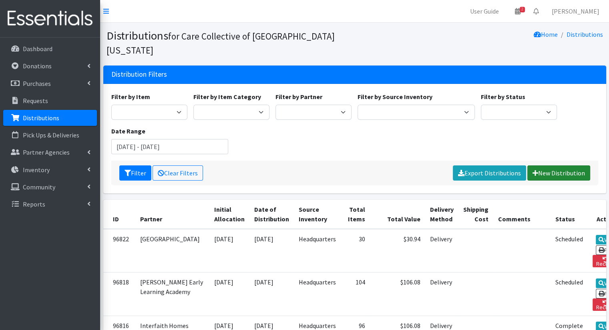
click at [545, 166] on link "New Distribution" at bounding box center [558, 173] width 63 height 15
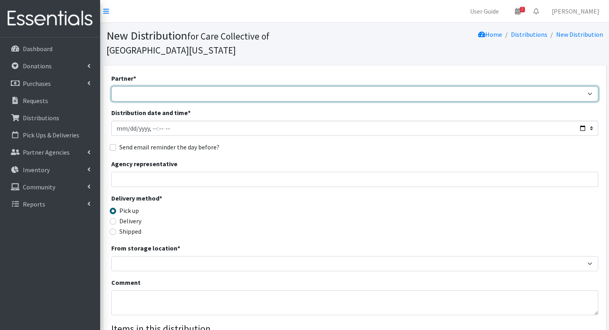
click at [241, 86] on select "African Community Kalamazoo Black Lives Matter Kzoo/[GEOGRAPHIC_DATA] Diaper Tr…" at bounding box center [354, 93] width 487 height 15
select select "7967"
click at [111, 86] on select "African Community Kalamazoo Black Lives Matter Kzoo/[GEOGRAPHIC_DATA] Diaper Tr…" at bounding box center [354, 93] width 487 height 15
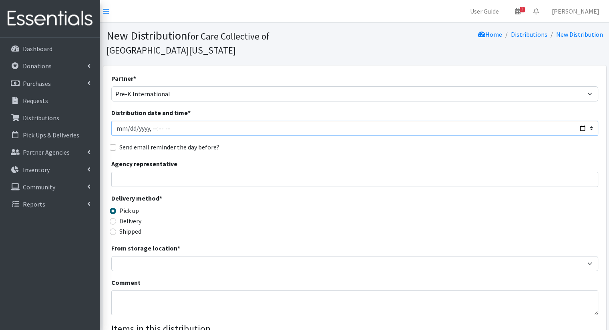
click at [258, 121] on input "Distribution date and time *" at bounding box center [354, 128] width 487 height 15
click at [579, 121] on input "Distribution date and time *" at bounding box center [354, 128] width 487 height 15
type input "[DATE]T10:00"
click at [280, 142] on div "Send email reminder the day before?" at bounding box center [354, 147] width 487 height 10
click at [138, 216] on label "Delivery" at bounding box center [130, 221] width 22 height 10
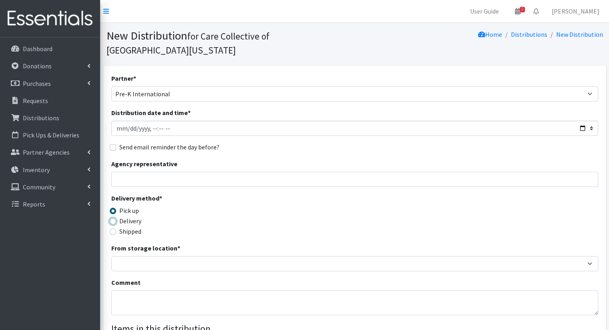
click at [116, 218] on input "Delivery" at bounding box center [113, 221] width 6 height 6
radio input "true"
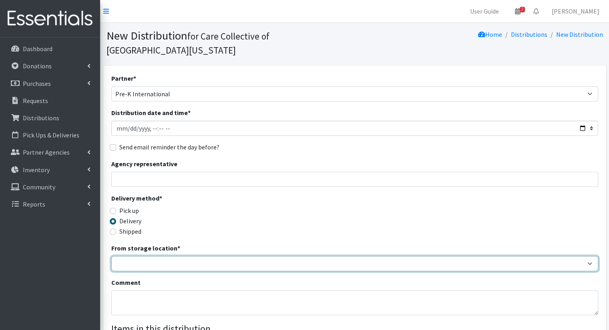
drag, startPoint x: 152, startPoint y: 252, endPoint x: 145, endPoint y: 250, distance: 7.1
click at [152, 256] on select "Headquarters" at bounding box center [354, 263] width 487 height 15
click at [111, 256] on select "Headquarters" at bounding box center [354, 263] width 487 height 15
click at [134, 256] on select "Headquarters" at bounding box center [354, 263] width 487 height 15
select select "491"
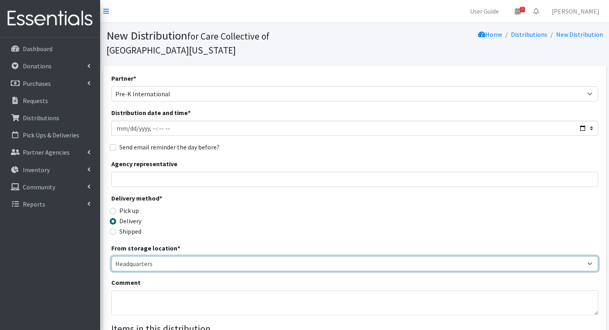
click at [111, 256] on select "Headquarters" at bounding box center [354, 263] width 487 height 15
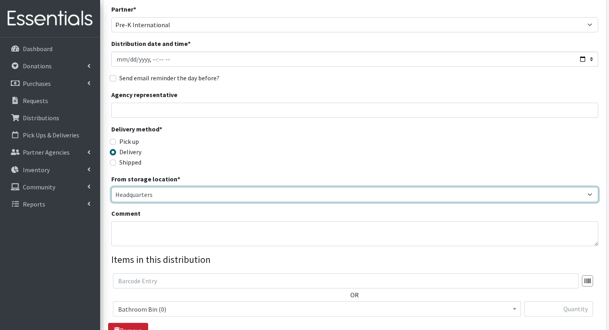
scroll to position [120, 0]
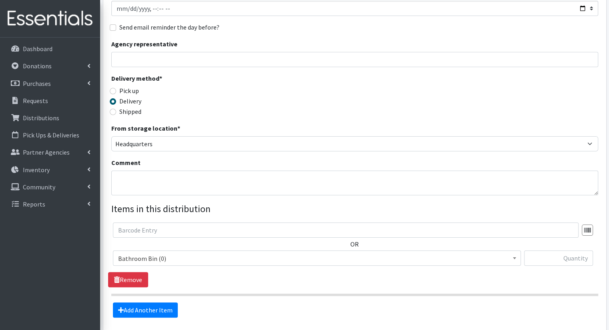
click at [147, 236] on div "OR Bathroom Bin (0) D - 0 - Diapers (14950) D - 3 - Diapers (14189) D - 4 - Dia…" at bounding box center [354, 248] width 493 height 50
click at [263, 253] on span "D - 6 - Diapers (18865)" at bounding box center [316, 258] width 397 height 11
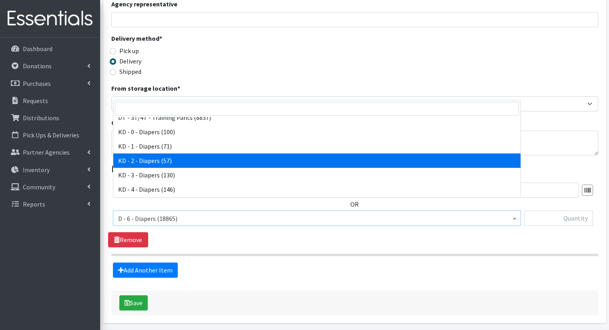
scroll to position [138, 0]
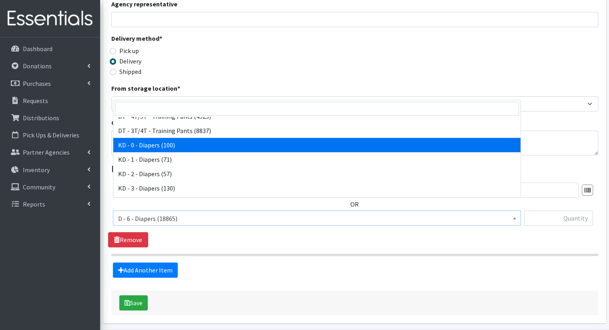
select select "15496"
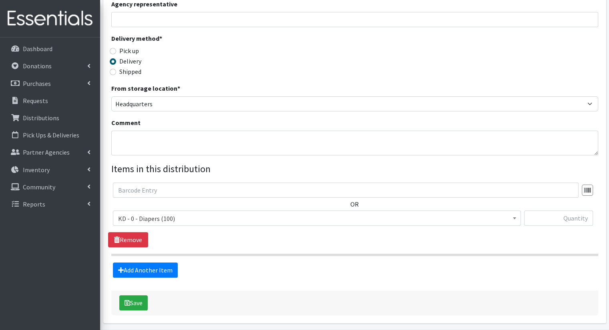
click at [556, 212] on div at bounding box center [558, 222] width 69 height 22
click at [557, 211] on input "text" at bounding box center [558, 218] width 69 height 15
type input "4"
click at [173, 263] on link "Add Another Item" at bounding box center [145, 270] width 65 height 15
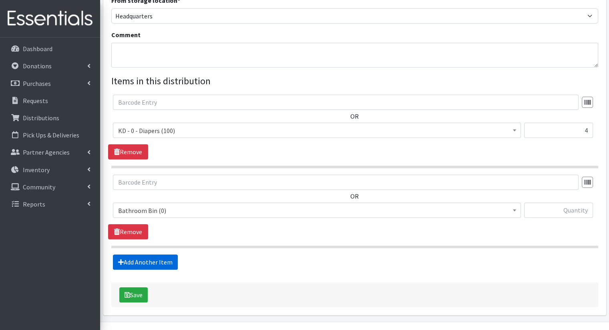
scroll to position [255, 0]
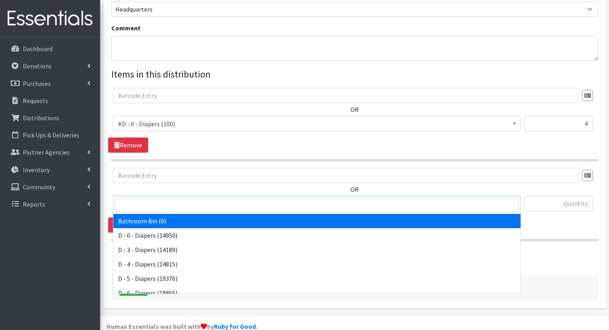
click at [245, 198] on span "Bathroom Bin (0)" at bounding box center [316, 203] width 397 height 11
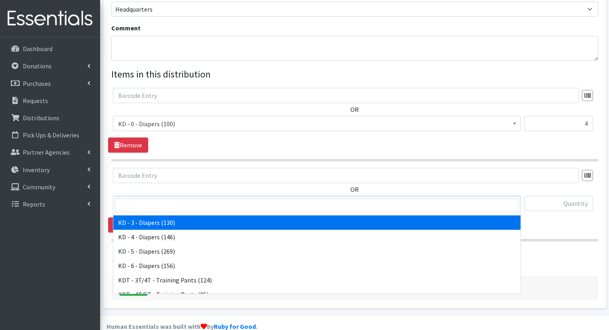
scroll to position [160, 0]
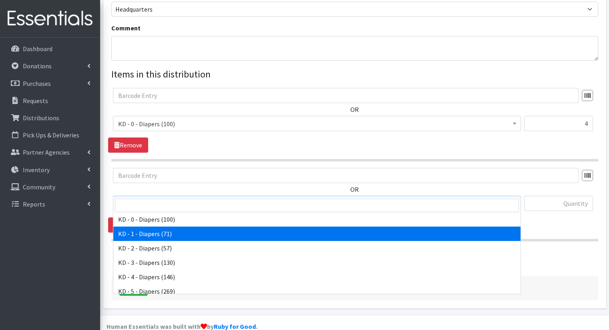
select select "15497"
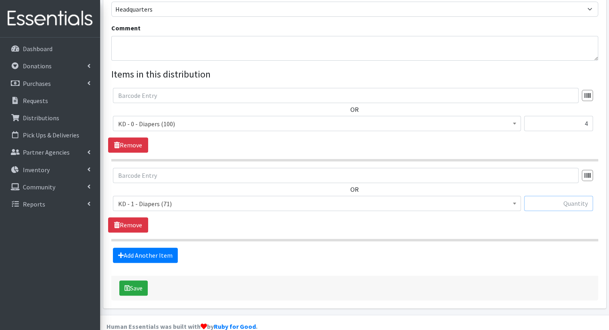
click at [543, 196] on input "text" at bounding box center [558, 203] width 69 height 15
type input "4"
click at [148, 248] on link "Add Another Item" at bounding box center [145, 255] width 65 height 15
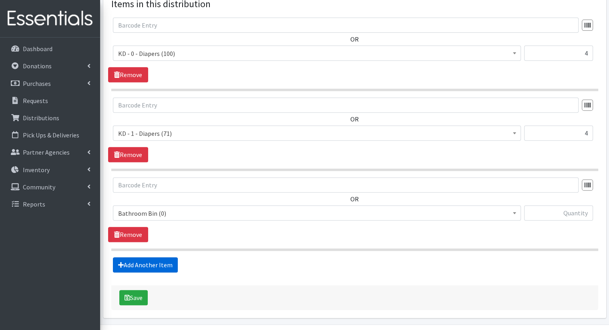
scroll to position [334, 0]
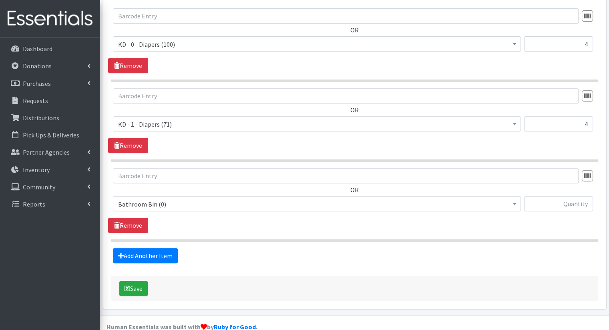
click at [185, 197] on span "Bathroom Bin (0) D - 0 - Diapers (14950) D - 3 - Diapers (14189) D - 4 - Diaper…" at bounding box center [317, 207] width 408 height 22
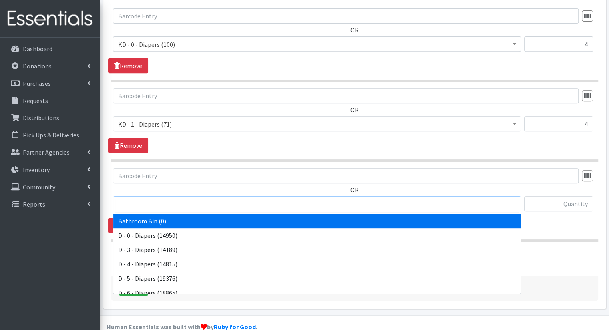
click at [193, 199] on span "Bathroom Bin (0)" at bounding box center [316, 204] width 397 height 11
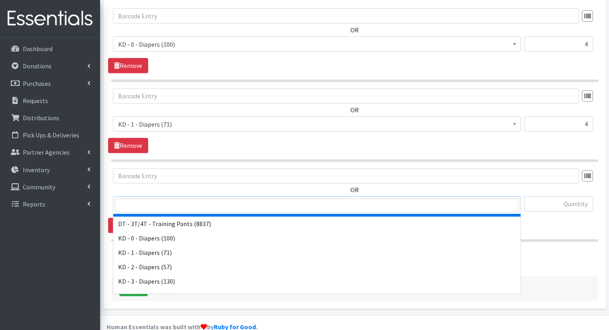
scroll to position [160, 0]
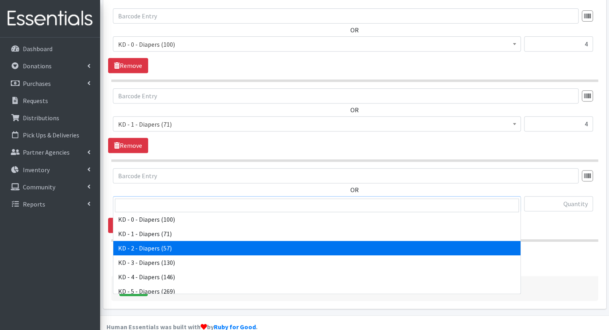
select select "15498"
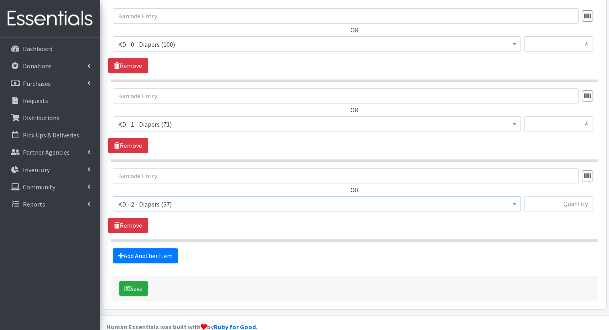
click at [585, 197] on div at bounding box center [558, 207] width 69 height 22
click at [580, 196] on input "text" at bounding box center [558, 203] width 69 height 15
type input "4"
click at [136, 248] on link "Add Another Item" at bounding box center [145, 255] width 65 height 15
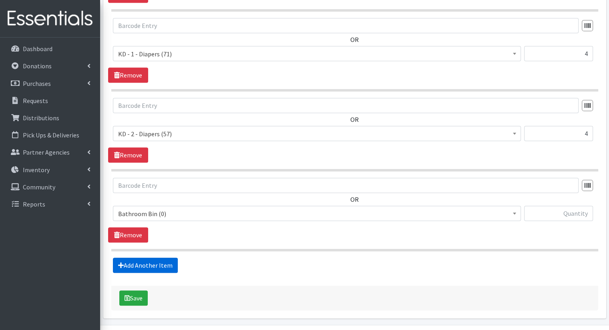
scroll to position [415, 0]
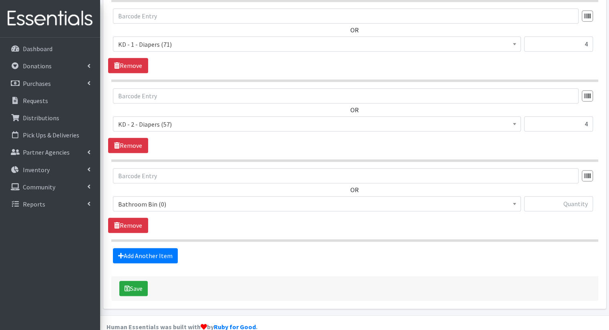
click at [283, 199] on span "Bathroom Bin (0)" at bounding box center [316, 204] width 397 height 11
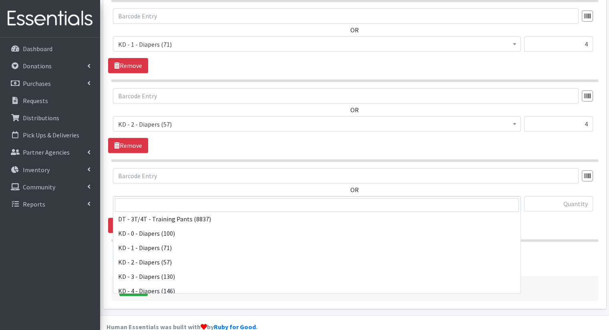
scroll to position [160, 0]
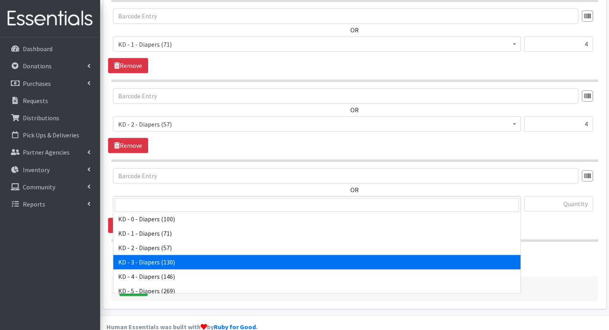
drag, startPoint x: 298, startPoint y: 261, endPoint x: 310, endPoint y: 254, distance: 14.2
select select "15499"
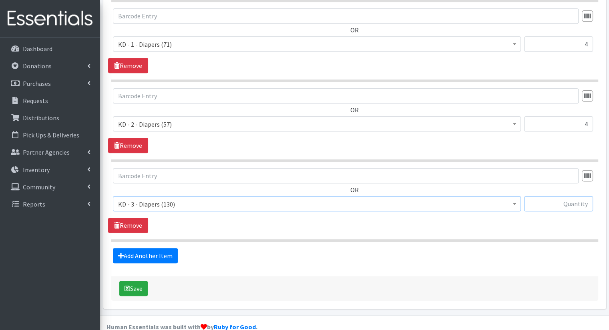
click at [543, 196] on input "text" at bounding box center [558, 203] width 69 height 15
type input "5"
click at [162, 248] on link "Add Another Item" at bounding box center [145, 255] width 65 height 15
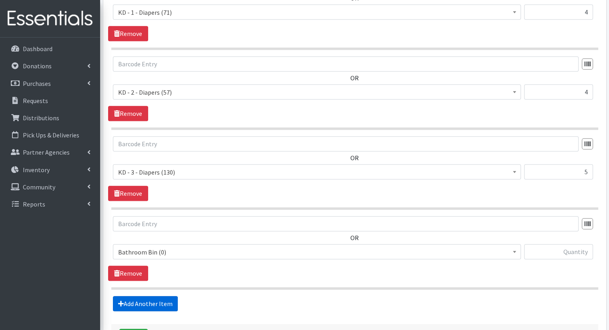
scroll to position [495, 0]
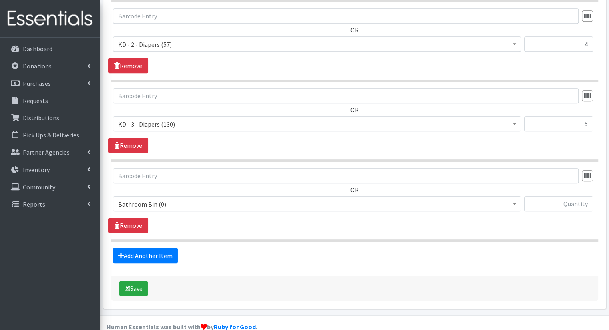
click at [253, 199] on span "Bathroom Bin (0)" at bounding box center [316, 204] width 397 height 11
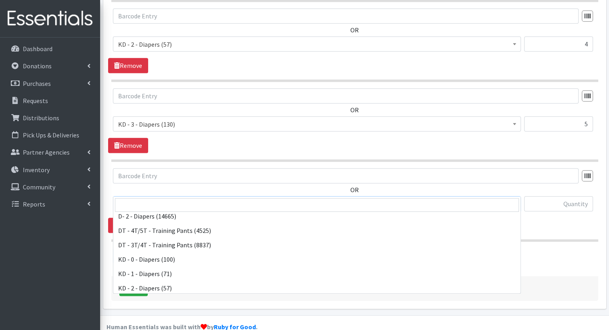
scroll to position [160, 0]
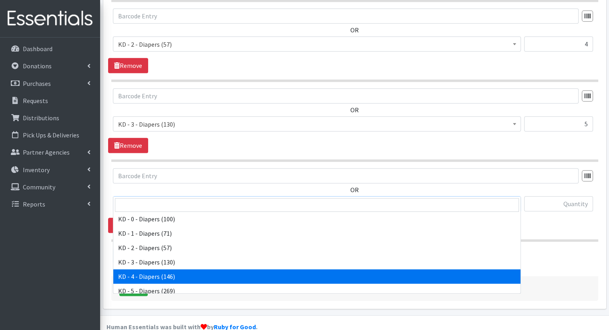
select select "15500"
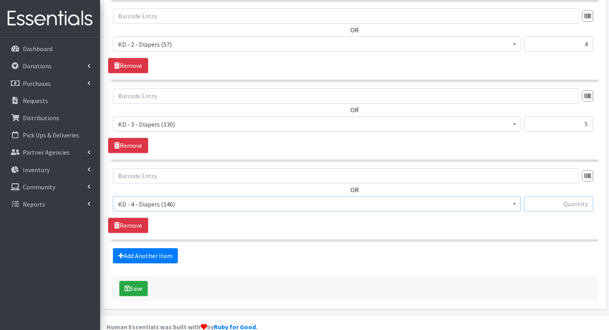
click at [568, 196] on input "text" at bounding box center [558, 203] width 69 height 15
type input "5"
click at [146, 248] on link "Add Another Item" at bounding box center [145, 255] width 65 height 15
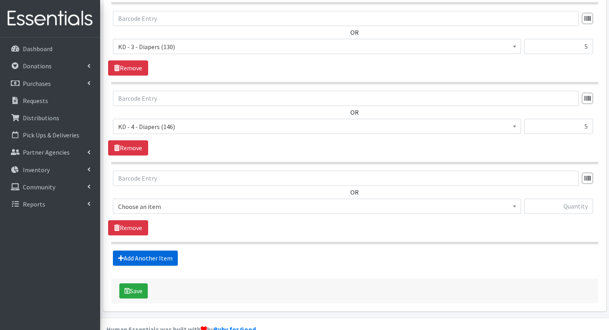
scroll to position [574, 0]
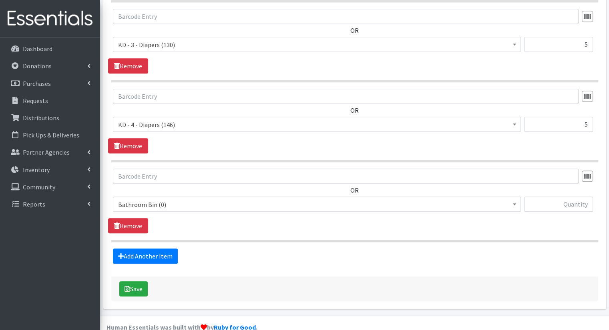
drag, startPoint x: 183, startPoint y: 184, endPoint x: 183, endPoint y: 195, distance: 10.8
click at [183, 199] on span "Bathroom Bin (0)" at bounding box center [316, 204] width 397 height 11
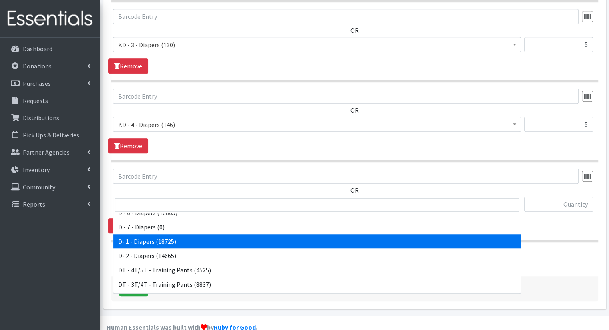
scroll to position [200, 0]
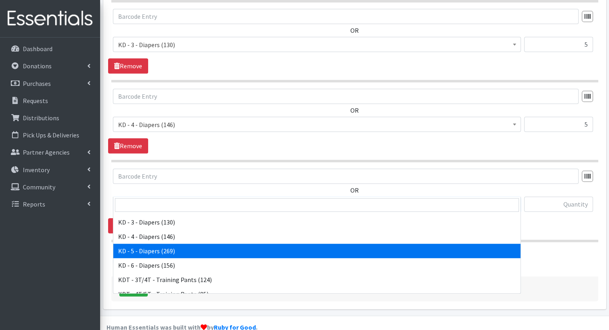
select select "15501"
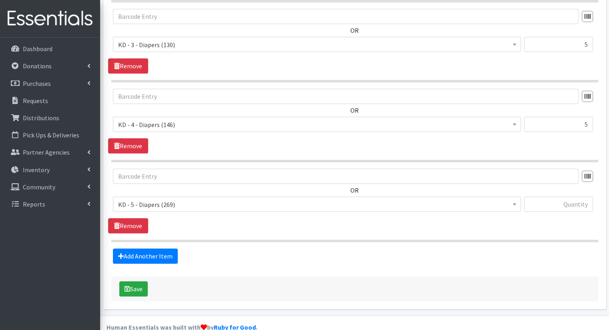
click at [595, 200] on div "Bathroom Bin (0) D - 0 - Diapers (14950) D - 3 - Diapers (14189) D - 4 - Diaper…" at bounding box center [354, 208] width 483 height 22
click at [577, 197] on input "text" at bounding box center [558, 204] width 69 height 15
type input "5"
click at [160, 249] on link "Add Another Item" at bounding box center [145, 256] width 65 height 15
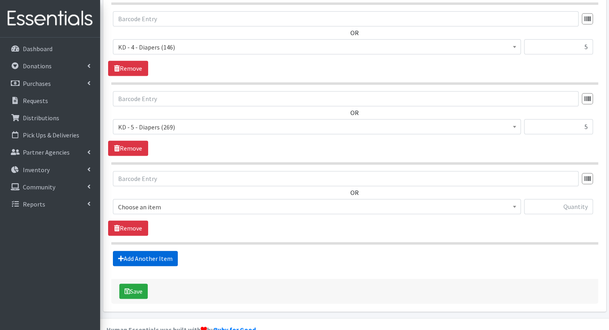
scroll to position [654, 0]
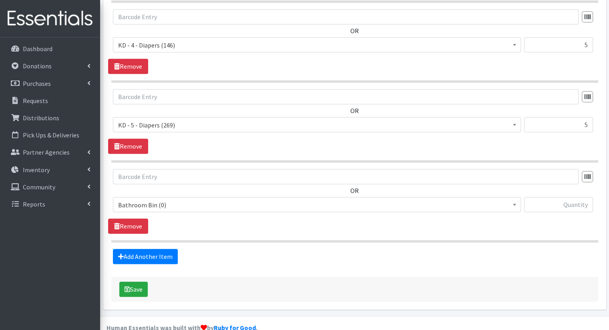
click at [206, 200] on span "Bathroom Bin (0)" at bounding box center [316, 205] width 397 height 11
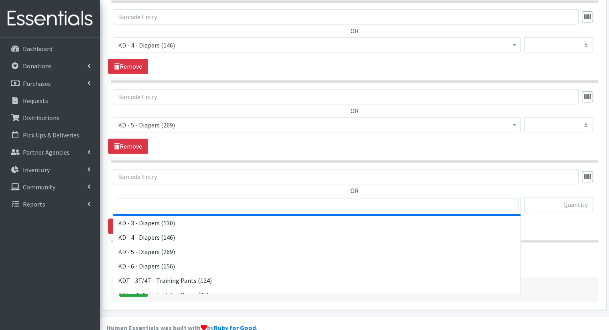
scroll to position [200, 0]
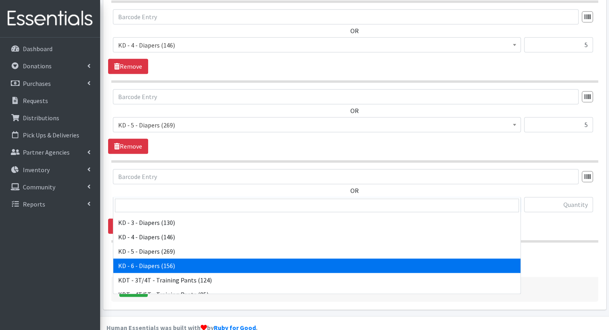
select select "15502"
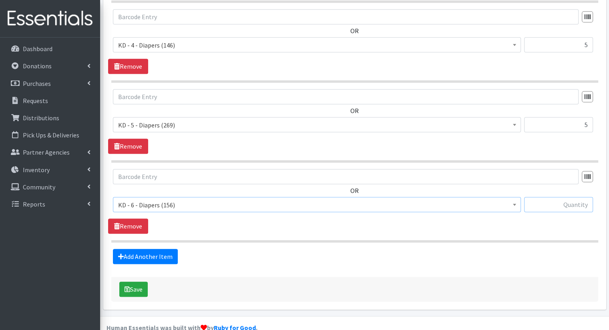
click at [542, 197] on input "text" at bounding box center [558, 204] width 69 height 15
type input "5"
click at [159, 249] on link "Add Another Item" at bounding box center [145, 256] width 65 height 15
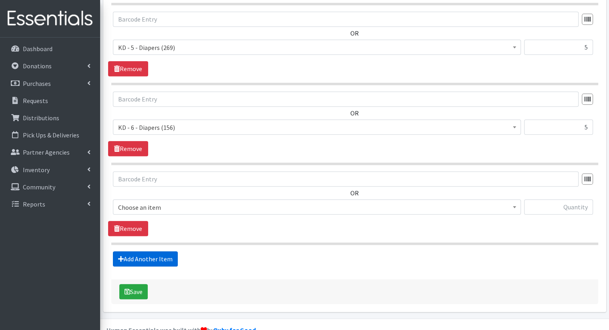
scroll to position [733, 0]
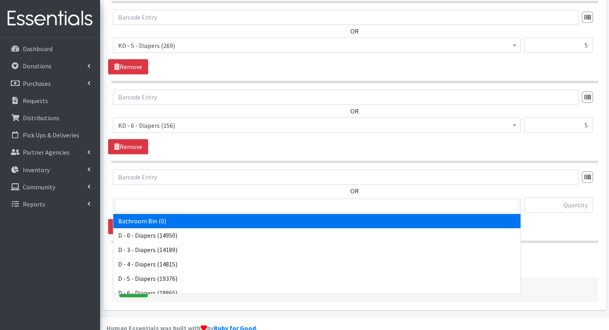
click at [214, 200] on span "Bathroom Bin (0)" at bounding box center [316, 205] width 397 height 11
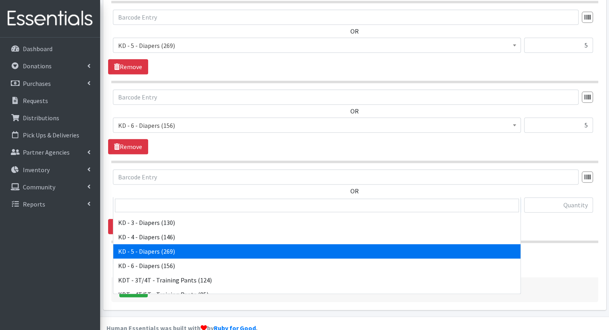
scroll to position [240, 0]
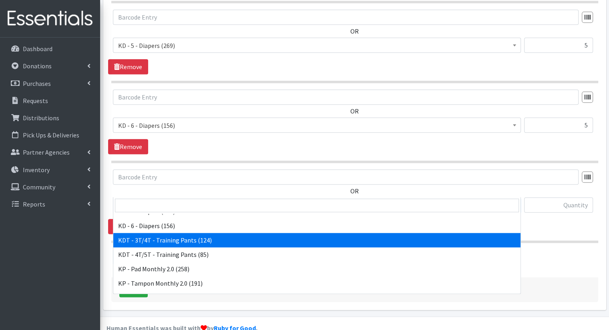
select select "15506"
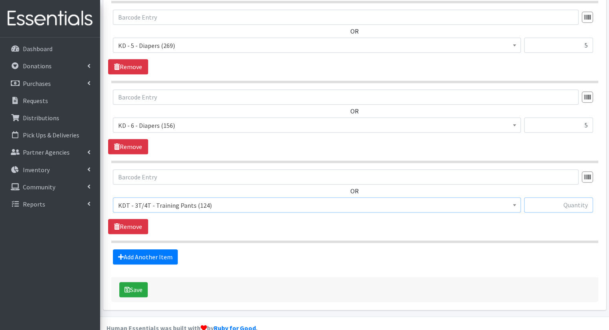
click at [553, 198] on input "text" at bounding box center [558, 205] width 69 height 15
type input "2"
click at [171, 250] on link "Add Another Item" at bounding box center [145, 257] width 65 height 15
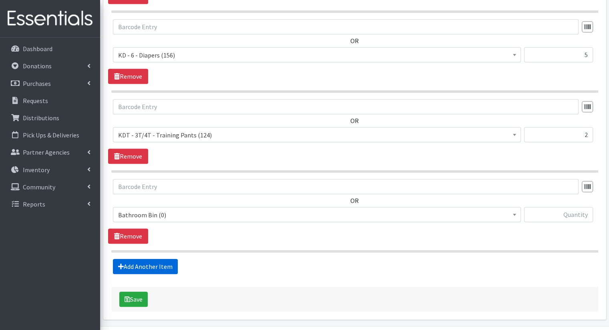
scroll to position [813, 0]
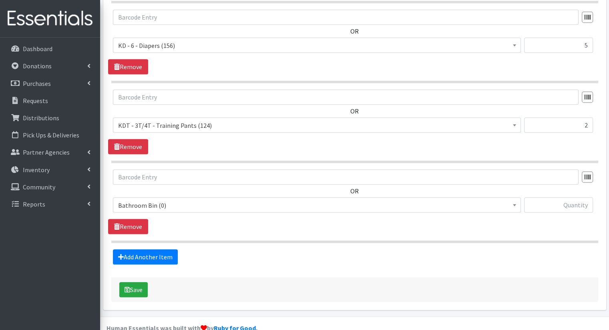
click at [226, 200] on span "Bathroom Bin (0)" at bounding box center [316, 205] width 397 height 11
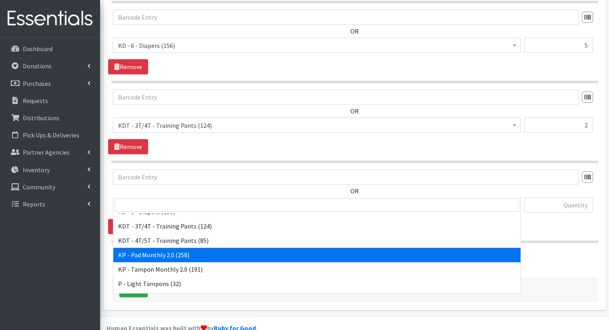
scroll to position [240, 0]
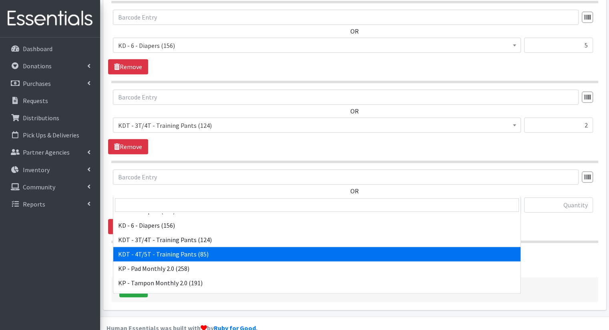
select select "15507"
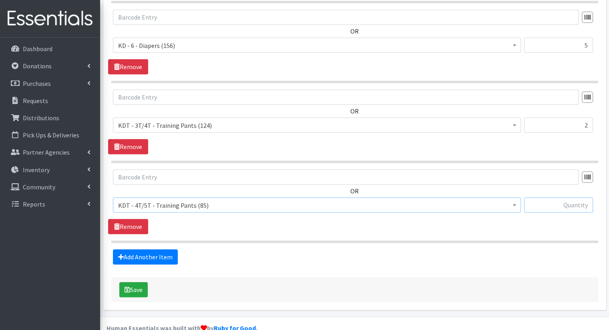
click at [557, 198] on input "text" at bounding box center [558, 205] width 69 height 15
type input "5"
click at [239, 250] on div "Add Another Item" at bounding box center [354, 257] width 493 height 15
click at [168, 250] on link "Add Another Item" at bounding box center [145, 257] width 65 height 15
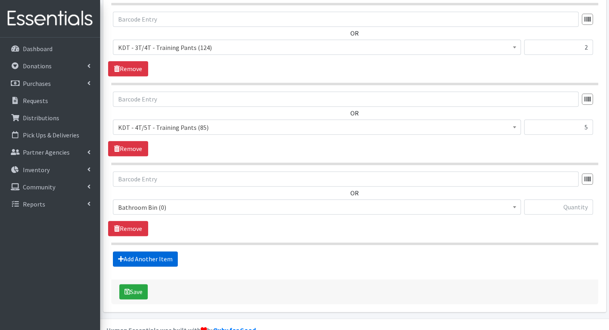
scroll to position [893, 0]
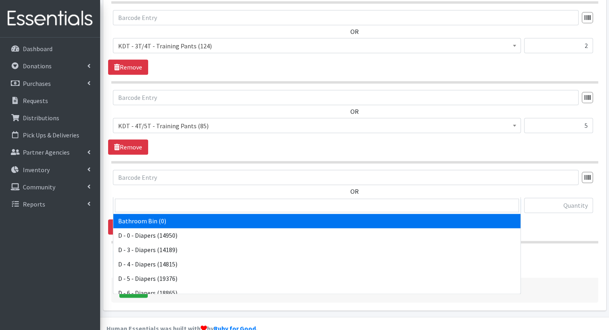
drag, startPoint x: 219, startPoint y: 187, endPoint x: 237, endPoint y: 230, distance: 46.7
click at [220, 200] on span "Bathroom Bin (0)" at bounding box center [316, 205] width 397 height 11
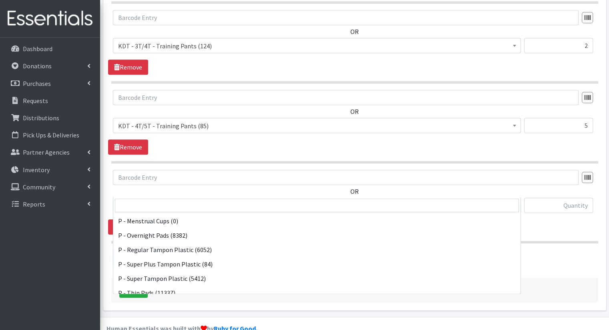
scroll to position [395, 0]
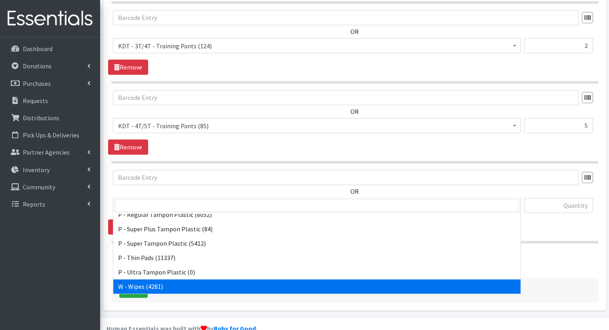
select select "15495"
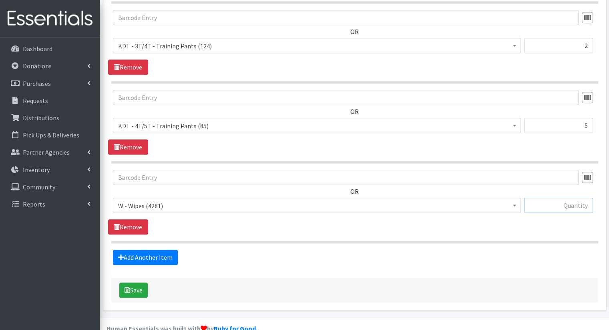
click at [536, 198] on input "text" at bounding box center [558, 205] width 69 height 15
type input "39"
click at [133, 283] on button "Save" at bounding box center [133, 290] width 28 height 15
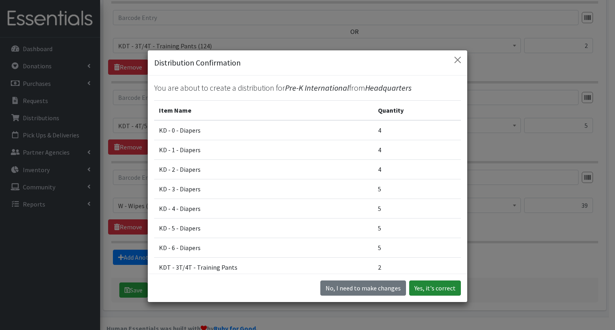
click at [450, 281] on button "Yes, it's correct" at bounding box center [435, 288] width 52 height 15
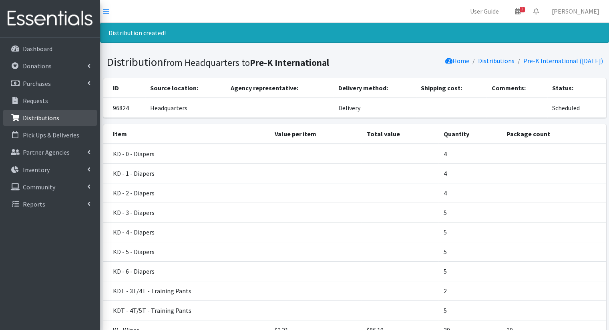
click at [29, 114] on p "Distributions" at bounding box center [41, 118] width 36 height 8
